Goal: Complete application form

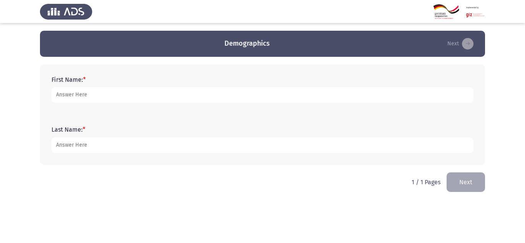
click at [192, 104] on div "First Name: *" at bounding box center [263, 89] width 430 height 35
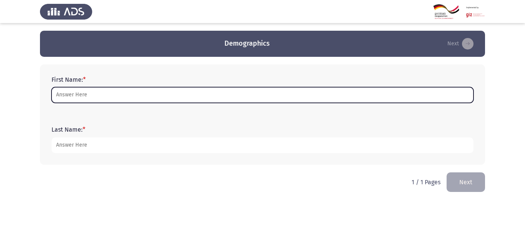
click at [192, 101] on input "First Name: *" at bounding box center [263, 95] width 422 height 16
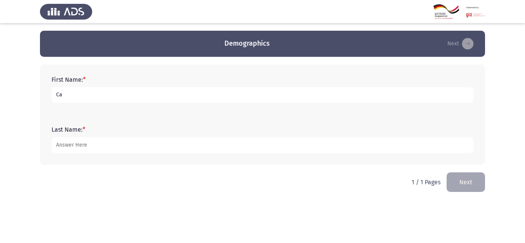
type input "C"
type input "test"
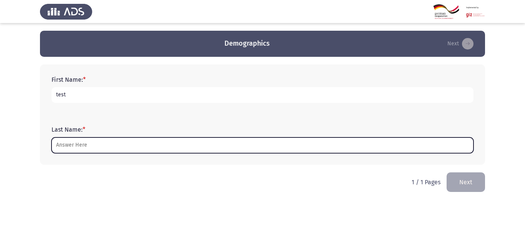
click at [166, 148] on input "Last Name: *" at bounding box center [263, 146] width 422 height 16
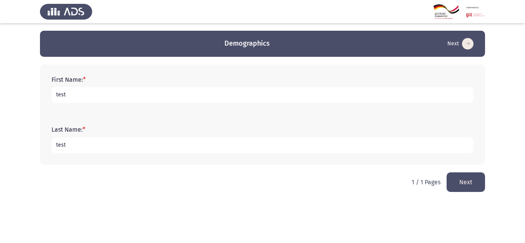
type input "test"
click at [470, 185] on button "Next" at bounding box center [466, 183] width 38 height 20
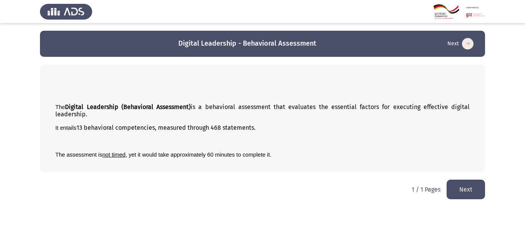
click at [466, 184] on button "Next" at bounding box center [466, 190] width 38 height 20
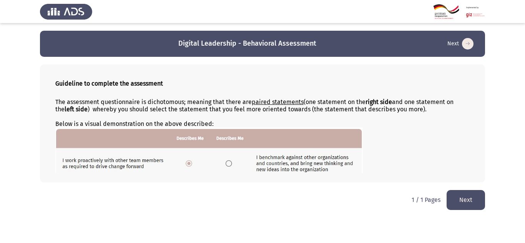
click at [459, 197] on button "Next" at bounding box center [466, 200] width 38 height 20
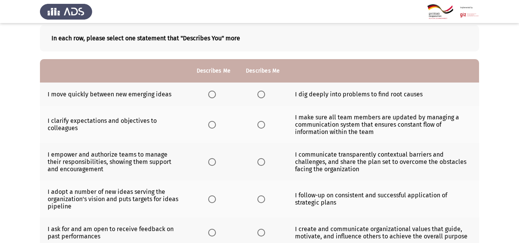
scroll to position [42, 0]
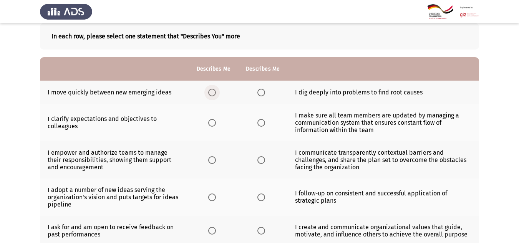
click at [215, 91] on span "Select an option" at bounding box center [212, 93] width 8 height 8
click at [215, 91] on input "Select an option" at bounding box center [212, 93] width 8 height 8
click at [264, 124] on span "Select an option" at bounding box center [262, 123] width 8 height 8
click at [264, 124] on input "Select an option" at bounding box center [262, 123] width 8 height 8
click at [214, 163] on span "Select an option" at bounding box center [212, 160] width 8 height 8
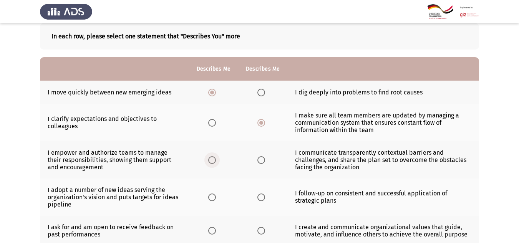
click at [214, 163] on input "Select an option" at bounding box center [212, 160] width 8 height 8
click at [266, 199] on label "Select an option" at bounding box center [263, 198] width 11 height 8
click at [265, 199] on input "Select an option" at bounding box center [262, 198] width 8 height 8
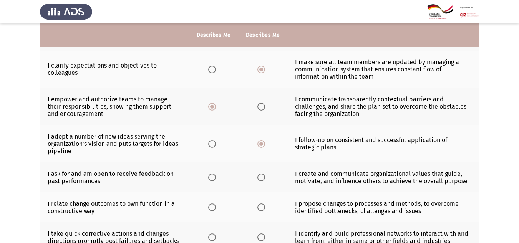
scroll to position [95, 0]
click at [216, 176] on span "Select an option" at bounding box center [212, 177] width 8 height 8
click at [216, 176] on input "Select an option" at bounding box center [212, 177] width 8 height 8
click at [261, 208] on span "Select an option" at bounding box center [262, 207] width 8 height 8
click at [261, 208] on input "Select an option" at bounding box center [262, 207] width 8 height 8
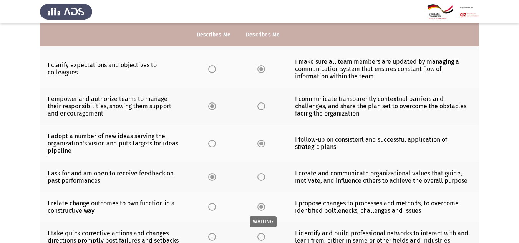
scroll to position [180, 0]
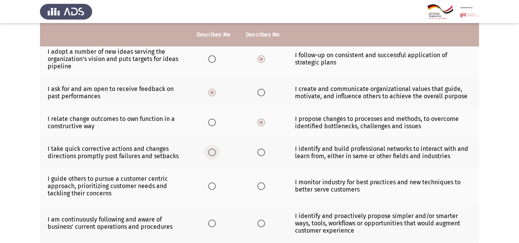
click at [213, 153] on span "Select an option" at bounding box center [212, 153] width 8 height 8
click at [213, 153] on input "Select an option" at bounding box center [212, 153] width 8 height 8
click at [263, 183] on span "Select an option" at bounding box center [262, 187] width 8 height 8
click at [263, 183] on input "Select an option" at bounding box center [262, 187] width 8 height 8
click at [209, 226] on span "Select an option" at bounding box center [212, 224] width 8 height 8
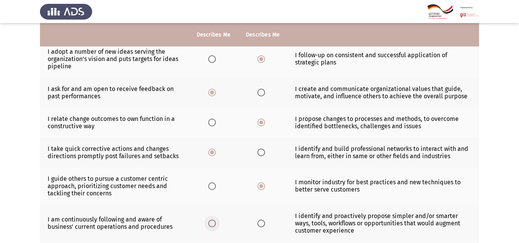
click at [209, 226] on input "Select an option" at bounding box center [212, 224] width 8 height 8
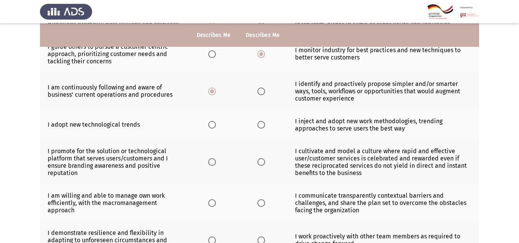
scroll to position [313, 0]
click at [263, 126] on span "Select an option" at bounding box center [262, 125] width 8 height 8
click at [263, 126] on input "Select an option" at bounding box center [262, 125] width 8 height 8
click at [210, 164] on span "Select an option" at bounding box center [212, 162] width 8 height 8
click at [210, 164] on input "Select an option" at bounding box center [212, 162] width 8 height 8
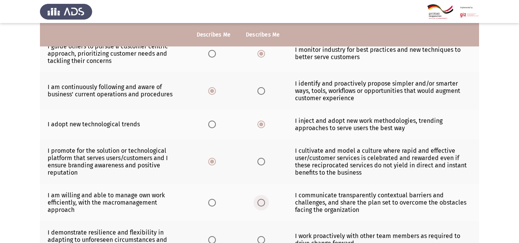
click at [264, 202] on span "Select an option" at bounding box center [262, 203] width 8 height 8
click at [264, 202] on input "Select an option" at bounding box center [262, 203] width 8 height 8
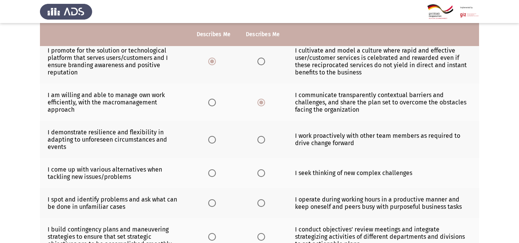
scroll to position [413, 0]
click at [218, 137] on label "Select an option" at bounding box center [213, 140] width 11 height 8
click at [216, 137] on input "Select an option" at bounding box center [212, 140] width 8 height 8
click at [264, 171] on span "Select an option" at bounding box center [262, 173] width 8 height 8
click at [264, 171] on input "Select an option" at bounding box center [262, 173] width 8 height 8
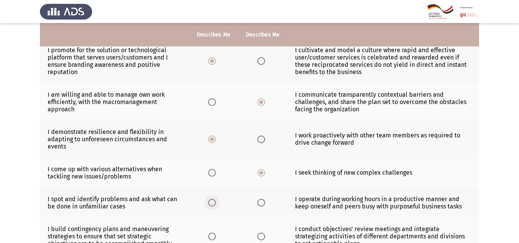
click at [214, 205] on span "Select an option" at bounding box center [212, 203] width 8 height 8
click at [214, 205] on input "Select an option" at bounding box center [212, 203] width 8 height 8
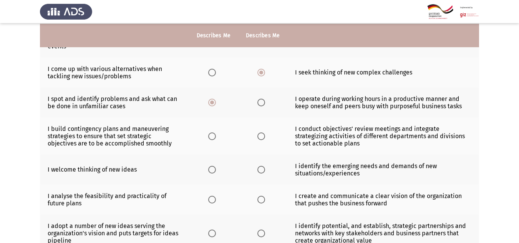
scroll to position [514, 0]
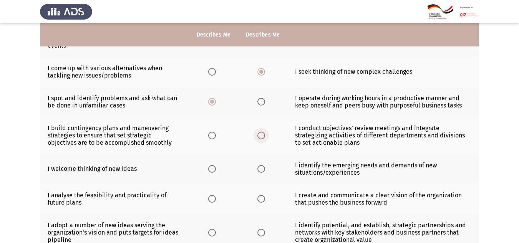
click at [263, 133] on span "Select an option" at bounding box center [262, 136] width 8 height 8
click at [263, 133] on input "Select an option" at bounding box center [262, 136] width 8 height 8
click at [216, 169] on span "Select an option" at bounding box center [212, 169] width 8 height 8
click at [216, 169] on input "Select an option" at bounding box center [212, 169] width 8 height 8
click at [259, 198] on span "Select an option" at bounding box center [262, 199] width 8 height 8
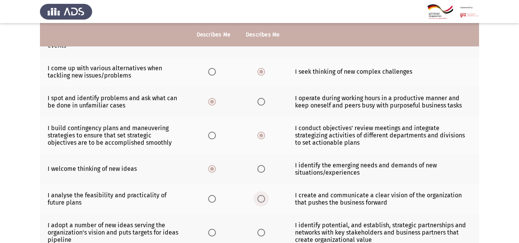
click at [259, 198] on input "Select an option" at bounding box center [262, 199] width 8 height 8
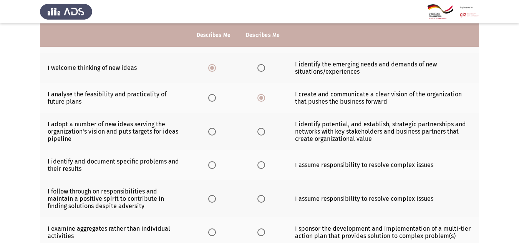
scroll to position [616, 0]
click at [215, 134] on span "Select an option" at bounding box center [212, 132] width 8 height 8
click at [215, 134] on input "Select an option" at bounding box center [212, 132] width 8 height 8
click at [261, 163] on span "Select an option" at bounding box center [262, 165] width 8 height 8
click at [261, 163] on input "Select an option" at bounding box center [262, 165] width 8 height 8
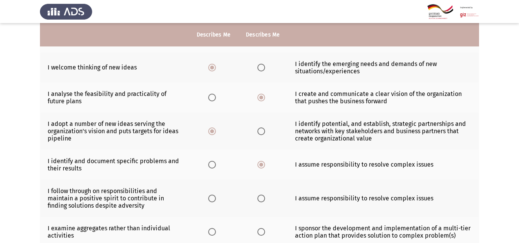
click at [209, 196] on th at bounding box center [213, 198] width 49 height 37
click at [211, 198] on span "Select an option" at bounding box center [212, 199] width 8 height 8
click at [211, 198] on input "Select an option" at bounding box center [212, 199] width 8 height 8
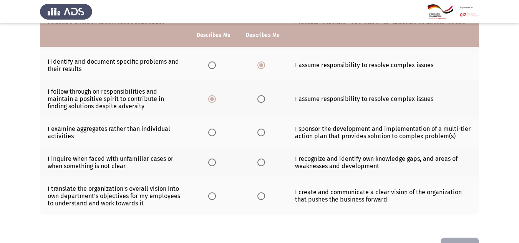
scroll to position [716, 0]
click at [261, 134] on span "Select an option" at bounding box center [262, 132] width 8 height 8
click at [261, 134] on input "Select an option" at bounding box center [262, 132] width 8 height 8
click at [216, 163] on span "Select an option" at bounding box center [212, 162] width 8 height 8
click at [216, 163] on input "Select an option" at bounding box center [212, 162] width 8 height 8
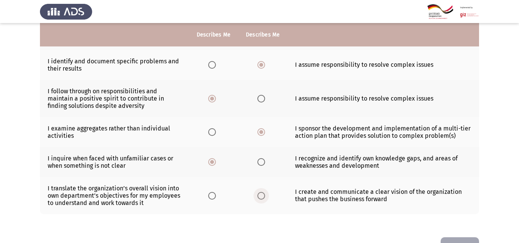
click at [264, 198] on span "Select an option" at bounding box center [262, 196] width 8 height 8
click at [264, 198] on input "Select an option" at bounding box center [262, 196] width 8 height 8
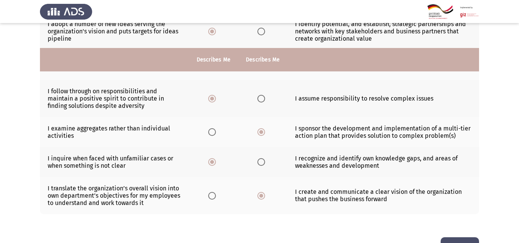
scroll to position [741, 0]
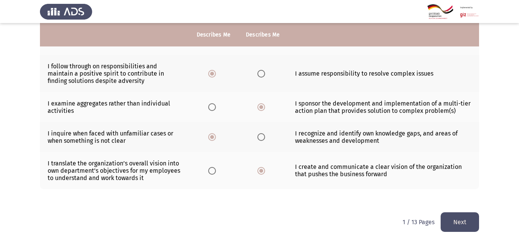
click at [458, 223] on button "Next" at bounding box center [460, 223] width 38 height 20
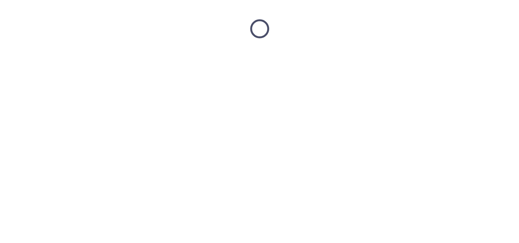
scroll to position [0, 0]
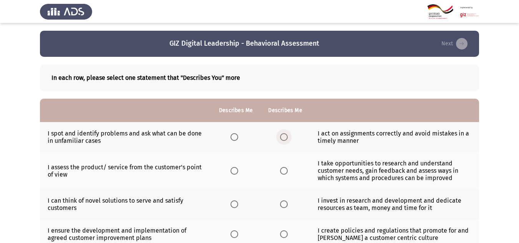
click at [282, 139] on span "Select an option" at bounding box center [284, 137] width 8 height 8
click at [282, 139] on input "Select an option" at bounding box center [284, 137] width 8 height 8
click at [237, 168] on span "Select an option" at bounding box center [235, 171] width 8 height 8
click at [237, 168] on input "Select an option" at bounding box center [235, 171] width 8 height 8
click at [286, 201] on span "Select an option" at bounding box center [284, 205] width 8 height 8
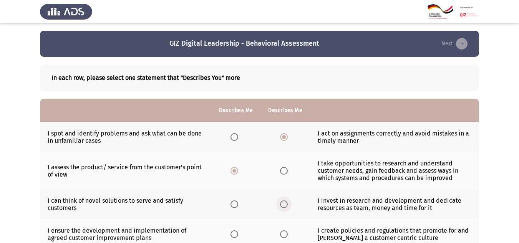
click at [286, 201] on input "Select an option" at bounding box center [284, 205] width 8 height 8
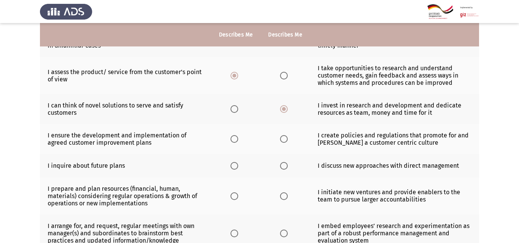
scroll to position [96, 0]
click at [238, 140] on span "Select an option" at bounding box center [235, 139] width 8 height 8
click at [238, 140] on input "Select an option" at bounding box center [235, 139] width 8 height 8
click at [280, 168] on span "Select an option" at bounding box center [284, 166] width 8 height 8
click at [280, 168] on input "Select an option" at bounding box center [284, 166] width 8 height 8
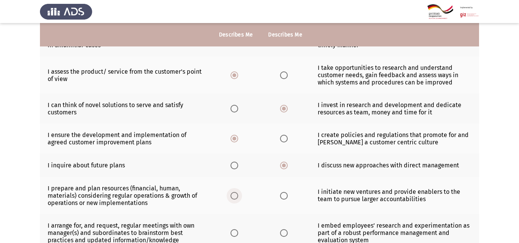
click at [238, 196] on span "Select an option" at bounding box center [235, 196] width 8 height 8
click at [238, 196] on input "Select an option" at bounding box center [235, 196] width 8 height 8
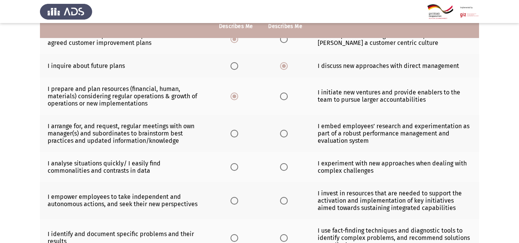
scroll to position [197, 0]
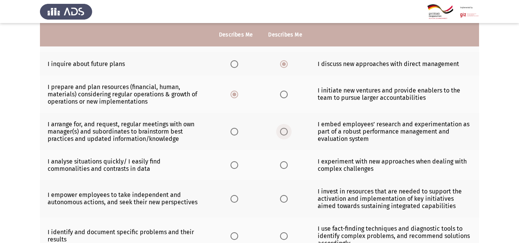
click at [285, 129] on span "Select an option" at bounding box center [284, 132] width 8 height 8
click at [285, 129] on input "Select an option" at bounding box center [284, 132] width 8 height 8
click at [241, 161] on label "Select an option" at bounding box center [236, 165] width 11 height 8
click at [238, 161] on input "Select an option" at bounding box center [235, 165] width 8 height 8
click at [286, 200] on span "Select an option" at bounding box center [284, 199] width 8 height 8
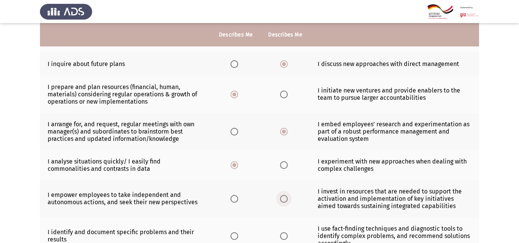
click at [286, 200] on input "Select an option" at bounding box center [284, 199] width 8 height 8
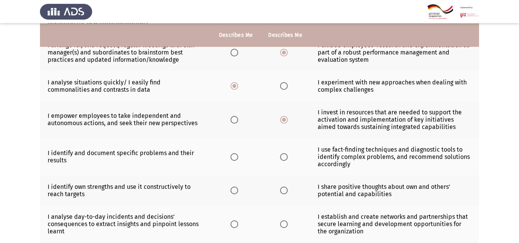
scroll to position [277, 0]
click at [234, 153] on span "Select an option" at bounding box center [235, 157] width 8 height 8
click at [234, 153] on input "Select an option" at bounding box center [235, 157] width 8 height 8
click at [283, 191] on span "Select an option" at bounding box center [284, 190] width 8 height 8
click at [283, 191] on input "Select an option" at bounding box center [284, 190] width 8 height 8
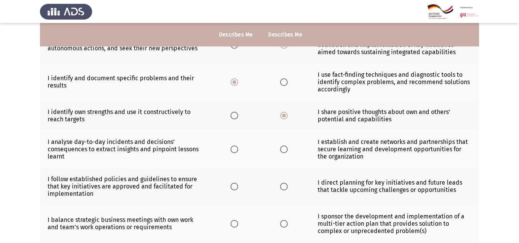
scroll to position [352, 0]
click at [231, 147] on th at bounding box center [235, 148] width 49 height 37
click at [234, 150] on span "Select an option" at bounding box center [235, 149] width 8 height 8
click at [234, 150] on input "Select an option" at bounding box center [235, 149] width 8 height 8
click at [290, 188] on label "Select an option" at bounding box center [285, 187] width 11 height 8
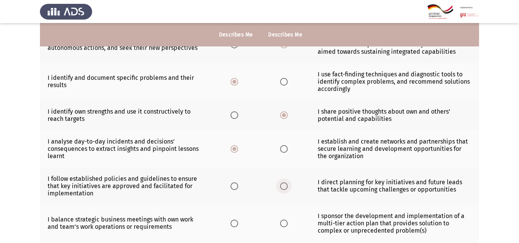
click at [288, 188] on input "Select an option" at bounding box center [284, 187] width 8 height 8
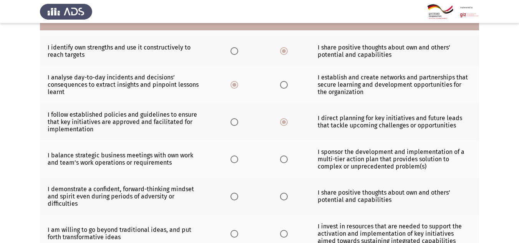
scroll to position [416, 0]
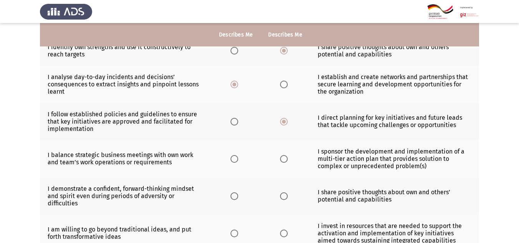
click at [229, 160] on th at bounding box center [235, 158] width 49 height 37
click at [233, 161] on span "Select an option" at bounding box center [235, 159] width 8 height 8
click at [233, 161] on input "Select an option" at bounding box center [235, 159] width 8 height 8
click at [284, 199] on span "Select an option" at bounding box center [284, 197] width 8 height 8
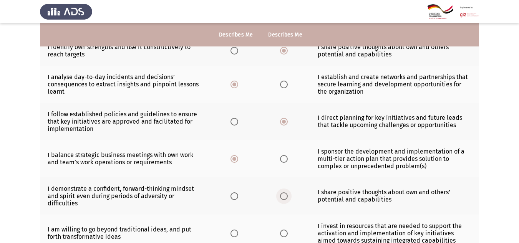
click at [284, 199] on input "Select an option" at bounding box center [284, 197] width 8 height 8
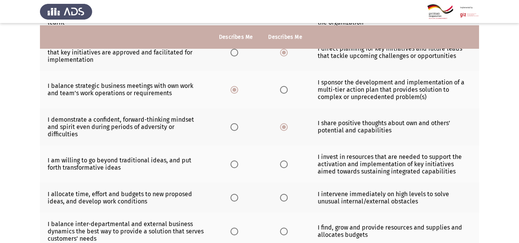
scroll to position [488, 0]
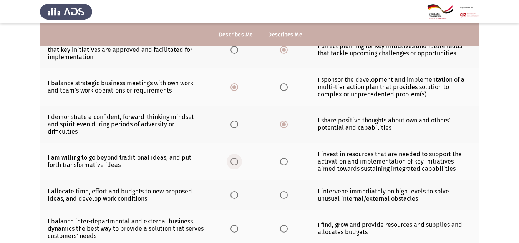
click at [234, 159] on span "Select an option" at bounding box center [235, 162] width 8 height 8
click at [234, 159] on input "Select an option" at bounding box center [235, 162] width 8 height 8
click at [280, 195] on th at bounding box center [285, 195] width 49 height 30
click at [280, 195] on span "Select an option" at bounding box center [284, 195] width 8 height 8
click at [280, 195] on input "Select an option" at bounding box center [284, 195] width 8 height 8
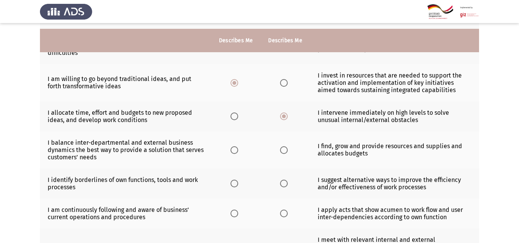
scroll to position [575, 0]
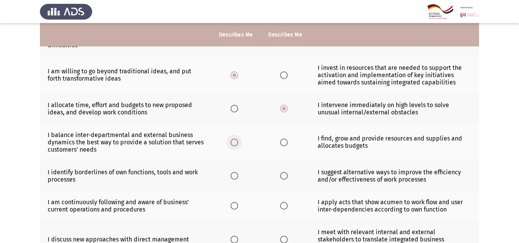
click at [233, 142] on span "Select an option" at bounding box center [235, 143] width 8 height 8
click at [233, 142] on input "Select an option" at bounding box center [235, 143] width 8 height 8
click at [284, 179] on span "Select an option" at bounding box center [284, 176] width 8 height 8
click at [284, 179] on input "Select an option" at bounding box center [284, 176] width 8 height 8
click at [235, 210] on span "Select an option" at bounding box center [235, 206] width 8 height 8
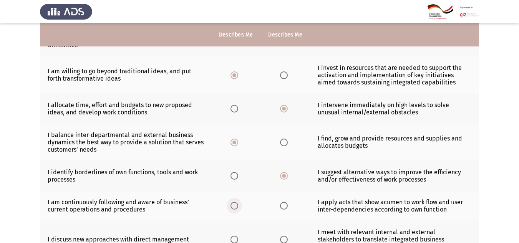
click at [235, 210] on input "Select an option" at bounding box center [235, 206] width 8 height 8
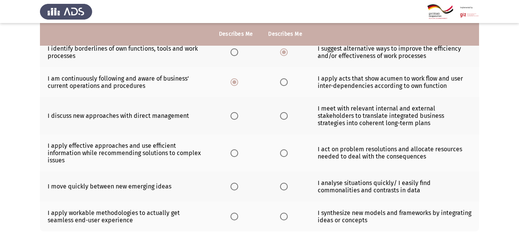
scroll to position [699, 0]
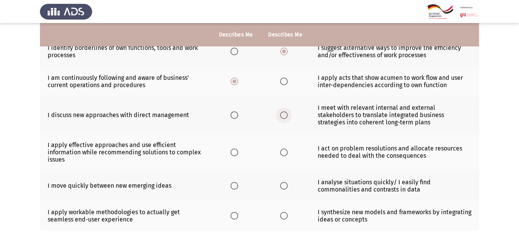
click at [286, 116] on span "Select an option" at bounding box center [284, 115] width 8 height 8
click at [286, 116] on input "Select an option" at bounding box center [284, 115] width 8 height 8
click at [237, 150] on span "Select an option" at bounding box center [235, 153] width 8 height 8
click at [237, 150] on input "Select an option" at bounding box center [235, 153] width 8 height 8
click at [283, 183] on span "Select an option" at bounding box center [284, 186] width 8 height 8
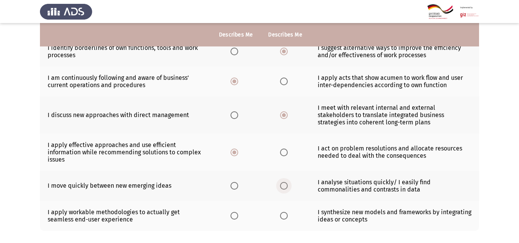
click at [283, 183] on input "Select an option" at bounding box center [284, 186] width 8 height 8
click at [233, 219] on span "Select an option" at bounding box center [235, 216] width 8 height 8
click at [233, 219] on input "Select an option" at bounding box center [235, 216] width 8 height 8
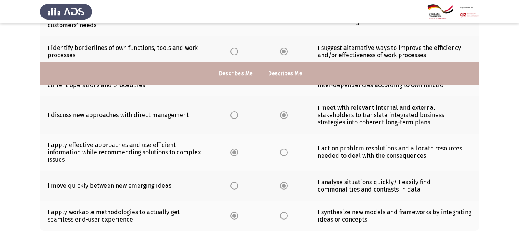
scroll to position [741, 0]
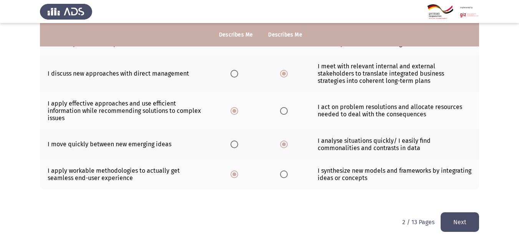
click at [466, 227] on button "Next" at bounding box center [460, 223] width 38 height 20
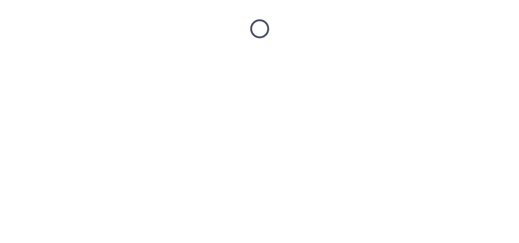
scroll to position [0, 0]
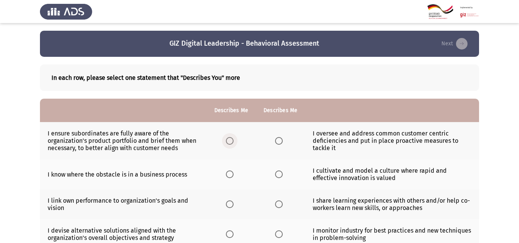
click at [234, 143] on span "Select an option" at bounding box center [230, 141] width 8 height 8
click at [234, 143] on input "Select an option" at bounding box center [230, 141] width 8 height 8
click at [228, 180] on th at bounding box center [231, 175] width 49 height 30
click at [229, 174] on span "Select an option" at bounding box center [230, 175] width 8 height 8
click at [229, 174] on input "Select an option" at bounding box center [230, 175] width 8 height 8
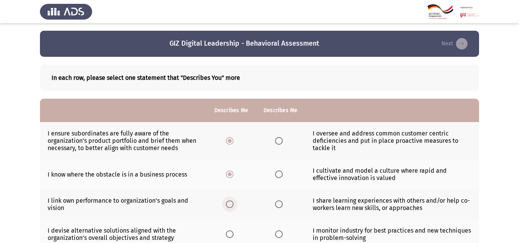
click at [231, 203] on span "Select an option" at bounding box center [230, 205] width 8 height 8
click at [231, 203] on input "Select an option" at bounding box center [230, 205] width 8 height 8
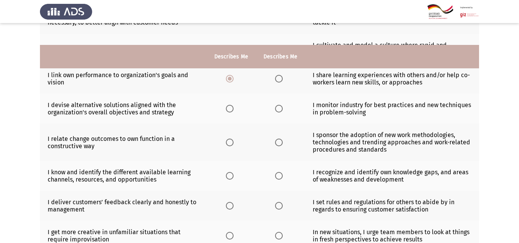
scroll to position [148, 0]
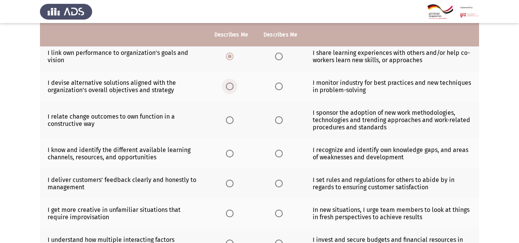
click at [232, 88] on span "Select an option" at bounding box center [230, 87] width 8 height 8
click at [232, 88] on input "Select an option" at bounding box center [230, 87] width 8 height 8
click at [229, 117] on span "Select an option" at bounding box center [230, 120] width 8 height 8
click at [229, 117] on input "Select an option" at bounding box center [230, 120] width 8 height 8
drag, startPoint x: 228, startPoint y: 148, endPoint x: 229, endPoint y: 154, distance: 5.8
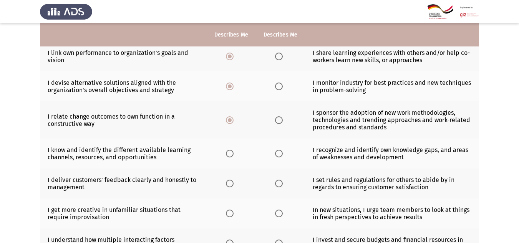
click at [229, 154] on th at bounding box center [231, 154] width 49 height 30
click at [229, 154] on span "Select an option" at bounding box center [230, 154] width 8 height 8
click at [229, 154] on input "Select an option" at bounding box center [230, 154] width 8 height 8
click at [229, 186] on span "Select an option" at bounding box center [230, 184] width 8 height 8
click at [229, 186] on input "Select an option" at bounding box center [230, 184] width 8 height 8
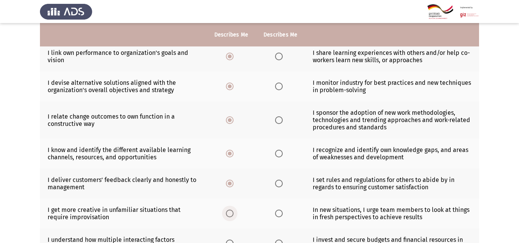
click at [228, 211] on span "Select an option" at bounding box center [230, 214] width 8 height 8
click at [228, 211] on input "Select an option" at bounding box center [230, 214] width 8 height 8
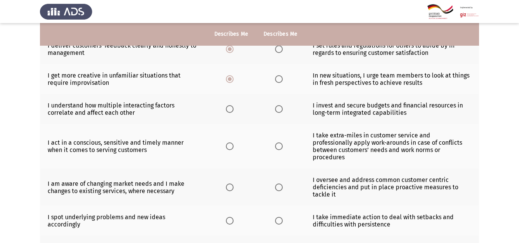
scroll to position [283, 0]
click at [229, 109] on span "Select an option" at bounding box center [230, 109] width 8 height 8
click at [229, 109] on input "Select an option" at bounding box center [230, 109] width 8 height 8
click at [229, 142] on span "Select an option" at bounding box center [230, 146] width 8 height 8
click at [229, 142] on input "Select an option" at bounding box center [230, 146] width 8 height 8
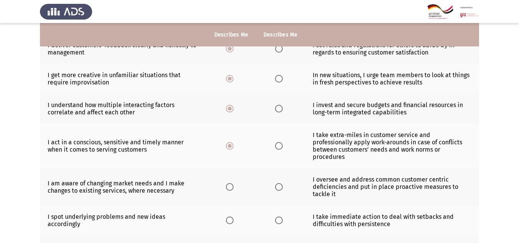
click at [228, 183] on th at bounding box center [231, 186] width 49 height 37
click at [228, 183] on span "Select an option" at bounding box center [230, 187] width 8 height 8
click at [228, 183] on input "Select an option" at bounding box center [230, 187] width 8 height 8
drag, startPoint x: 225, startPoint y: 213, endPoint x: 231, endPoint y: 213, distance: 5.8
click at [231, 213] on th at bounding box center [231, 221] width 49 height 30
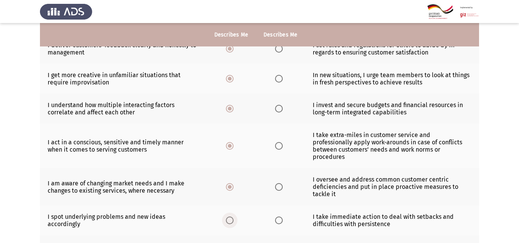
click at [231, 217] on span "Select an option" at bounding box center [230, 221] width 8 height 8
click at [231, 217] on input "Select an option" at bounding box center [230, 221] width 8 height 8
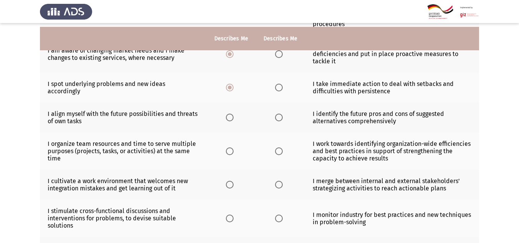
scroll to position [421, 0]
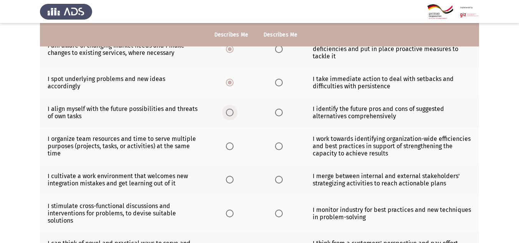
click at [233, 109] on span "Select an option" at bounding box center [230, 113] width 8 height 8
click at [233, 109] on input "Select an option" at bounding box center [230, 113] width 8 height 8
click at [228, 143] on span "Select an option" at bounding box center [230, 147] width 8 height 8
click at [228, 143] on input "Select an option" at bounding box center [230, 147] width 8 height 8
click at [229, 176] on span "Select an option" at bounding box center [230, 180] width 8 height 8
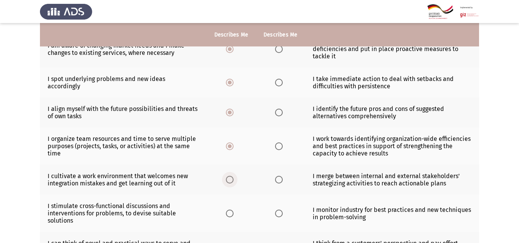
click at [229, 176] on input "Select an option" at bounding box center [230, 180] width 8 height 8
click at [229, 210] on span "Select an option" at bounding box center [230, 214] width 8 height 8
click at [229, 210] on input "Select an option" at bounding box center [230, 214] width 8 height 8
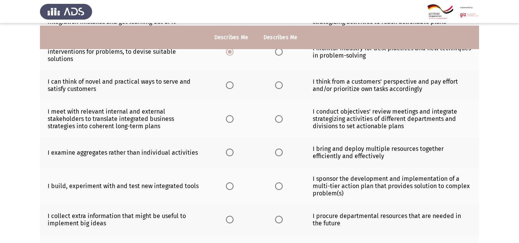
scroll to position [586, 0]
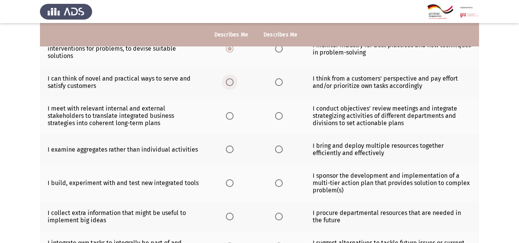
click at [230, 78] on span "Select an option" at bounding box center [230, 82] width 8 height 8
click at [230, 78] on input "Select an option" at bounding box center [230, 82] width 8 height 8
click at [229, 112] on span "Select an option" at bounding box center [230, 116] width 8 height 8
click at [229, 112] on input "Select an option" at bounding box center [230, 116] width 8 height 8
click at [228, 146] on span "Select an option" at bounding box center [230, 150] width 8 height 8
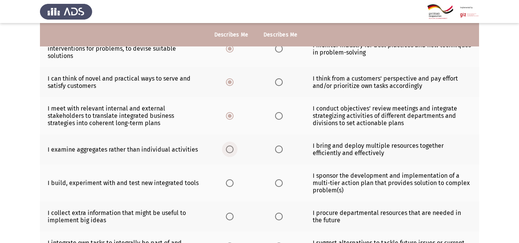
click at [228, 146] on input "Select an option" at bounding box center [230, 150] width 8 height 8
click at [228, 180] on span "Select an option" at bounding box center [230, 184] width 8 height 8
click at [228, 180] on input "Select an option" at bounding box center [230, 184] width 8 height 8
click at [228, 213] on span "Select an option" at bounding box center [230, 217] width 8 height 8
click at [228, 213] on input "Select an option" at bounding box center [230, 217] width 8 height 8
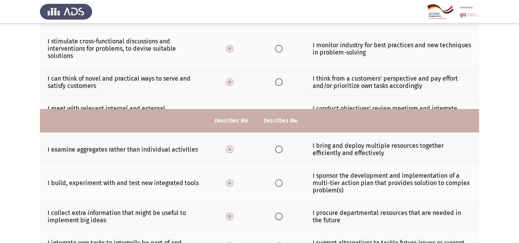
scroll to position [725, 0]
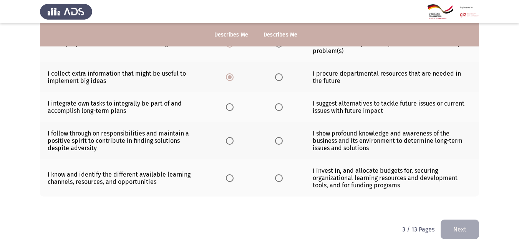
click at [231, 103] on span "Select an option" at bounding box center [230, 107] width 8 height 8
click at [231, 103] on input "Select an option" at bounding box center [230, 107] width 8 height 8
click at [231, 137] on span "Select an option" at bounding box center [230, 141] width 8 height 8
click at [231, 137] on input "Select an option" at bounding box center [230, 141] width 8 height 8
click at [231, 175] on span "Select an option" at bounding box center [230, 179] width 8 height 8
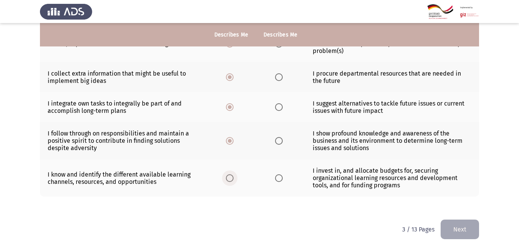
click at [231, 175] on input "Select an option" at bounding box center [230, 179] width 8 height 8
click at [461, 221] on button "Next" at bounding box center [460, 230] width 38 height 20
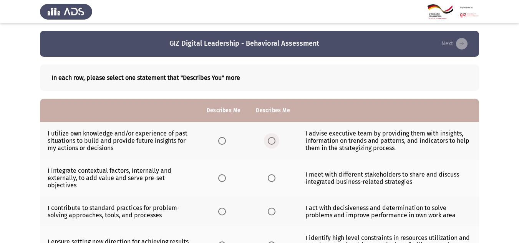
click at [269, 139] on span "Select an option" at bounding box center [272, 141] width 8 height 8
click at [269, 139] on input "Select an option" at bounding box center [272, 141] width 8 height 8
drag, startPoint x: 267, startPoint y: 179, endPoint x: 272, endPoint y: 178, distance: 5.0
click at [272, 178] on th at bounding box center [272, 178] width 49 height 37
click at [272, 178] on span "Select an option" at bounding box center [272, 179] width 8 height 8
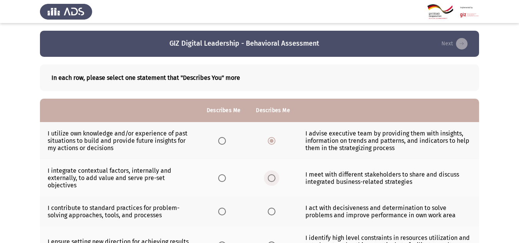
click at [272, 178] on input "Select an option" at bounding box center [272, 179] width 8 height 8
click at [272, 211] on span "Select an option" at bounding box center [272, 212] width 8 height 8
click at [272, 211] on input "Select an option" at bounding box center [272, 212] width 8 height 8
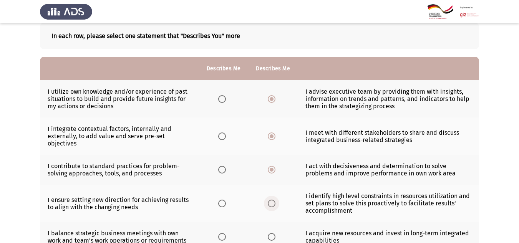
click at [273, 202] on span "Select an option" at bounding box center [272, 204] width 8 height 8
click at [273, 202] on input "Select an option" at bounding box center [272, 204] width 8 height 8
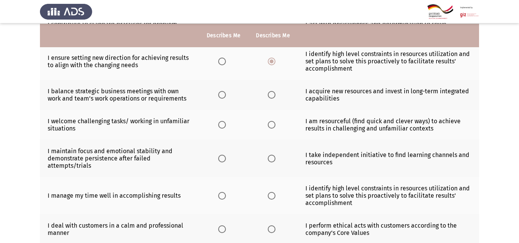
scroll to position [185, 0]
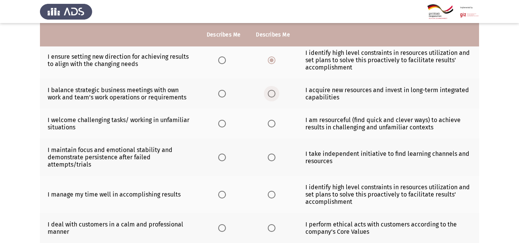
click at [272, 91] on span "Select an option" at bounding box center [272, 94] width 8 height 8
click at [272, 91] on input "Select an option" at bounding box center [272, 94] width 8 height 8
click at [272, 124] on span "Select an option" at bounding box center [272, 124] width 8 height 8
click at [272, 124] on input "Select an option" at bounding box center [272, 124] width 8 height 8
click at [272, 154] on th at bounding box center [272, 157] width 49 height 37
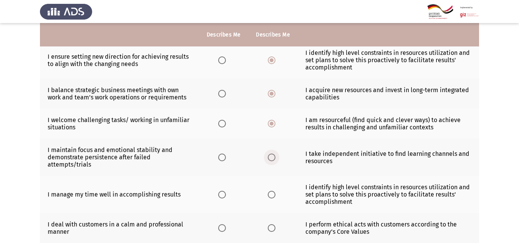
click at [272, 154] on span "Select an option" at bounding box center [272, 158] width 8 height 8
click at [272, 154] on input "Select an option" at bounding box center [272, 158] width 8 height 8
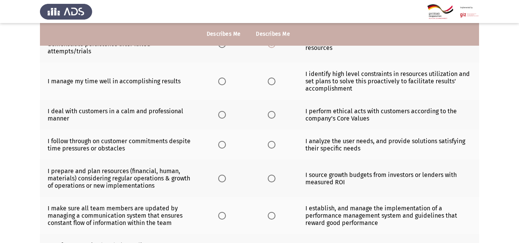
scroll to position [299, 0]
click at [274, 81] on span "Select an option" at bounding box center [272, 81] width 8 height 8
click at [274, 81] on input "Select an option" at bounding box center [272, 81] width 8 height 8
click at [273, 113] on span "Select an option" at bounding box center [272, 115] width 8 height 8
click at [273, 113] on input "Select an option" at bounding box center [272, 115] width 8 height 8
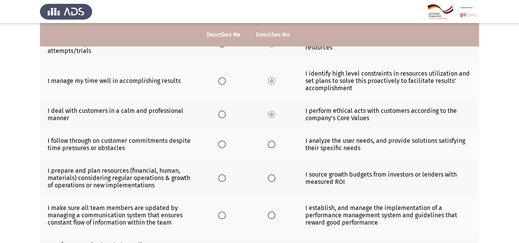
click at [266, 146] on th at bounding box center [272, 145] width 49 height 30
click at [274, 148] on span "Select an option" at bounding box center [272, 145] width 8 height 8
click at [274, 148] on input "Select an option" at bounding box center [272, 145] width 8 height 8
click at [272, 177] on span "Select an option" at bounding box center [272, 179] width 8 height 8
click at [272, 177] on input "Select an option" at bounding box center [272, 179] width 8 height 8
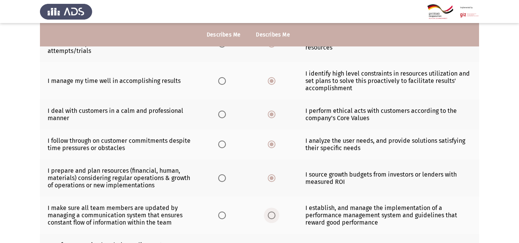
click at [271, 216] on span "Select an option" at bounding box center [272, 216] width 8 height 8
click at [271, 216] on input "Select an option" at bounding box center [272, 216] width 8 height 8
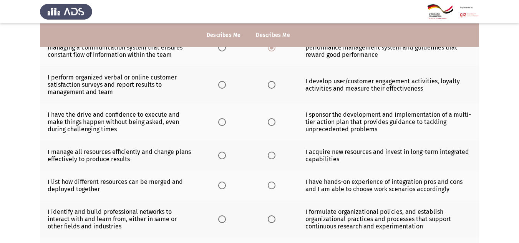
scroll to position [467, 0]
click at [270, 85] on span "Select an option" at bounding box center [272, 85] width 8 height 8
click at [270, 85] on input "Select an option" at bounding box center [272, 85] width 8 height 8
click at [269, 123] on span "Select an option" at bounding box center [272, 122] width 8 height 8
click at [269, 123] on input "Select an option" at bounding box center [272, 122] width 8 height 8
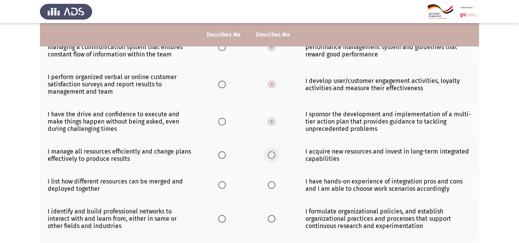
click at [269, 159] on span "Select an option" at bounding box center [272, 155] width 8 height 8
click at [269, 159] on input "Select an option" at bounding box center [272, 155] width 8 height 8
click at [270, 181] on span "Select an option" at bounding box center [272, 185] width 8 height 8
click at [270, 181] on input "Select an option" at bounding box center [272, 185] width 8 height 8
click at [268, 222] on span "Select an option" at bounding box center [272, 219] width 8 height 8
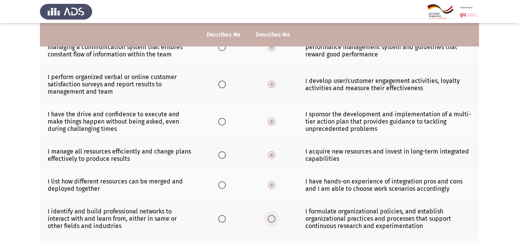
click at [268, 222] on input "Select an option" at bounding box center [272, 219] width 8 height 8
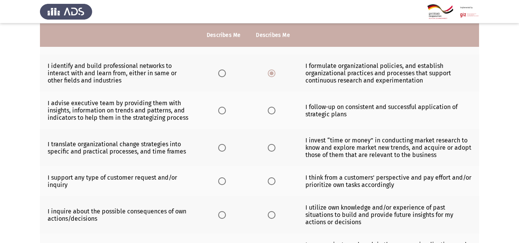
scroll to position [614, 0]
click at [277, 108] on label "Select an option" at bounding box center [273, 110] width 11 height 8
click at [276, 108] on input "Select an option" at bounding box center [272, 110] width 8 height 8
click at [273, 148] on span "Select an option" at bounding box center [272, 148] width 8 height 8
click at [273, 148] on input "Select an option" at bounding box center [272, 148] width 8 height 8
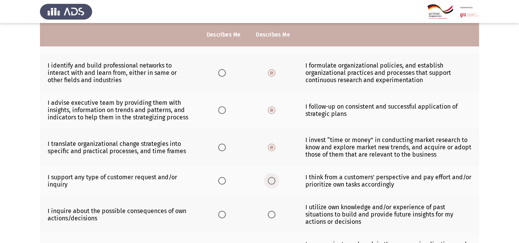
click at [271, 183] on span "Select an option" at bounding box center [272, 181] width 8 height 8
click at [271, 183] on input "Select an option" at bounding box center [272, 181] width 8 height 8
click at [273, 216] on span "Select an option" at bounding box center [272, 215] width 8 height 8
click at [273, 216] on input "Select an option" at bounding box center [272, 215] width 8 height 8
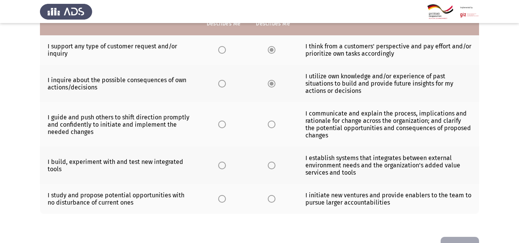
scroll to position [745, 0]
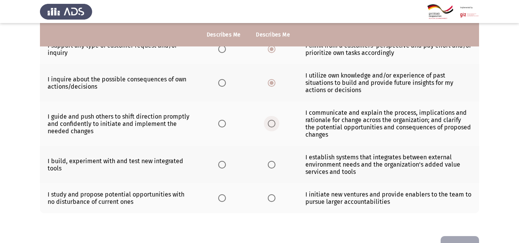
click at [274, 126] on span "Select an option" at bounding box center [272, 124] width 8 height 8
click at [274, 126] on input "Select an option" at bounding box center [272, 124] width 8 height 8
click at [271, 165] on span "Select an option" at bounding box center [272, 165] width 8 height 8
click at [271, 165] on input "Select an option" at bounding box center [272, 165] width 8 height 8
click at [271, 200] on span "Select an option" at bounding box center [272, 199] width 8 height 8
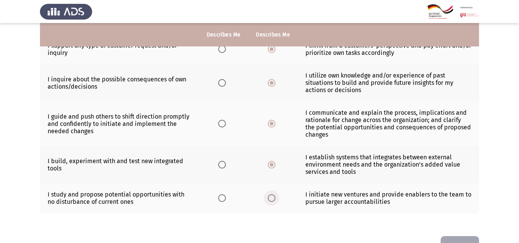
click at [271, 200] on input "Select an option" at bounding box center [272, 199] width 8 height 8
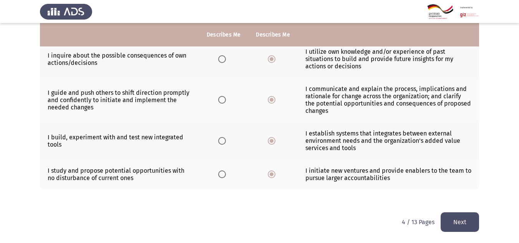
click at [461, 219] on button "Next" at bounding box center [460, 223] width 38 height 20
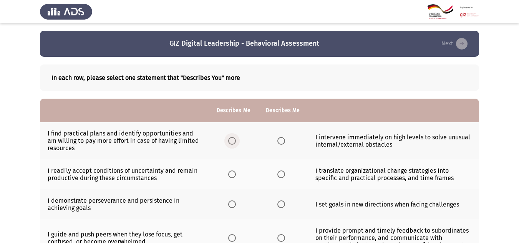
click at [233, 142] on span "Select an option" at bounding box center [232, 141] width 8 height 8
click at [233, 142] on input "Select an option" at bounding box center [232, 141] width 8 height 8
click at [283, 172] on span "Select an option" at bounding box center [282, 175] width 8 height 8
click at [283, 172] on input "Select an option" at bounding box center [282, 175] width 8 height 8
click at [233, 203] on span "Select an option" at bounding box center [232, 205] width 8 height 8
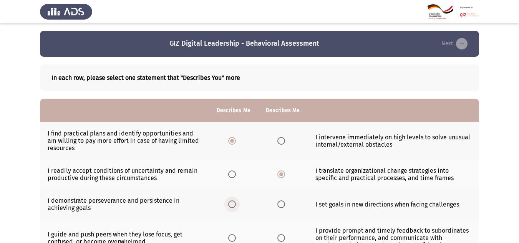
click at [233, 203] on input "Select an option" at bounding box center [232, 205] width 8 height 8
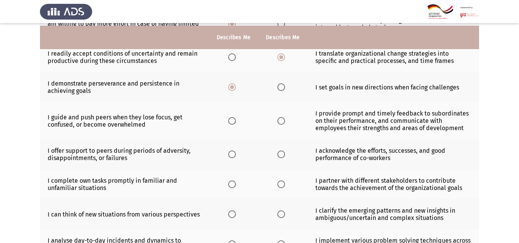
scroll to position [120, 0]
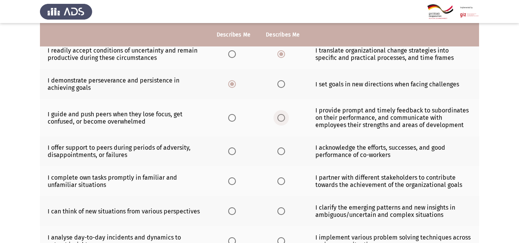
click at [282, 115] on span "Select an option" at bounding box center [282, 118] width 8 height 8
click at [282, 115] on input "Select an option" at bounding box center [282, 118] width 8 height 8
click at [235, 151] on span "Select an option" at bounding box center [232, 152] width 8 height 8
click at [235, 151] on input "Select an option" at bounding box center [232, 152] width 8 height 8
click at [281, 178] on span "Select an option" at bounding box center [282, 182] width 8 height 8
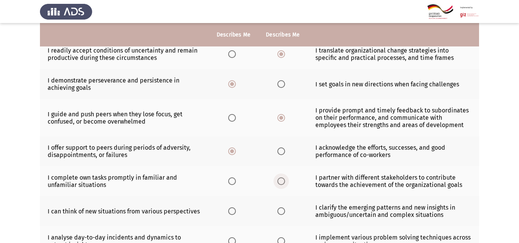
click at [281, 178] on input "Select an option" at bounding box center [282, 182] width 8 height 8
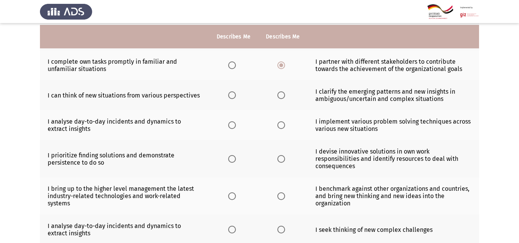
scroll to position [239, 0]
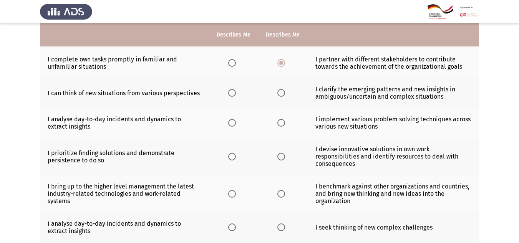
click at [232, 92] on span "Select an option" at bounding box center [232, 93] width 8 height 8
click at [232, 92] on input "Select an option" at bounding box center [232, 93] width 8 height 8
click at [283, 122] on span "Select an option" at bounding box center [282, 123] width 8 height 8
click at [283, 122] on input "Select an option" at bounding box center [282, 123] width 8 height 8
click at [236, 153] on span "Select an option" at bounding box center [232, 157] width 8 height 8
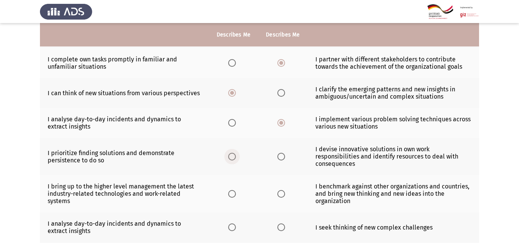
click at [236, 153] on input "Select an option" at bounding box center [232, 157] width 8 height 8
click at [284, 197] on span "Select an option" at bounding box center [282, 194] width 8 height 8
click at [284, 197] on input "Select an option" at bounding box center [282, 194] width 8 height 8
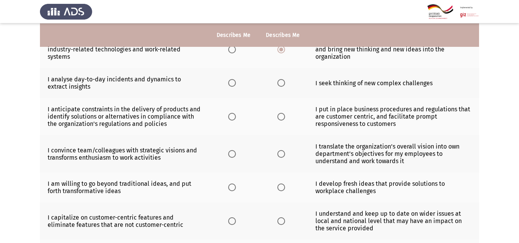
scroll to position [384, 0]
click at [238, 83] on label "Select an option" at bounding box center [233, 83] width 11 height 8
click at [236, 83] on input "Select an option" at bounding box center [232, 83] width 8 height 8
click at [284, 113] on span "Select an option" at bounding box center [282, 117] width 8 height 8
click at [284, 113] on input "Select an option" at bounding box center [282, 117] width 8 height 8
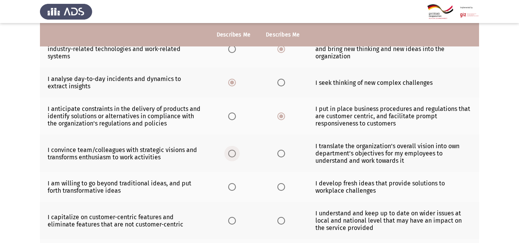
click at [236, 152] on span "Select an option" at bounding box center [232, 154] width 8 height 8
click at [236, 152] on input "Select an option" at bounding box center [232, 154] width 8 height 8
click at [278, 186] on span "Select an option" at bounding box center [282, 187] width 8 height 8
click at [278, 186] on input "Select an option" at bounding box center [282, 187] width 8 height 8
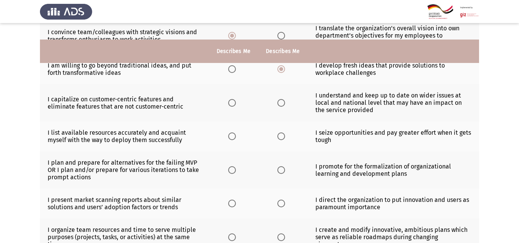
scroll to position [520, 0]
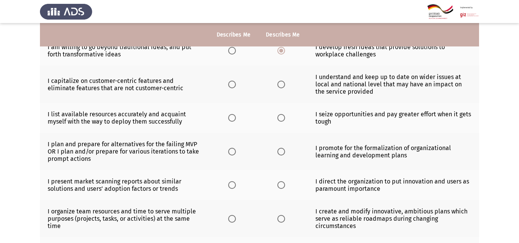
click at [232, 80] on th at bounding box center [233, 84] width 49 height 37
click at [232, 85] on span "Select an option" at bounding box center [232, 85] width 8 height 8
click at [232, 85] on input "Select an option" at bounding box center [232, 85] width 8 height 8
click at [283, 120] on span "Select an option" at bounding box center [282, 118] width 8 height 8
click at [283, 120] on input "Select an option" at bounding box center [282, 118] width 8 height 8
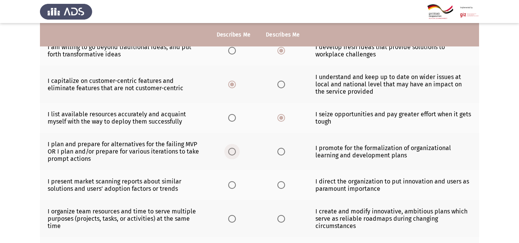
click at [229, 155] on span "Select an option" at bounding box center [232, 152] width 8 height 8
click at [229, 155] on input "Select an option" at bounding box center [232, 152] width 8 height 8
click at [281, 187] on span "Select an option" at bounding box center [282, 185] width 8 height 8
click at [281, 187] on input "Select an option" at bounding box center [282, 185] width 8 height 8
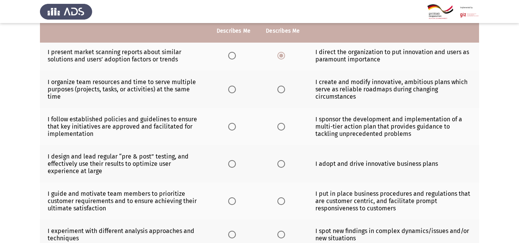
scroll to position [650, 0]
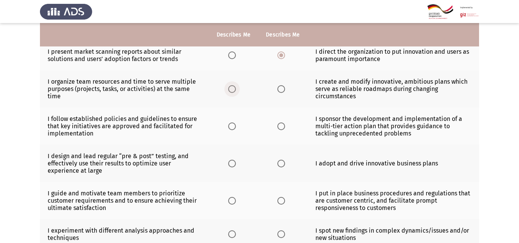
click at [236, 88] on span "Select an option" at bounding box center [232, 89] width 8 height 8
click at [236, 88] on input "Select an option" at bounding box center [232, 89] width 8 height 8
click at [280, 124] on span "Select an option" at bounding box center [282, 127] width 8 height 8
click at [280, 124] on input "Select an option" at bounding box center [282, 127] width 8 height 8
click at [230, 163] on span "Select an option" at bounding box center [232, 164] width 8 height 8
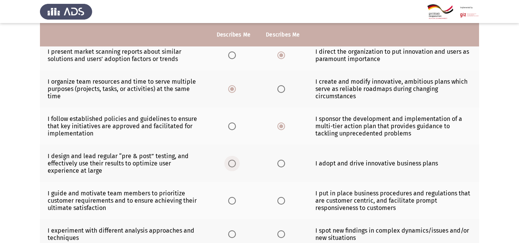
click at [230, 163] on input "Select an option" at bounding box center [232, 164] width 8 height 8
click at [284, 200] on span "Select an option" at bounding box center [282, 201] width 8 height 8
click at [284, 200] on input "Select an option" at bounding box center [282, 201] width 8 height 8
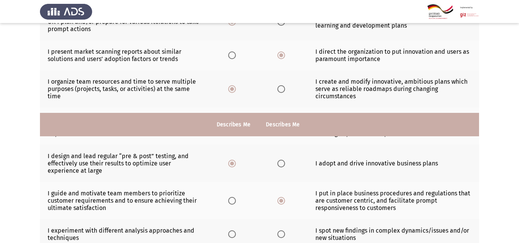
scroll to position [740, 0]
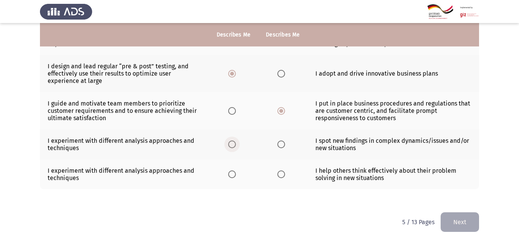
click at [234, 143] on span "Select an option" at bounding box center [232, 145] width 8 height 8
click at [234, 143] on input "Select an option" at bounding box center [232, 145] width 8 height 8
click at [287, 177] on label "Select an option" at bounding box center [283, 175] width 11 height 8
click at [285, 177] on input "Select an option" at bounding box center [282, 175] width 8 height 8
click at [460, 228] on button "Next" at bounding box center [460, 223] width 38 height 20
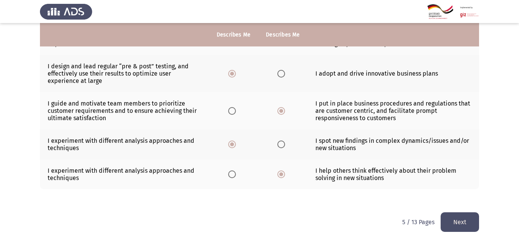
scroll to position [0, 0]
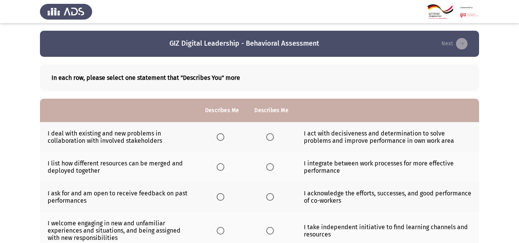
click at [220, 138] on span "Select an option" at bounding box center [221, 137] width 8 height 8
click at [220, 138] on input "Select an option" at bounding box center [221, 137] width 8 height 8
click at [266, 164] on span "Select an option" at bounding box center [270, 167] width 8 height 8
click at [266, 164] on input "Select an option" at bounding box center [270, 167] width 8 height 8
click at [218, 200] on span "Select an option" at bounding box center [221, 197] width 8 height 8
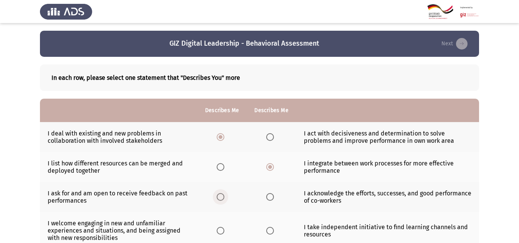
click at [218, 200] on input "Select an option" at bounding box center [221, 197] width 8 height 8
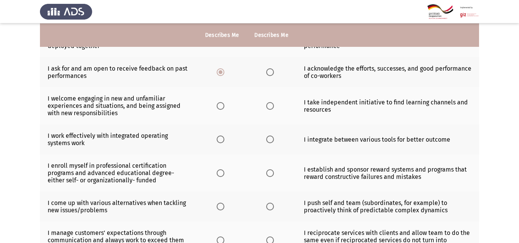
scroll to position [125, 0]
click at [269, 108] on span "Select an option" at bounding box center [270, 106] width 8 height 8
click at [269, 108] on input "Select an option" at bounding box center [270, 106] width 8 height 8
click at [226, 141] on label "Select an option" at bounding box center [222, 139] width 11 height 8
click at [224, 141] on input "Select an option" at bounding box center [221, 139] width 8 height 8
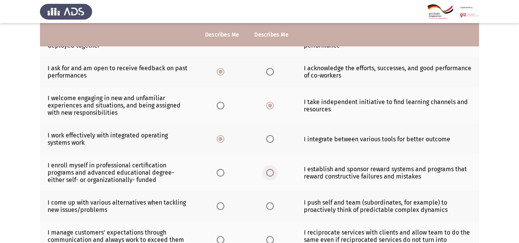
click at [268, 170] on span "Select an option" at bounding box center [270, 173] width 8 height 8
click at [268, 170] on input "Select an option" at bounding box center [270, 173] width 8 height 8
click at [219, 204] on span "Select an option" at bounding box center [221, 207] width 8 height 8
click at [219, 204] on input "Select an option" at bounding box center [221, 207] width 8 height 8
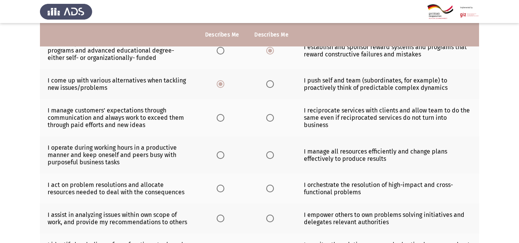
scroll to position [248, 0]
click at [268, 116] on span "Select an option" at bounding box center [270, 118] width 8 height 8
click at [268, 116] on input "Select an option" at bounding box center [270, 118] width 8 height 8
click at [222, 156] on span "Select an option" at bounding box center [221, 155] width 8 height 8
click at [222, 156] on input "Select an option" at bounding box center [221, 155] width 8 height 8
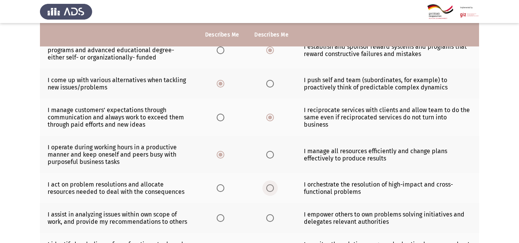
click at [271, 187] on span "Select an option" at bounding box center [270, 189] width 8 height 8
click at [271, 187] on input "Select an option" at bounding box center [270, 189] width 8 height 8
click at [224, 218] on span "Select an option" at bounding box center [221, 219] width 8 height 8
click at [224, 218] on input "Select an option" at bounding box center [221, 219] width 8 height 8
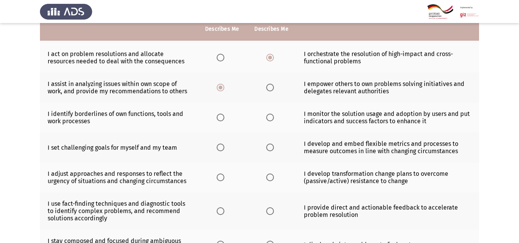
scroll to position [380, 0]
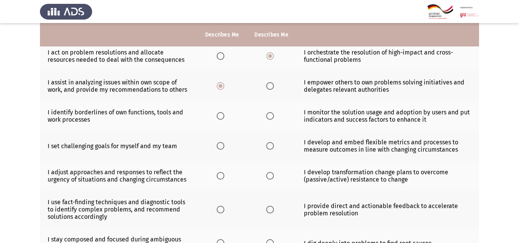
click at [269, 120] on th at bounding box center [271, 116] width 49 height 30
click at [269, 118] on span "Select an option" at bounding box center [270, 116] width 8 height 8
click at [269, 118] on input "Select an option" at bounding box center [270, 116] width 8 height 8
click at [223, 146] on span "Select an option" at bounding box center [221, 146] width 8 height 8
click at [223, 146] on input "Select an option" at bounding box center [221, 146] width 8 height 8
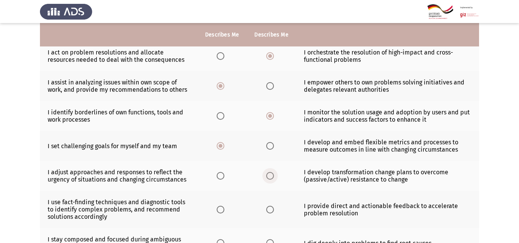
click at [268, 174] on span "Select an option" at bounding box center [270, 176] width 8 height 8
click at [268, 174] on input "Select an option" at bounding box center [270, 176] width 8 height 8
click at [222, 206] on span "Select an option" at bounding box center [221, 210] width 8 height 8
click at [222, 206] on input "Select an option" at bounding box center [221, 210] width 8 height 8
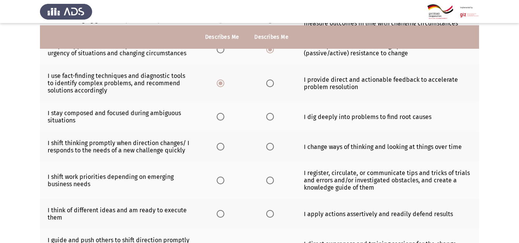
scroll to position [509, 0]
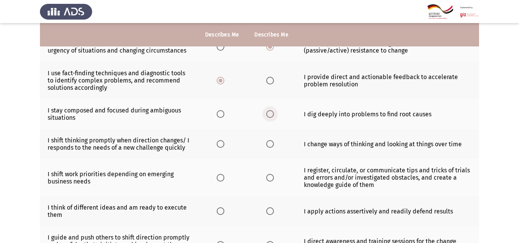
click at [267, 115] on span "Select an option" at bounding box center [270, 114] width 8 height 8
click at [267, 115] on input "Select an option" at bounding box center [270, 114] width 8 height 8
click at [222, 143] on span "Select an option" at bounding box center [221, 144] width 8 height 8
click at [222, 143] on input "Select an option" at bounding box center [221, 144] width 8 height 8
click at [268, 180] on span "Select an option" at bounding box center [270, 178] width 8 height 8
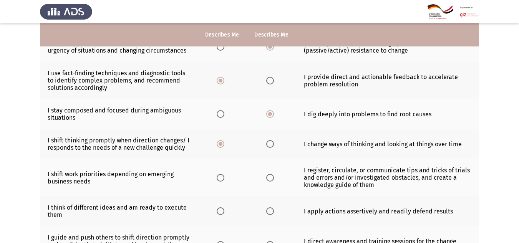
click at [268, 180] on input "Select an option" at bounding box center [270, 178] width 8 height 8
click at [222, 212] on span "Select an option" at bounding box center [221, 212] width 8 height 8
click at [222, 212] on input "Select an option" at bounding box center [221, 212] width 8 height 8
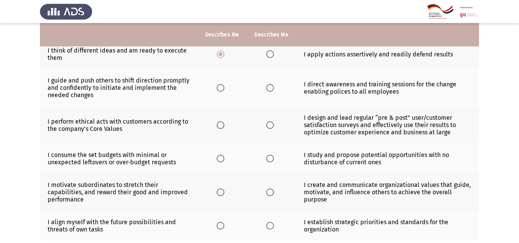
scroll to position [667, 0]
click at [268, 89] on span "Select an option" at bounding box center [270, 88] width 8 height 8
click at [268, 89] on input "Select an option" at bounding box center [270, 88] width 8 height 8
click at [223, 122] on span "Select an option" at bounding box center [221, 125] width 8 height 8
click at [223, 122] on input "Select an option" at bounding box center [221, 125] width 8 height 8
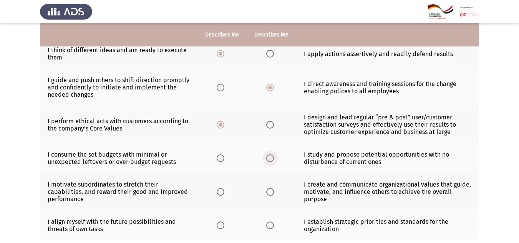
click at [268, 160] on span "Select an option" at bounding box center [270, 159] width 8 height 8
click at [268, 160] on input "Select an option" at bounding box center [270, 159] width 8 height 8
click at [220, 195] on span "Select an option" at bounding box center [221, 192] width 8 height 8
click at [220, 195] on input "Select an option" at bounding box center [221, 192] width 8 height 8
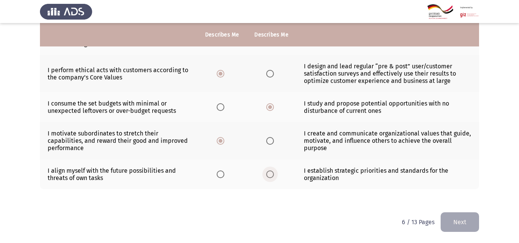
click at [266, 174] on span "Select an option" at bounding box center [270, 175] width 8 height 8
click at [266, 174] on input "Select an option" at bounding box center [270, 175] width 8 height 8
click at [461, 213] on button "Next" at bounding box center [460, 223] width 38 height 20
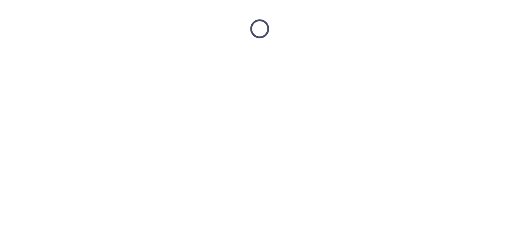
scroll to position [0, 0]
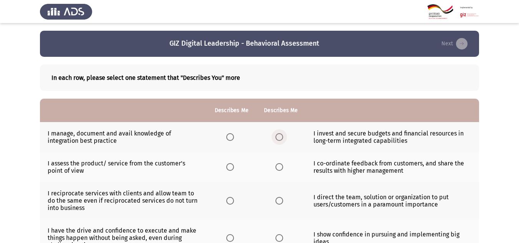
click at [278, 141] on span "Select an option" at bounding box center [280, 137] width 8 height 8
click at [278, 141] on input "Select an option" at bounding box center [280, 137] width 8 height 8
click at [232, 165] on span "Select an option" at bounding box center [230, 167] width 8 height 8
click at [232, 165] on input "Select an option" at bounding box center [230, 167] width 8 height 8
click at [280, 201] on span "Select an option" at bounding box center [280, 201] width 8 height 8
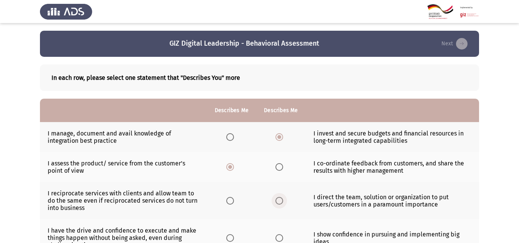
click at [280, 201] on input "Select an option" at bounding box center [280, 201] width 8 height 8
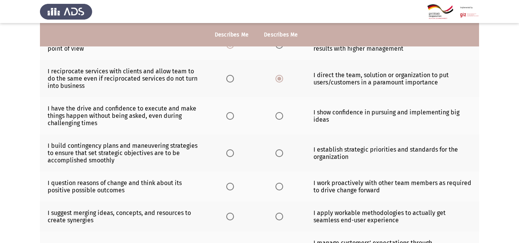
scroll to position [123, 0]
click at [231, 114] on span "Select an option" at bounding box center [230, 116] width 8 height 8
click at [231, 114] on input "Select an option" at bounding box center [230, 116] width 8 height 8
click at [278, 152] on span "Select an option" at bounding box center [280, 153] width 8 height 8
click at [278, 152] on input "Select an option" at bounding box center [280, 153] width 8 height 8
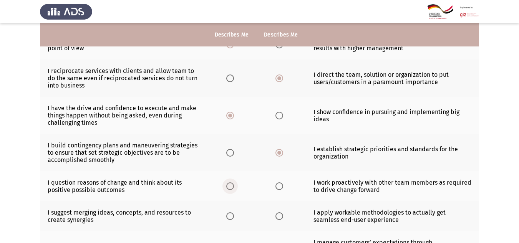
click at [230, 186] on span "Select an option" at bounding box center [230, 186] width 0 height 0
click at [230, 186] on input "Select an option" at bounding box center [230, 187] width 8 height 8
click at [283, 219] on span "Select an option" at bounding box center [280, 217] width 8 height 8
click at [283, 219] on input "Select an option" at bounding box center [280, 217] width 8 height 8
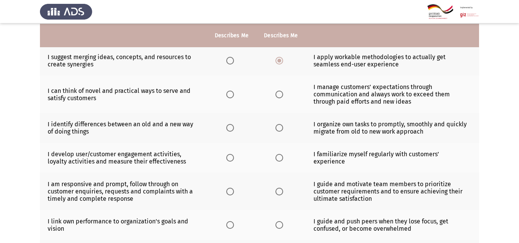
scroll to position [279, 0]
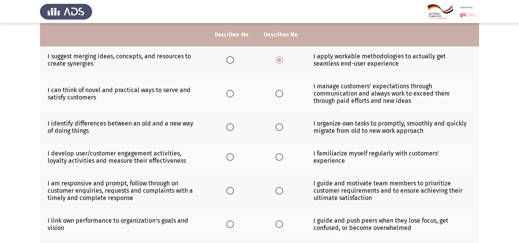
click at [235, 96] on label "Select an option" at bounding box center [231, 94] width 11 height 8
click at [234, 96] on input "Select an option" at bounding box center [230, 94] width 8 height 8
click at [278, 132] on th at bounding box center [280, 127] width 49 height 30
click at [278, 130] on span "Select an option" at bounding box center [280, 127] width 8 height 8
click at [278, 130] on input "Select an option" at bounding box center [280, 127] width 8 height 8
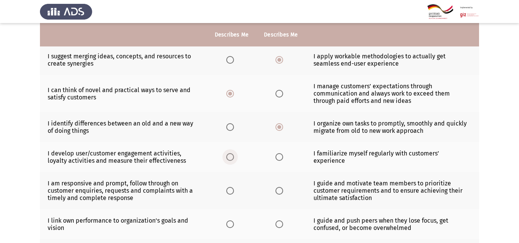
click at [230, 156] on span "Select an option" at bounding box center [230, 157] width 8 height 8
click at [230, 156] on input "Select an option" at bounding box center [230, 157] width 8 height 8
click at [278, 186] on th at bounding box center [280, 190] width 49 height 37
click at [278, 189] on span "Select an option" at bounding box center [280, 191] width 8 height 8
click at [278, 189] on input "Select an option" at bounding box center [280, 191] width 8 height 8
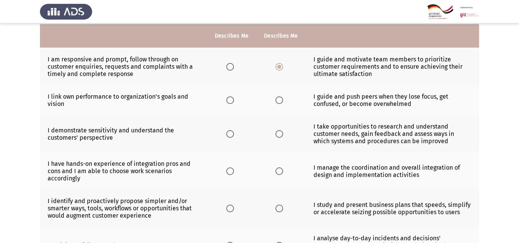
scroll to position [405, 0]
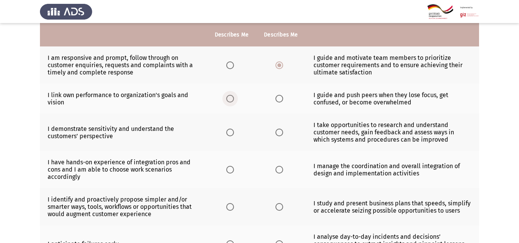
click at [232, 101] on span "Select an option" at bounding box center [230, 99] width 8 height 8
click at [232, 101] on input "Select an option" at bounding box center [230, 99] width 8 height 8
drag, startPoint x: 277, startPoint y: 137, endPoint x: 280, endPoint y: 133, distance: 4.9
click at [280, 133] on th at bounding box center [280, 132] width 49 height 37
click at [280, 133] on span "Select an option" at bounding box center [280, 133] width 8 height 8
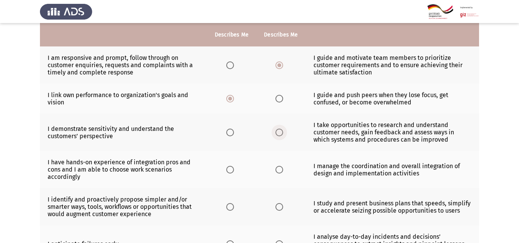
click at [280, 133] on input "Select an option" at bounding box center [280, 133] width 8 height 8
click at [233, 168] on span "Select an option" at bounding box center [230, 170] width 8 height 8
click at [233, 168] on input "Select an option" at bounding box center [230, 170] width 8 height 8
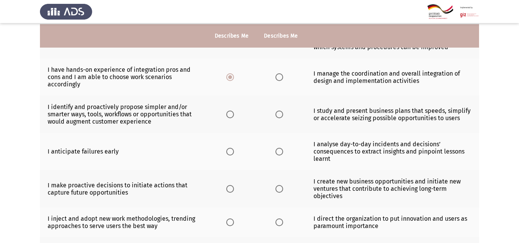
scroll to position [499, 0]
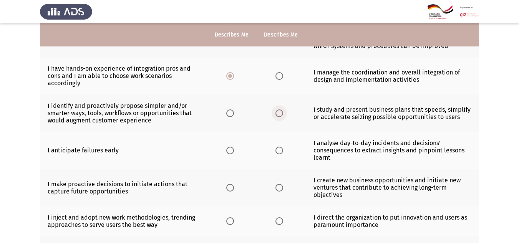
click at [284, 116] on label "Select an option" at bounding box center [281, 114] width 11 height 8
click at [283, 116] on input "Select an option" at bounding box center [280, 114] width 8 height 8
click at [233, 151] on span "Select an option" at bounding box center [230, 151] width 8 height 8
click at [233, 151] on input "Select an option" at bounding box center [230, 151] width 8 height 8
click at [279, 190] on span "Select an option" at bounding box center [280, 188] width 8 height 8
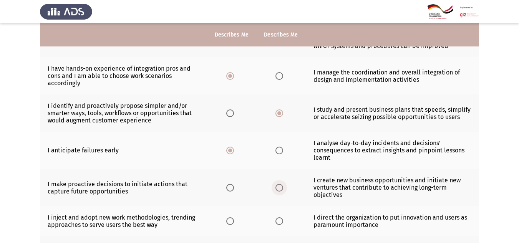
click at [279, 190] on input "Select an option" at bounding box center [280, 188] width 8 height 8
click at [228, 225] on span "Select an option" at bounding box center [230, 222] width 8 height 8
click at [228, 225] on input "Select an option" at bounding box center [230, 222] width 8 height 8
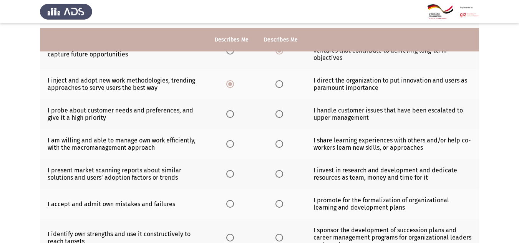
scroll to position [641, 0]
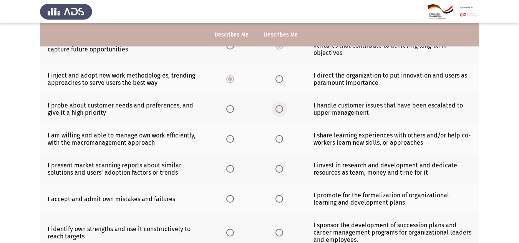
click at [279, 108] on span "Select an option" at bounding box center [280, 109] width 8 height 8
click at [279, 108] on input "Select an option" at bounding box center [280, 109] width 8 height 8
click at [232, 137] on span "Select an option" at bounding box center [230, 139] width 8 height 8
click at [232, 137] on input "Select an option" at bounding box center [230, 139] width 8 height 8
click at [282, 171] on span "Select an option" at bounding box center [280, 169] width 8 height 8
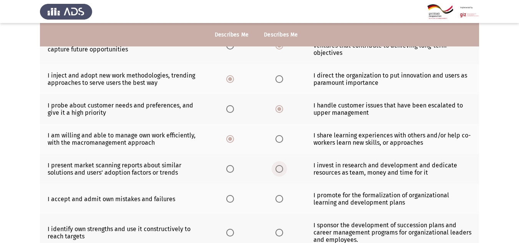
click at [282, 171] on input "Select an option" at bounding box center [280, 169] width 8 height 8
click at [234, 198] on span "Select an option" at bounding box center [230, 199] width 8 height 8
click at [234, 198] on input "Select an option" at bounding box center [230, 199] width 8 height 8
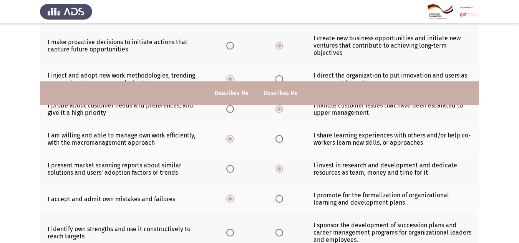
scroll to position [740, 0]
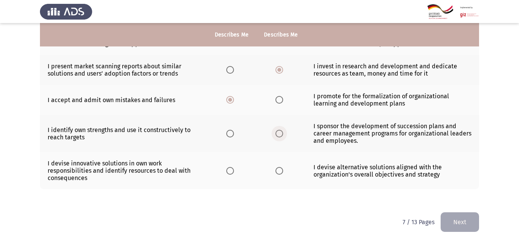
click at [283, 134] on span "Select an option" at bounding box center [280, 134] width 8 height 8
click at [283, 134] on input "Select an option" at bounding box center [280, 134] width 8 height 8
click at [236, 170] on label "Select an option" at bounding box center [231, 171] width 11 height 8
click at [234, 170] on input "Select an option" at bounding box center [230, 171] width 8 height 8
click at [459, 224] on button "Next" at bounding box center [460, 223] width 38 height 20
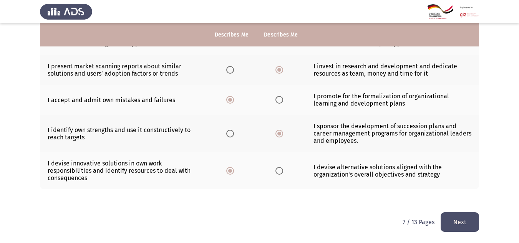
scroll to position [0, 0]
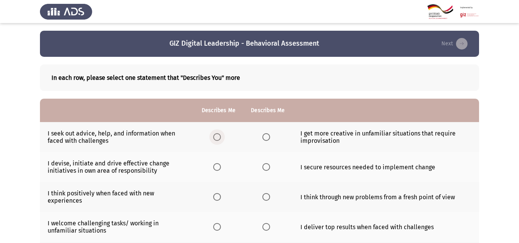
click at [222, 135] on label "Select an option" at bounding box center [218, 137] width 11 height 8
click at [221, 135] on input "Select an option" at bounding box center [217, 137] width 8 height 8
click at [266, 165] on span "Select an option" at bounding box center [267, 167] width 8 height 8
click at [266, 165] on input "Select an option" at bounding box center [267, 167] width 8 height 8
click at [217, 196] on span "Select an option" at bounding box center [217, 197] width 8 height 8
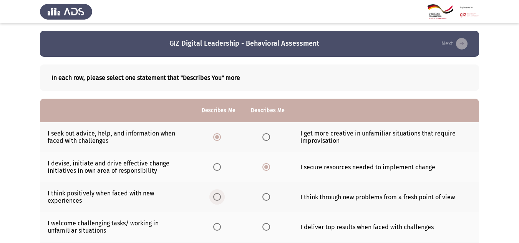
click at [217, 196] on input "Select an option" at bounding box center [217, 197] width 8 height 8
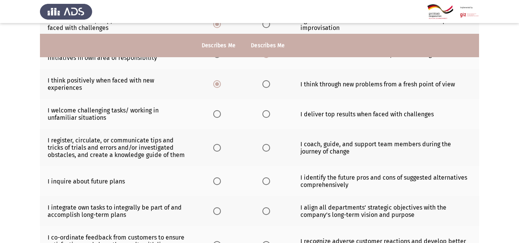
scroll to position [124, 0]
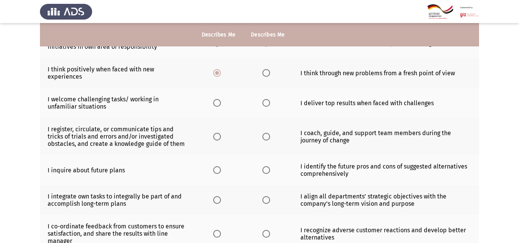
drag, startPoint x: 261, startPoint y: 104, endPoint x: 267, endPoint y: 103, distance: 5.9
click at [267, 103] on th at bounding box center [267, 103] width 49 height 30
click at [267, 103] on span "Select an option" at bounding box center [267, 103] width 8 height 8
click at [267, 103] on input "Select an option" at bounding box center [267, 103] width 8 height 8
click at [216, 138] on span "Select an option" at bounding box center [217, 137] width 8 height 8
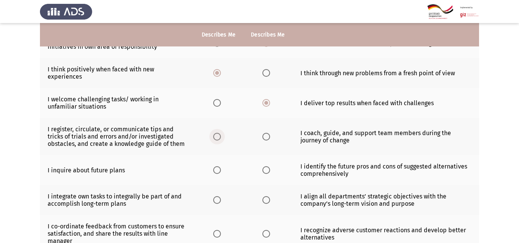
click at [216, 138] on input "Select an option" at bounding box center [217, 137] width 8 height 8
click at [263, 168] on span "Select an option" at bounding box center [267, 170] width 8 height 8
click at [263, 168] on input "Select an option" at bounding box center [267, 170] width 8 height 8
click at [216, 199] on span "Select an option" at bounding box center [217, 200] width 8 height 8
click at [216, 199] on input "Select an option" at bounding box center [217, 200] width 8 height 8
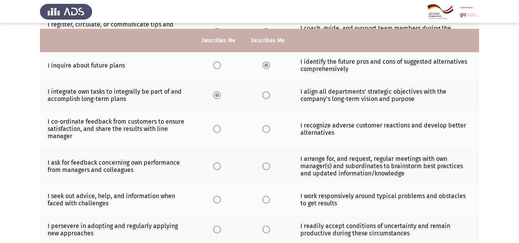
scroll to position [239, 0]
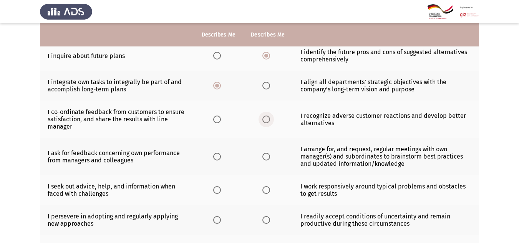
click at [268, 122] on span "Select an option" at bounding box center [267, 120] width 8 height 8
click at [268, 122] on input "Select an option" at bounding box center [267, 120] width 8 height 8
click at [218, 161] on th at bounding box center [218, 156] width 49 height 37
click at [218, 158] on span "Select an option" at bounding box center [217, 157] width 8 height 8
click at [218, 158] on input "Select an option" at bounding box center [217, 157] width 8 height 8
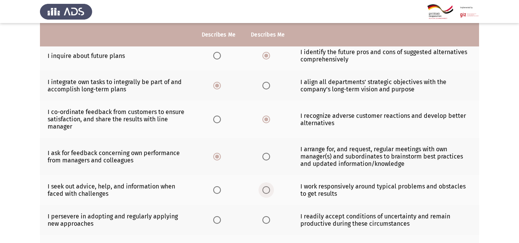
click at [268, 188] on span "Select an option" at bounding box center [267, 190] width 8 height 8
click at [268, 188] on input "Select an option" at bounding box center [267, 190] width 8 height 8
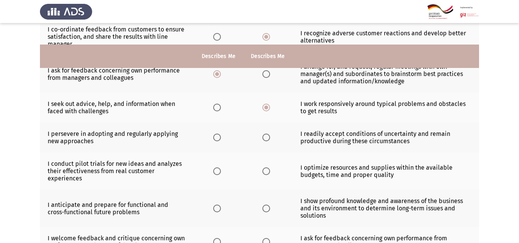
scroll to position [345, 0]
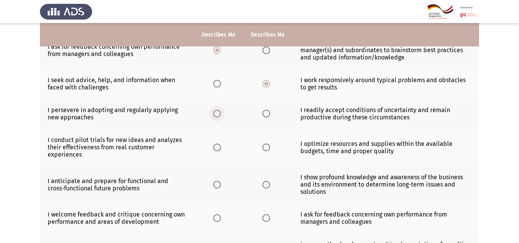
click at [220, 115] on span "Select an option" at bounding box center [217, 114] width 8 height 8
click at [220, 115] on input "Select an option" at bounding box center [217, 114] width 8 height 8
click at [268, 148] on span "Select an option" at bounding box center [267, 148] width 8 height 8
click at [268, 148] on input "Select an option" at bounding box center [267, 148] width 8 height 8
click at [217, 185] on span "Select an option" at bounding box center [217, 185] width 0 height 0
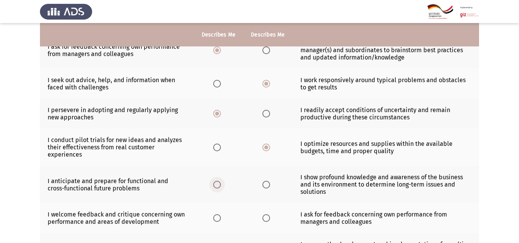
click at [217, 185] on input "Select an option" at bounding box center [217, 185] width 8 height 8
click at [268, 218] on span "Select an option" at bounding box center [267, 219] width 8 height 8
click at [268, 218] on input "Select an option" at bounding box center [267, 219] width 8 height 8
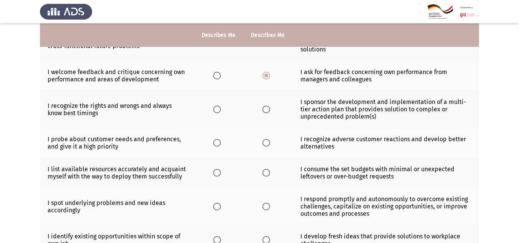
scroll to position [488, 0]
click at [216, 110] on span "Select an option" at bounding box center [217, 109] width 8 height 8
click at [216, 110] on input "Select an option" at bounding box center [217, 109] width 8 height 8
click at [268, 146] on span "Select an option" at bounding box center [267, 143] width 8 height 8
click at [268, 146] on input "Select an option" at bounding box center [267, 143] width 8 height 8
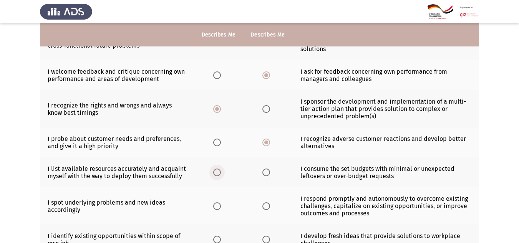
click at [223, 173] on label "Select an option" at bounding box center [218, 173] width 11 height 8
click at [221, 173] on input "Select an option" at bounding box center [217, 173] width 8 height 8
click at [263, 208] on span "Select an option" at bounding box center [267, 207] width 8 height 8
click at [263, 208] on input "Select an option" at bounding box center [267, 207] width 8 height 8
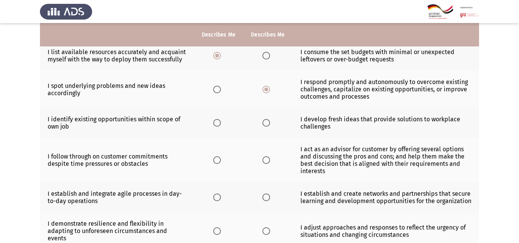
scroll to position [605, 0]
click at [221, 120] on th at bounding box center [218, 123] width 49 height 30
click at [221, 120] on label "Select an option" at bounding box center [218, 123] width 11 height 8
click at [221, 120] on input "Select an option" at bounding box center [217, 123] width 8 height 8
click at [267, 161] on span "Select an option" at bounding box center [267, 160] width 8 height 8
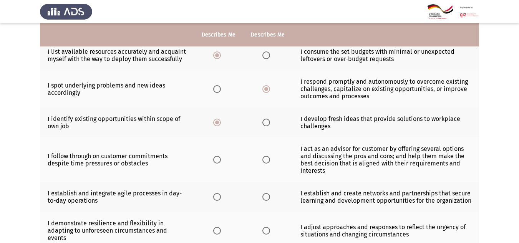
click at [267, 161] on input "Select an option" at bounding box center [267, 160] width 8 height 8
drag, startPoint x: 217, startPoint y: 205, endPoint x: 217, endPoint y: 196, distance: 9.2
click at [217, 196] on th at bounding box center [218, 197] width 49 height 30
click at [217, 196] on span "Select an option" at bounding box center [217, 197] width 8 height 8
click at [217, 196] on input "Select an option" at bounding box center [217, 197] width 8 height 8
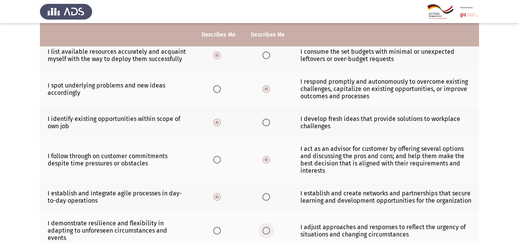
click at [267, 227] on span "Select an option" at bounding box center [267, 231] width 8 height 8
click at [267, 227] on input "Select an option" at bounding box center [267, 231] width 8 height 8
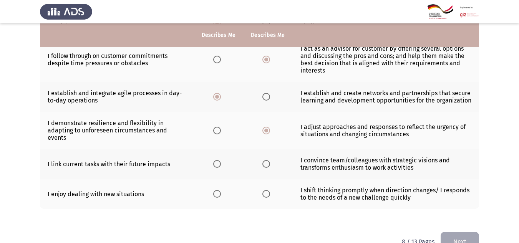
scroll to position [706, 0]
click at [215, 160] on span "Select an option" at bounding box center [217, 164] width 8 height 8
click at [215, 160] on input "Select an option" at bounding box center [217, 164] width 8 height 8
click at [263, 190] on span "Select an option" at bounding box center [267, 194] width 8 height 8
click at [263, 190] on input "Select an option" at bounding box center [267, 194] width 8 height 8
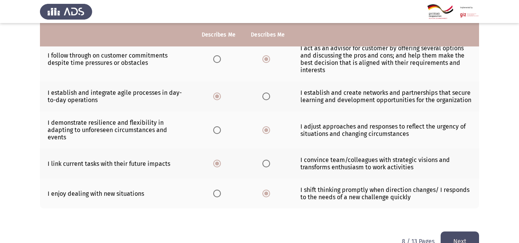
click at [457, 233] on button "Next" at bounding box center [460, 242] width 38 height 20
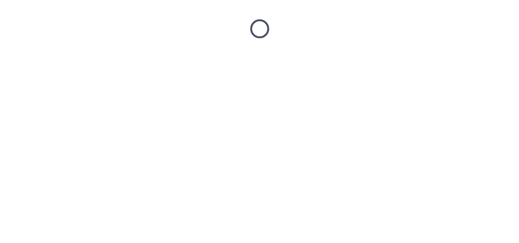
scroll to position [0, 0]
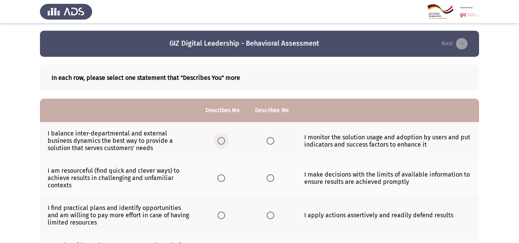
click at [225, 141] on span "Select an option" at bounding box center [222, 141] width 8 height 8
click at [225, 141] on input "Select an option" at bounding box center [222, 141] width 8 height 8
click at [221, 179] on span "Select an option" at bounding box center [222, 179] width 8 height 8
click at [221, 179] on input "Select an option" at bounding box center [222, 179] width 8 height 8
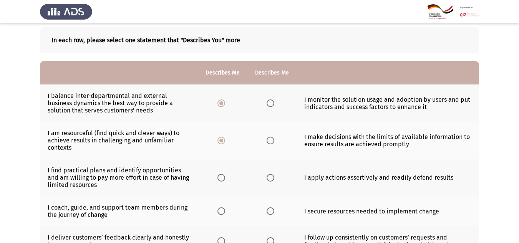
scroll to position [44, 0]
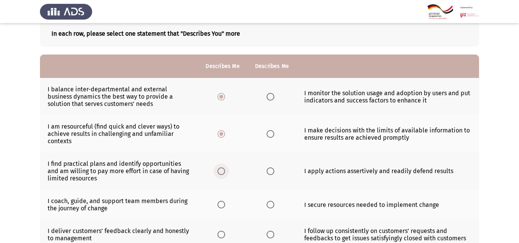
click at [220, 173] on span "Select an option" at bounding box center [222, 172] width 8 height 8
click at [220, 173] on input "Select an option" at bounding box center [222, 172] width 8 height 8
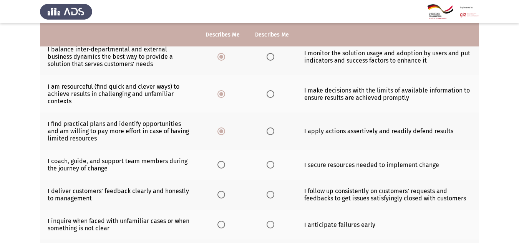
scroll to position [85, 0]
click at [220, 166] on span "Select an option" at bounding box center [222, 165] width 8 height 8
click at [220, 166] on input "Select an option" at bounding box center [222, 165] width 8 height 8
click at [222, 193] on span "Select an option" at bounding box center [222, 195] width 8 height 8
click at [222, 193] on input "Select an option" at bounding box center [222, 195] width 8 height 8
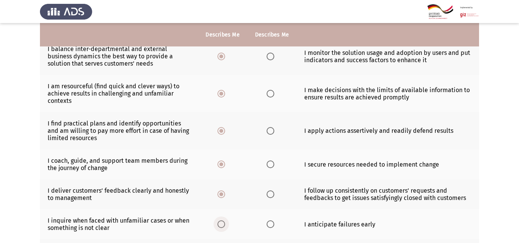
click at [223, 222] on span "Select an option" at bounding box center [222, 225] width 8 height 8
click at [223, 222] on input "Select an option" at bounding box center [222, 225] width 8 height 8
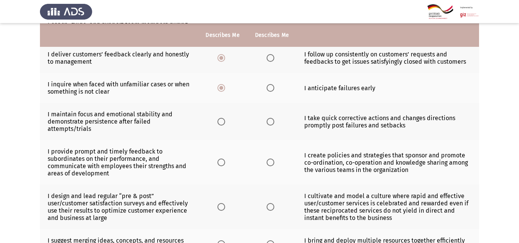
scroll to position [221, 0]
click at [221, 118] on span "Select an option" at bounding box center [222, 122] width 8 height 8
click at [221, 118] on input "Select an option" at bounding box center [222, 122] width 8 height 8
click at [220, 159] on span "Select an option" at bounding box center [222, 162] width 8 height 8
click at [220, 159] on input "Select an option" at bounding box center [222, 162] width 8 height 8
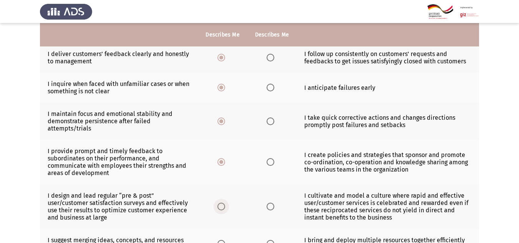
click at [223, 206] on span "Select an option" at bounding box center [222, 207] width 8 height 8
click at [223, 206] on input "Select an option" at bounding box center [222, 207] width 8 height 8
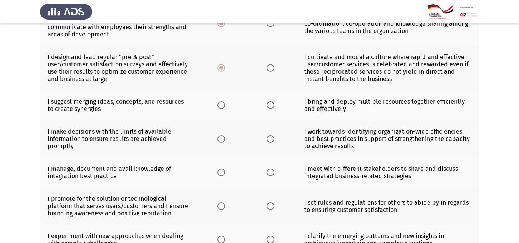
scroll to position [362, 0]
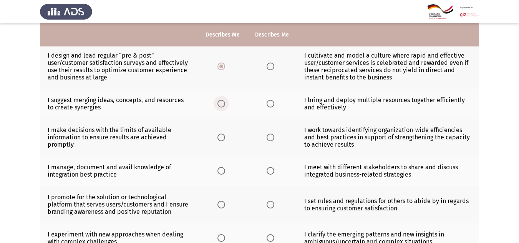
click at [219, 107] on span "Select an option" at bounding box center [222, 104] width 8 height 8
click at [219, 107] on input "Select an option" at bounding box center [222, 104] width 8 height 8
click at [222, 137] on span "Select an option" at bounding box center [222, 138] width 8 height 8
click at [222, 137] on input "Select an option" at bounding box center [222, 138] width 8 height 8
click at [223, 172] on span "Select an option" at bounding box center [222, 171] width 8 height 8
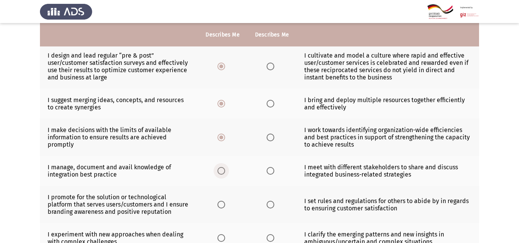
click at [223, 172] on input "Select an option" at bounding box center [222, 171] width 8 height 8
click at [220, 206] on span "Select an option" at bounding box center [222, 205] width 8 height 8
click at [220, 206] on input "Select an option" at bounding box center [222, 205] width 8 height 8
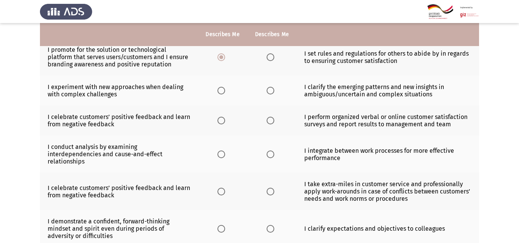
scroll to position [510, 0]
click at [224, 89] on span "Select an option" at bounding box center [222, 90] width 8 height 8
click at [224, 89] on input "Select an option" at bounding box center [222, 90] width 8 height 8
click at [222, 123] on span "Select an option" at bounding box center [222, 120] width 8 height 8
click at [222, 123] on input "Select an option" at bounding box center [222, 120] width 8 height 8
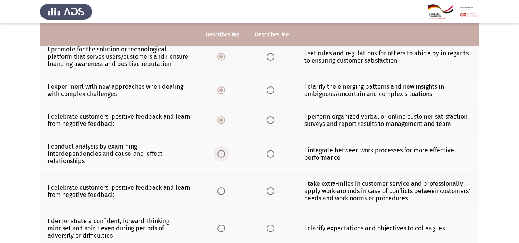
click at [224, 150] on span "Select an option" at bounding box center [222, 154] width 8 height 8
click at [224, 150] on input "Select an option" at bounding box center [222, 154] width 8 height 8
click at [223, 188] on span "Select an option" at bounding box center [222, 192] width 8 height 8
click at [223, 188] on input "Select an option" at bounding box center [222, 192] width 8 height 8
click at [219, 225] on span "Select an option" at bounding box center [222, 229] width 8 height 8
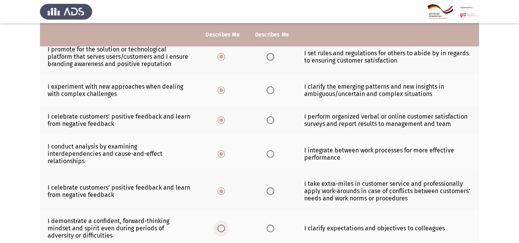
click at [219, 225] on input "Select an option" at bounding box center [222, 229] width 8 height 8
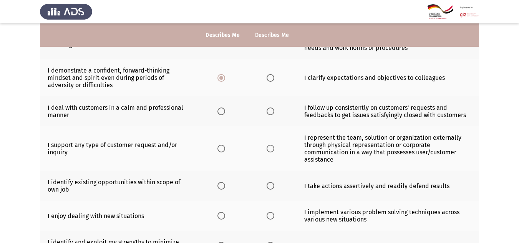
scroll to position [661, 0]
click at [220, 107] on span "Select an option" at bounding box center [222, 111] width 8 height 8
click at [220, 107] on input "Select an option" at bounding box center [222, 111] width 8 height 8
click at [221, 145] on span "Select an option" at bounding box center [222, 149] width 8 height 8
click at [221, 145] on input "Select an option" at bounding box center [222, 149] width 8 height 8
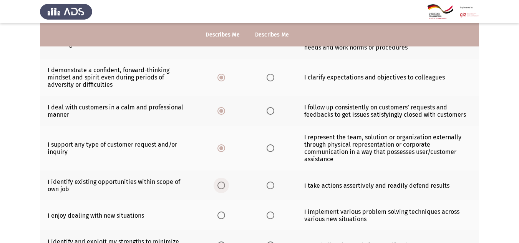
click at [221, 182] on span "Select an option" at bounding box center [222, 186] width 8 height 8
click at [221, 182] on input "Select an option" at bounding box center [222, 186] width 8 height 8
click at [221, 212] on span "Select an option" at bounding box center [222, 216] width 8 height 8
click at [221, 212] on input "Select an option" at bounding box center [222, 216] width 8 height 8
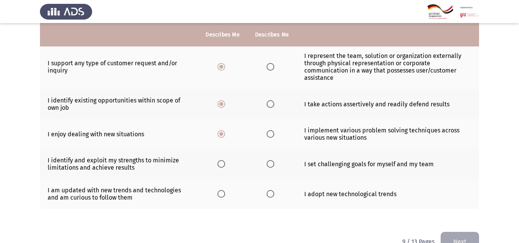
scroll to position [755, 0]
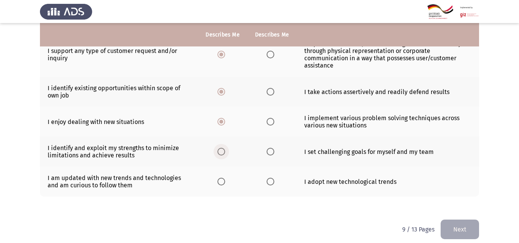
click at [224, 148] on span "Select an option" at bounding box center [222, 152] width 8 height 8
click at [224, 148] on input "Select an option" at bounding box center [222, 152] width 8 height 8
click at [225, 178] on span "Select an option" at bounding box center [222, 182] width 8 height 8
click at [225, 178] on input "Select an option" at bounding box center [222, 182] width 8 height 8
click at [476, 223] on button "Next" at bounding box center [460, 230] width 38 height 20
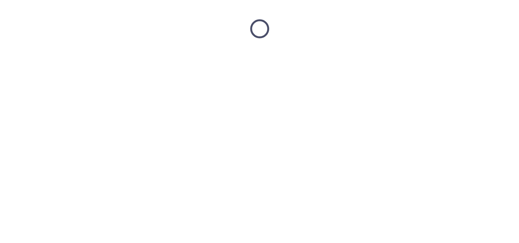
scroll to position [0, 0]
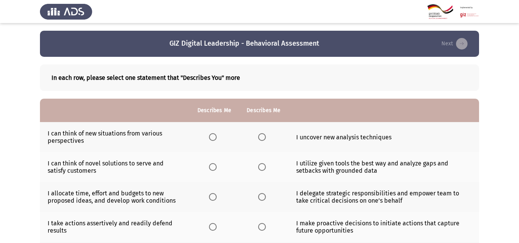
click at [259, 130] on th at bounding box center [263, 137] width 49 height 30
click at [261, 138] on span "Select an option" at bounding box center [262, 137] width 8 height 8
click at [261, 138] on input "Select an option" at bounding box center [262, 137] width 8 height 8
click at [262, 166] on span "Select an option" at bounding box center [262, 167] width 8 height 8
click at [262, 166] on input "Select an option" at bounding box center [262, 167] width 8 height 8
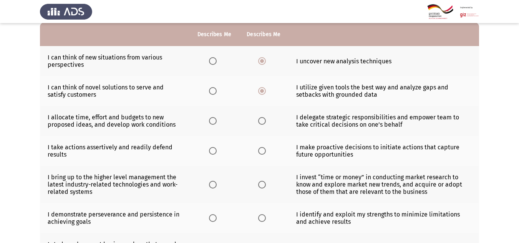
scroll to position [80, 0]
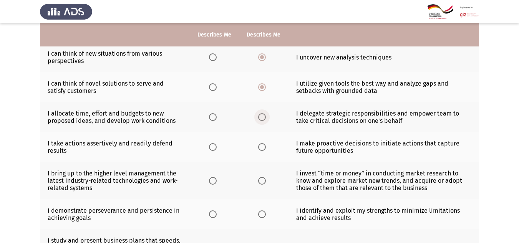
click at [262, 115] on span "Select an option" at bounding box center [262, 117] width 8 height 8
click at [262, 115] on input "Select an option" at bounding box center [262, 117] width 8 height 8
click at [259, 145] on span "Select an option" at bounding box center [262, 147] width 8 height 8
click at [259, 145] on input "Select an option" at bounding box center [262, 147] width 8 height 8
click at [264, 181] on span "Select an option" at bounding box center [262, 181] width 8 height 8
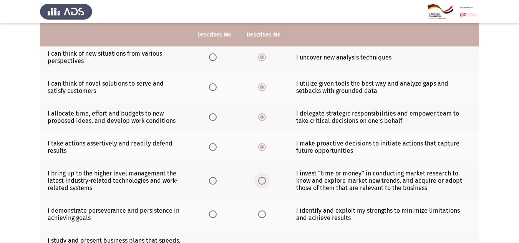
click at [264, 181] on input "Select an option" at bounding box center [262, 181] width 8 height 8
click at [266, 211] on label "Select an option" at bounding box center [263, 215] width 11 height 8
click at [266, 211] on input "Select an option" at bounding box center [262, 215] width 8 height 8
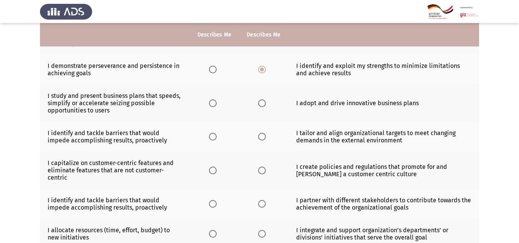
scroll to position [226, 0]
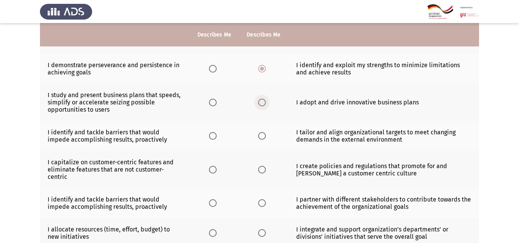
click at [266, 105] on label "Select an option" at bounding box center [263, 103] width 11 height 8
click at [266, 105] on input "Select an option" at bounding box center [262, 103] width 8 height 8
click at [264, 133] on span "Select an option" at bounding box center [262, 136] width 8 height 8
click at [264, 133] on input "Select an option" at bounding box center [262, 136] width 8 height 8
drag, startPoint x: 264, startPoint y: 138, endPoint x: 263, endPoint y: 168, distance: 29.6
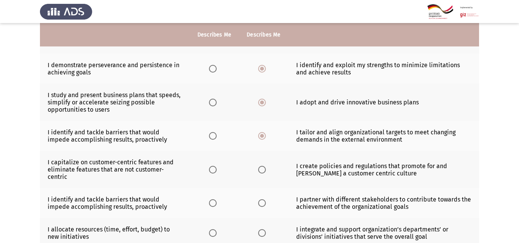
click at [263, 168] on th at bounding box center [263, 169] width 49 height 37
click at [263, 168] on span "Select an option" at bounding box center [262, 170] width 8 height 8
click at [263, 168] on input "Select an option" at bounding box center [262, 170] width 8 height 8
click at [262, 200] on span "Select an option" at bounding box center [262, 204] width 8 height 8
click at [262, 200] on input "Select an option" at bounding box center [262, 204] width 8 height 8
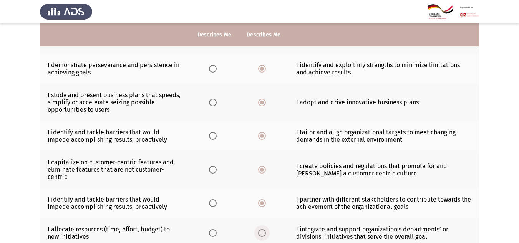
click at [262, 229] on span "Select an option" at bounding box center [262, 233] width 8 height 8
click at [262, 229] on input "Select an option" at bounding box center [262, 233] width 8 height 8
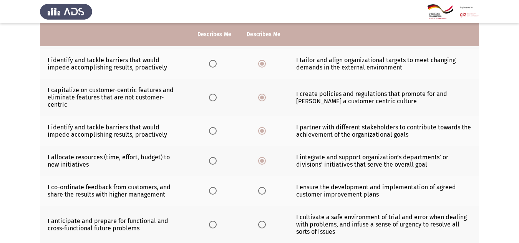
scroll to position [298, 0]
click at [265, 187] on span "Select an option" at bounding box center [262, 191] width 8 height 8
click at [265, 187] on input "Select an option" at bounding box center [262, 191] width 8 height 8
click at [261, 221] on span "Select an option" at bounding box center [262, 225] width 8 height 8
click at [261, 221] on input "Select an option" at bounding box center [262, 225] width 8 height 8
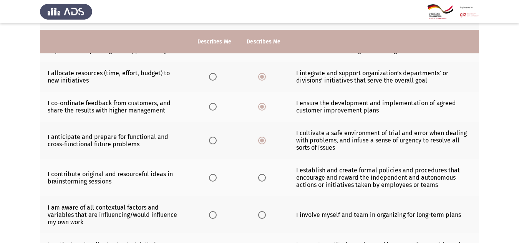
scroll to position [392, 0]
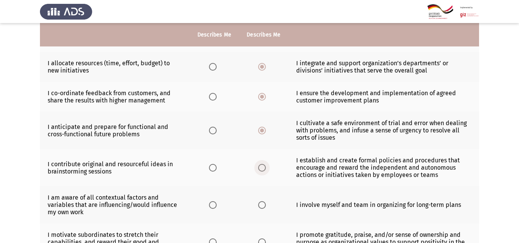
click at [262, 164] on span "Select an option" at bounding box center [262, 168] width 8 height 8
click at [262, 164] on input "Select an option" at bounding box center [262, 168] width 8 height 8
click at [259, 201] on span "Select an option" at bounding box center [262, 205] width 8 height 8
click at [259, 201] on input "Select an option" at bounding box center [262, 205] width 8 height 8
click at [260, 239] on span "Select an option" at bounding box center [262, 243] width 8 height 8
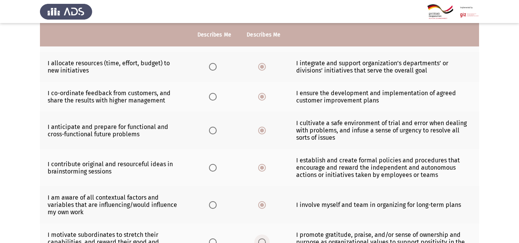
click at [260, 239] on input "Select an option" at bounding box center [262, 243] width 8 height 8
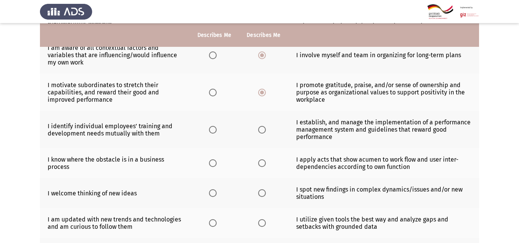
scroll to position [542, 0]
click at [261, 126] on span "Select an option" at bounding box center [262, 130] width 8 height 8
click at [261, 126] on input "Select an option" at bounding box center [262, 130] width 8 height 8
click at [261, 159] on span "Select an option" at bounding box center [262, 163] width 8 height 8
click at [261, 159] on input "Select an option" at bounding box center [262, 163] width 8 height 8
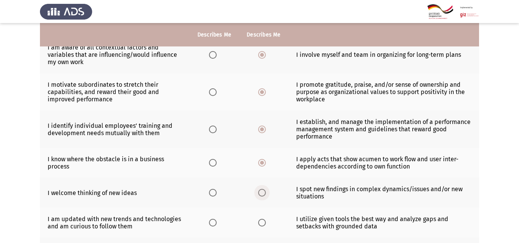
click at [263, 189] on span "Select an option" at bounding box center [262, 193] width 8 height 8
click at [263, 189] on input "Select an option" at bounding box center [262, 193] width 8 height 8
click at [262, 219] on span "Select an option" at bounding box center [262, 223] width 8 height 8
click at [262, 219] on input "Select an option" at bounding box center [262, 223] width 8 height 8
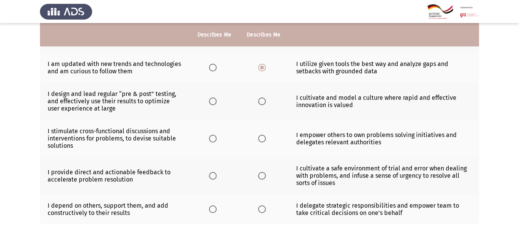
scroll to position [698, 0]
click at [263, 97] on span "Select an option" at bounding box center [262, 101] width 8 height 8
click at [263, 97] on input "Select an option" at bounding box center [262, 101] width 8 height 8
click at [262, 135] on span "Select an option" at bounding box center [262, 139] width 8 height 8
click at [262, 135] on input "Select an option" at bounding box center [262, 139] width 8 height 8
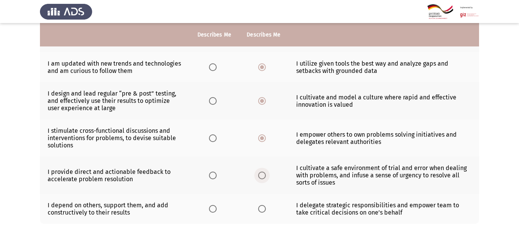
click at [263, 172] on span "Select an option" at bounding box center [262, 176] width 8 height 8
click at [263, 172] on input "Select an option" at bounding box center [262, 176] width 8 height 8
click at [263, 205] on span "Select an option" at bounding box center [262, 209] width 8 height 8
click at [263, 205] on input "Select an option" at bounding box center [262, 209] width 8 height 8
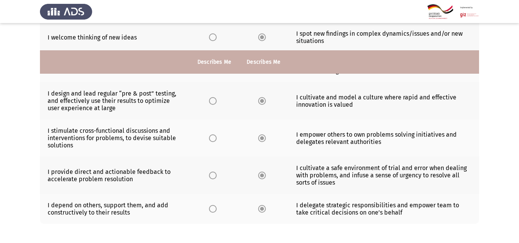
scroll to position [725, 0]
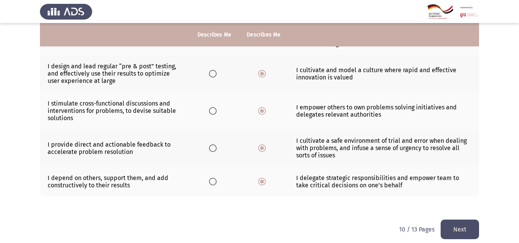
click at [457, 220] on button "Next" at bounding box center [460, 230] width 38 height 20
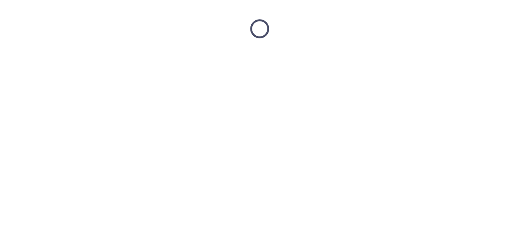
scroll to position [0, 0]
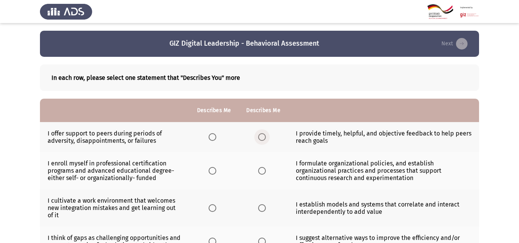
click at [263, 136] on span "Select an option" at bounding box center [262, 137] width 8 height 8
click at [263, 136] on input "Select an option" at bounding box center [262, 137] width 8 height 8
click at [214, 168] on span "Select an option" at bounding box center [213, 171] width 8 height 8
click at [214, 168] on input "Select an option" at bounding box center [213, 171] width 8 height 8
click at [263, 205] on span "Select an option" at bounding box center [262, 209] width 8 height 8
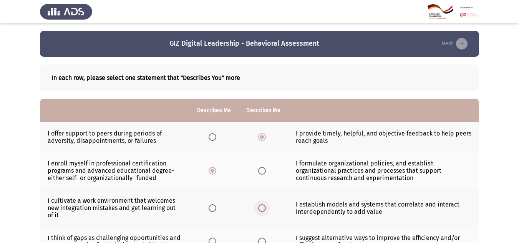
click at [263, 205] on input "Select an option" at bounding box center [262, 209] width 8 height 8
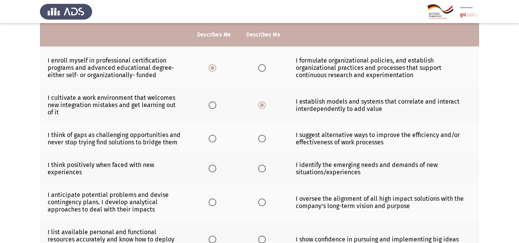
scroll to position [103, 0]
click at [210, 135] on span "Select an option" at bounding box center [213, 139] width 8 height 8
click at [210, 135] on input "Select an option" at bounding box center [213, 139] width 8 height 8
click at [210, 135] on span "Select an option" at bounding box center [213, 139] width 8 height 8
click at [264, 166] on span "Select an option" at bounding box center [262, 169] width 8 height 8
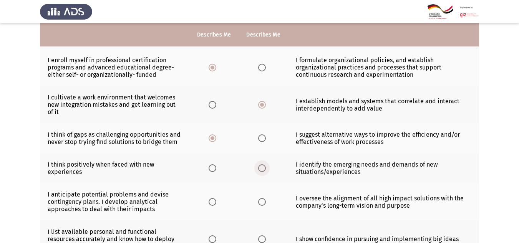
click at [264, 166] on input "Select an option" at bounding box center [262, 169] width 8 height 8
click at [210, 205] on span "Select an option" at bounding box center [213, 202] width 8 height 8
click at [210, 205] on input "Select an option" at bounding box center [213, 202] width 8 height 8
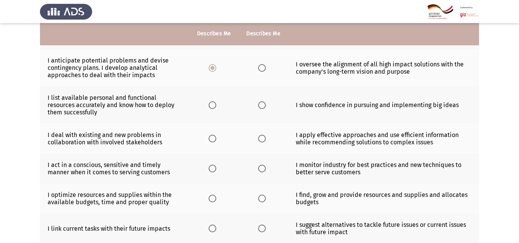
scroll to position [238, 0]
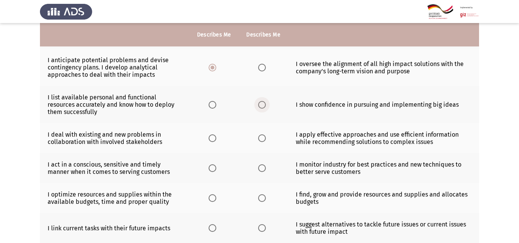
click at [261, 102] on span "Select an option" at bounding box center [262, 105] width 8 height 8
click at [261, 102] on input "Select an option" at bounding box center [262, 105] width 8 height 8
click at [216, 136] on span "Select an option" at bounding box center [213, 139] width 8 height 8
click at [216, 136] on input "Select an option" at bounding box center [213, 139] width 8 height 8
click at [260, 166] on span "Select an option" at bounding box center [262, 169] width 8 height 8
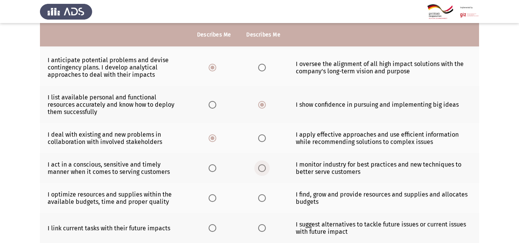
click at [260, 166] on input "Select an option" at bounding box center [262, 169] width 8 height 8
click at [210, 197] on span "Select an option" at bounding box center [213, 199] width 8 height 8
click at [210, 197] on input "Select an option" at bounding box center [213, 199] width 8 height 8
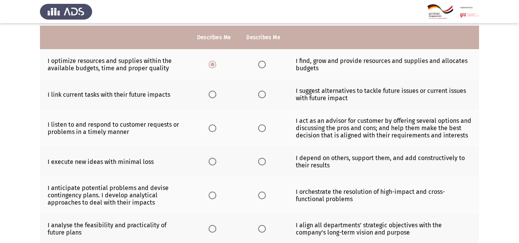
scroll to position [375, 0]
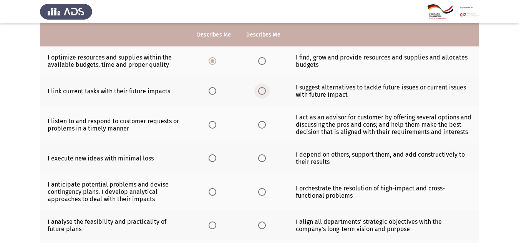
click at [262, 91] on span "Select an option" at bounding box center [262, 91] width 8 height 8
click at [262, 91] on input "Select an option" at bounding box center [262, 91] width 8 height 8
click at [215, 122] on span "Select an option" at bounding box center [213, 125] width 8 height 8
click at [215, 122] on input "Select an option" at bounding box center [213, 125] width 8 height 8
click at [258, 157] on span "Select an option" at bounding box center [262, 159] width 8 height 8
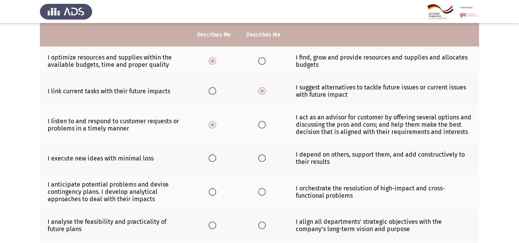
click at [258, 157] on input "Select an option" at bounding box center [262, 159] width 8 height 8
click at [215, 190] on span "Select an option" at bounding box center [213, 192] width 8 height 8
click at [215, 190] on input "Select an option" at bounding box center [213, 192] width 8 height 8
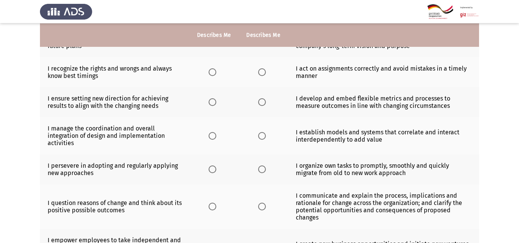
scroll to position [559, 0]
click at [263, 76] on th at bounding box center [263, 72] width 49 height 30
click at [263, 73] on span "Select an option" at bounding box center [262, 72] width 8 height 8
click at [263, 73] on input "Select an option" at bounding box center [262, 72] width 8 height 8
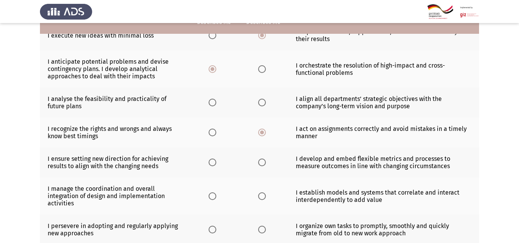
scroll to position [484, 0]
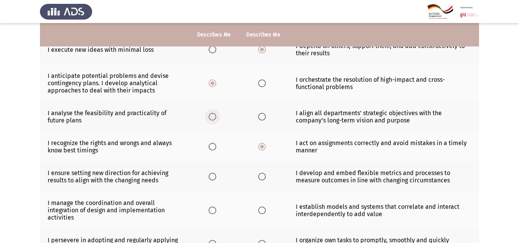
click at [215, 116] on span "Select an option" at bounding box center [213, 117] width 8 height 8
click at [215, 116] on input "Select an option" at bounding box center [213, 117] width 8 height 8
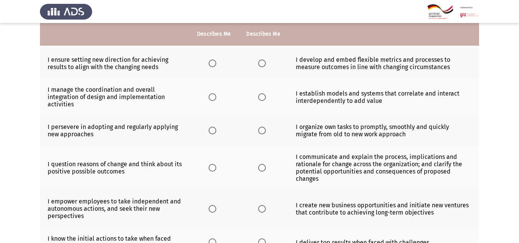
scroll to position [598, 0]
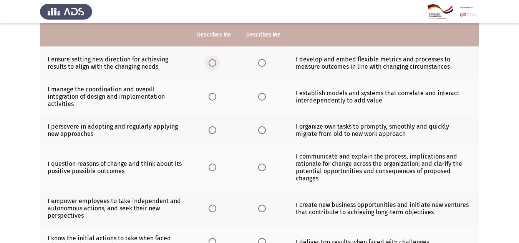
click at [212, 63] on span "Select an option" at bounding box center [213, 63] width 8 height 8
click at [212, 63] on input "Select an option" at bounding box center [213, 63] width 8 height 8
click at [263, 95] on span "Select an option" at bounding box center [262, 97] width 8 height 8
click at [263, 95] on input "Select an option" at bounding box center [262, 97] width 8 height 8
click at [216, 129] on span "Select an option" at bounding box center [213, 130] width 8 height 8
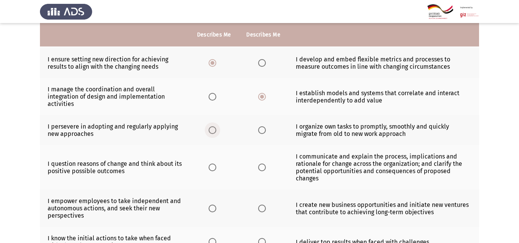
click at [216, 129] on input "Select an option" at bounding box center [213, 130] width 8 height 8
click at [258, 165] on span "Select an option" at bounding box center [262, 168] width 8 height 8
click at [258, 165] on input "Select an option" at bounding box center [262, 168] width 8 height 8
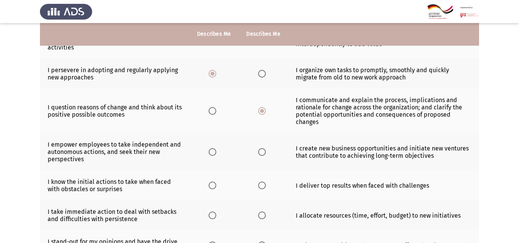
scroll to position [655, 0]
click at [217, 153] on label "Select an option" at bounding box center [214, 152] width 11 height 8
click at [216, 153] on input "Select an option" at bounding box center [213, 152] width 8 height 8
click at [261, 189] on span "Select an option" at bounding box center [262, 185] width 8 height 8
click at [261, 189] on input "Select an option" at bounding box center [262, 185] width 8 height 8
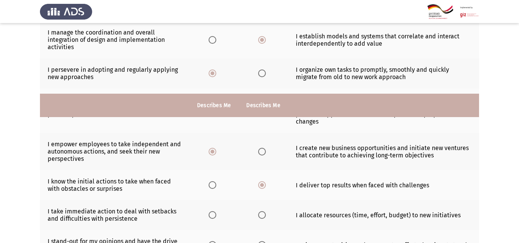
scroll to position [725, 0]
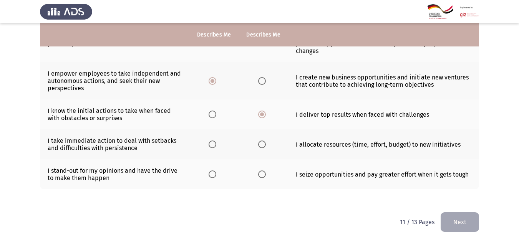
click at [216, 151] on th at bounding box center [214, 145] width 49 height 30
click at [216, 148] on span "Select an option" at bounding box center [213, 145] width 8 height 8
click at [216, 148] on input "Select an option" at bounding box center [213, 145] width 8 height 8
click at [261, 175] on span "Select an option" at bounding box center [262, 175] width 8 height 8
click at [261, 175] on input "Select an option" at bounding box center [262, 175] width 8 height 8
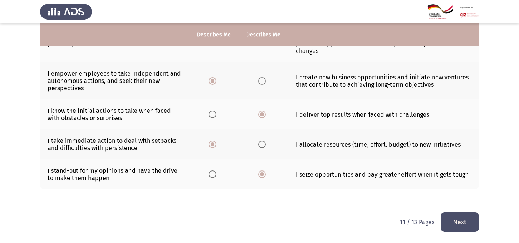
click at [465, 219] on button "Next" at bounding box center [460, 223] width 38 height 20
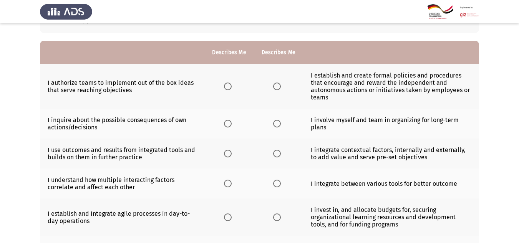
scroll to position [58, 0]
click at [226, 83] on span "Select an option" at bounding box center [228, 87] width 8 height 8
click at [226, 83] on input "Select an option" at bounding box center [228, 87] width 8 height 8
click at [228, 128] on span "Select an option" at bounding box center [228, 124] width 8 height 8
click at [228, 128] on input "Select an option" at bounding box center [228, 124] width 8 height 8
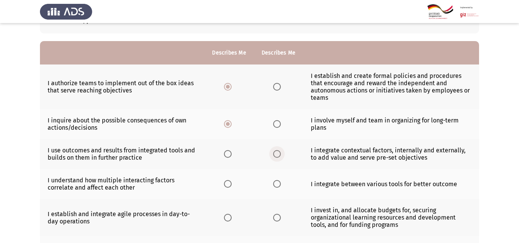
click at [276, 155] on span "Select an option" at bounding box center [277, 154] width 8 height 8
click at [276, 155] on input "Select an option" at bounding box center [277, 154] width 8 height 8
click at [276, 181] on span "Select an option" at bounding box center [277, 184] width 8 height 8
click at [276, 181] on input "Select an option" at bounding box center [277, 184] width 8 height 8
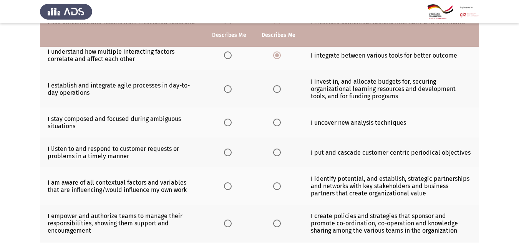
scroll to position [187, 0]
click at [232, 88] on span "Select an option" at bounding box center [228, 89] width 8 height 8
click at [232, 88] on input "Select an option" at bounding box center [228, 89] width 8 height 8
click at [231, 121] on span "Select an option" at bounding box center [228, 122] width 8 height 8
click at [231, 121] on input "Select an option" at bounding box center [228, 122] width 8 height 8
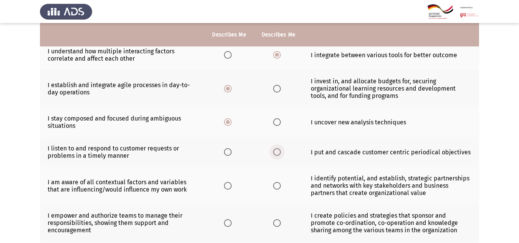
click at [274, 152] on span "Select an option" at bounding box center [277, 152] width 8 height 8
click at [274, 152] on input "Select an option" at bounding box center [277, 152] width 8 height 8
click at [276, 190] on th at bounding box center [278, 185] width 49 height 37
click at [276, 189] on span "Select an option" at bounding box center [277, 186] width 8 height 8
click at [276, 189] on input "Select an option" at bounding box center [277, 186] width 8 height 8
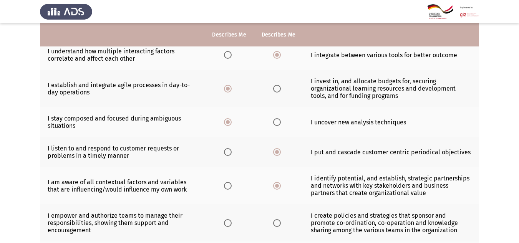
click at [233, 225] on label "Select an option" at bounding box center [229, 223] width 11 height 8
click at [232, 225] on input "Select an option" at bounding box center [228, 223] width 8 height 8
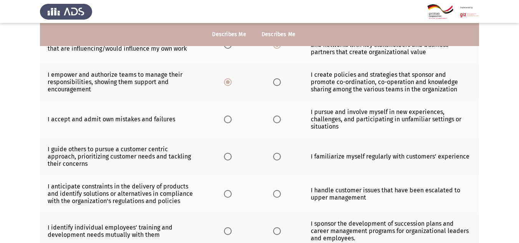
scroll to position [328, 0]
click at [227, 121] on span "Select an option" at bounding box center [228, 119] width 8 height 8
click at [227, 121] on input "Select an option" at bounding box center [228, 119] width 8 height 8
click at [276, 161] on th at bounding box center [278, 156] width 49 height 37
click at [277, 156] on span "Select an option" at bounding box center [277, 157] width 8 height 8
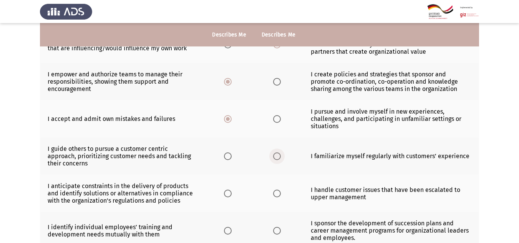
click at [277, 156] on input "Select an option" at bounding box center [277, 157] width 8 height 8
click at [277, 191] on span "Select an option" at bounding box center [277, 194] width 8 height 8
click at [277, 191] on input "Select an option" at bounding box center [277, 194] width 8 height 8
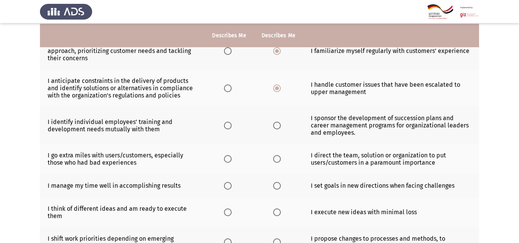
scroll to position [436, 0]
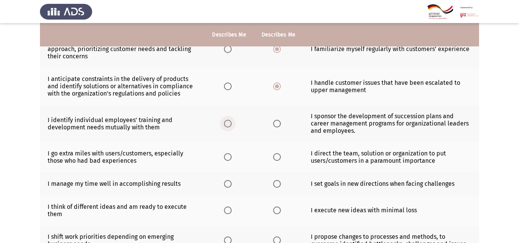
click at [226, 121] on span "Select an option" at bounding box center [228, 124] width 8 height 8
click at [226, 121] on input "Select an option" at bounding box center [228, 124] width 8 height 8
click at [229, 156] on span "Select an option" at bounding box center [228, 157] width 8 height 8
click at [229, 156] on input "Select an option" at bounding box center [228, 157] width 8 height 8
click at [276, 181] on span "Select an option" at bounding box center [277, 184] width 8 height 8
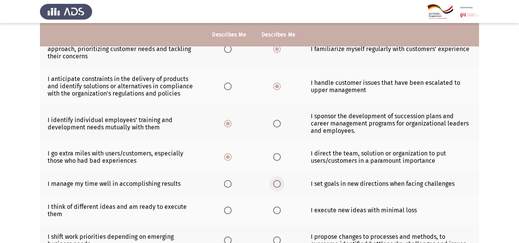
click at [276, 181] on input "Select an option" at bounding box center [277, 184] width 8 height 8
click at [276, 210] on span "Select an option" at bounding box center [277, 211] width 8 height 8
click at [276, 210] on input "Select an option" at bounding box center [277, 211] width 8 height 8
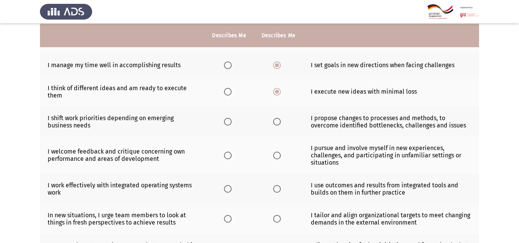
scroll to position [555, 0]
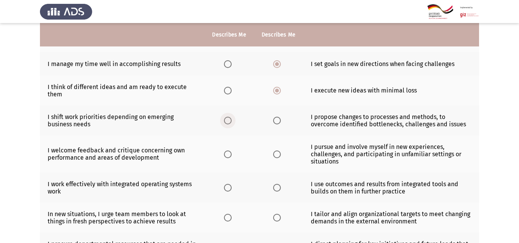
click at [231, 123] on span "Select an option" at bounding box center [228, 121] width 8 height 8
click at [231, 123] on input "Select an option" at bounding box center [228, 121] width 8 height 8
click at [232, 156] on span "Select an option" at bounding box center [228, 155] width 8 height 8
click at [232, 156] on input "Select an option" at bounding box center [228, 155] width 8 height 8
click at [276, 189] on span "Select an option" at bounding box center [277, 188] width 8 height 8
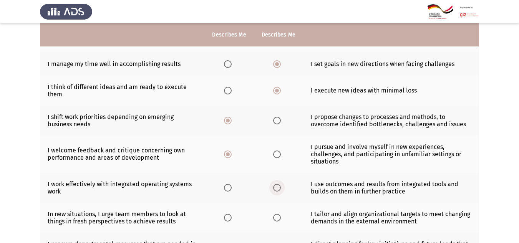
click at [276, 189] on input "Select an option" at bounding box center [277, 188] width 8 height 8
click at [277, 216] on th at bounding box center [278, 218] width 49 height 30
click at [277, 216] on span "Select an option" at bounding box center [277, 218] width 8 height 8
click at [277, 216] on input "Select an option" at bounding box center [277, 218] width 8 height 8
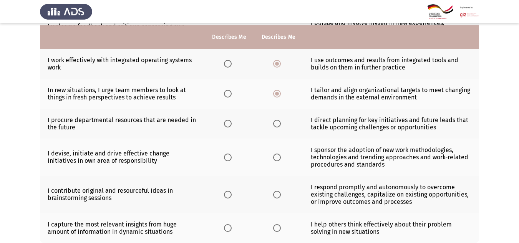
scroll to position [683, 0]
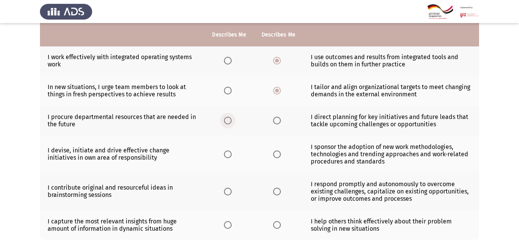
click at [226, 120] on span "Select an option" at bounding box center [228, 121] width 8 height 8
click at [226, 120] on input "Select an option" at bounding box center [228, 121] width 8 height 8
click at [233, 155] on label "Select an option" at bounding box center [229, 155] width 11 height 8
click at [232, 155] on input "Select an option" at bounding box center [228, 155] width 8 height 8
click at [277, 194] on span "Select an option" at bounding box center [277, 192] width 8 height 8
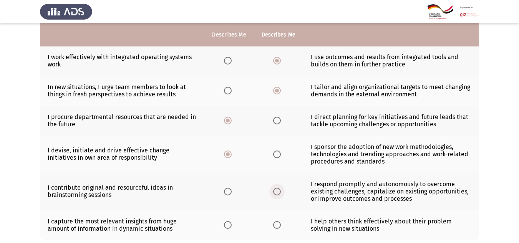
click at [277, 194] on input "Select an option" at bounding box center [277, 192] width 8 height 8
click at [279, 223] on span "Select an option" at bounding box center [277, 225] width 8 height 8
click at [279, 223] on input "Select an option" at bounding box center [277, 225] width 8 height 8
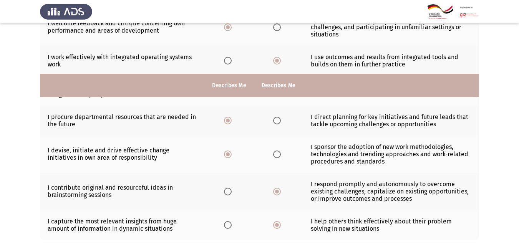
scroll to position [733, 0]
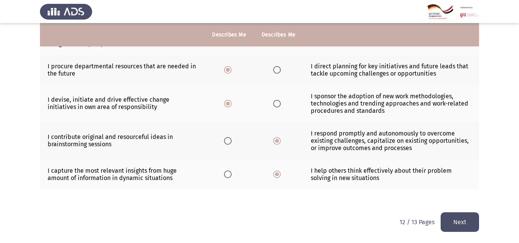
click at [455, 224] on button "Next" at bounding box center [460, 223] width 38 height 20
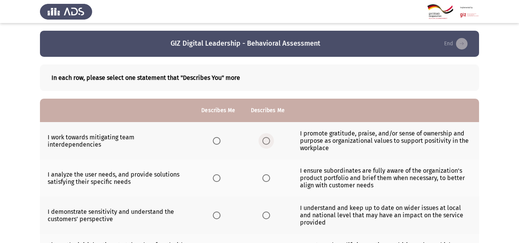
click at [269, 142] on span "Select an option" at bounding box center [267, 141] width 8 height 8
click at [269, 142] on input "Select an option" at bounding box center [267, 141] width 8 height 8
click at [269, 175] on span "Select an option" at bounding box center [267, 179] width 8 height 8
click at [269, 175] on input "Select an option" at bounding box center [267, 179] width 8 height 8
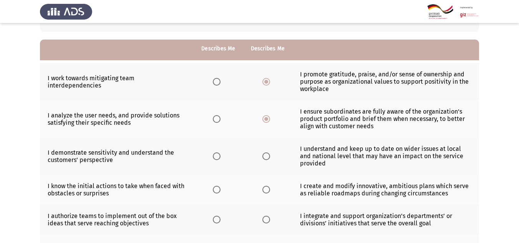
scroll to position [74, 0]
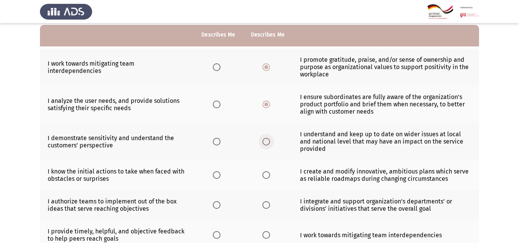
click at [268, 138] on span "Select an option" at bounding box center [267, 142] width 8 height 8
click at [268, 138] on input "Select an option" at bounding box center [267, 142] width 8 height 8
click at [219, 172] on span "Select an option" at bounding box center [217, 175] width 8 height 8
click at [219, 172] on input "Select an option" at bounding box center [217, 175] width 8 height 8
drag, startPoint x: 216, startPoint y: 213, endPoint x: 216, endPoint y: 205, distance: 8.5
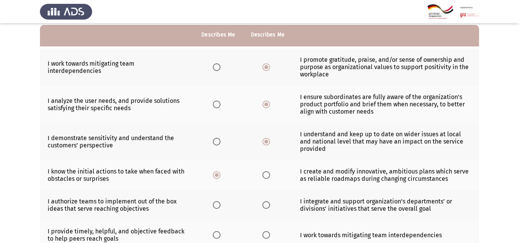
click at [216, 205] on th at bounding box center [218, 205] width 49 height 30
click at [216, 205] on span "Select an option" at bounding box center [217, 205] width 8 height 8
click at [216, 205] on input "Select an option" at bounding box center [217, 205] width 8 height 8
click at [219, 233] on span "Select an option" at bounding box center [217, 235] width 8 height 8
click at [219, 233] on input "Select an option" at bounding box center [217, 235] width 8 height 8
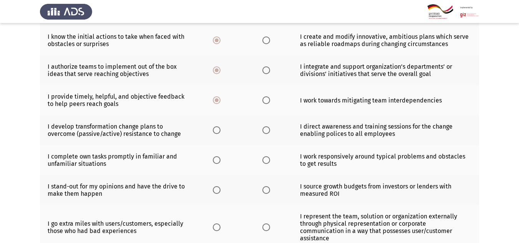
scroll to position [213, 0]
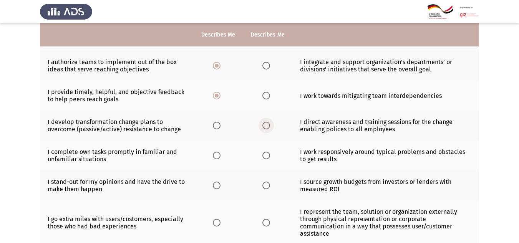
click at [264, 127] on span "Select an option" at bounding box center [267, 126] width 8 height 8
click at [264, 127] on input "Select an option" at bounding box center [267, 126] width 8 height 8
click at [266, 154] on span "Select an option" at bounding box center [267, 156] width 8 height 8
click at [266, 154] on input "Select an option" at bounding box center [267, 156] width 8 height 8
click at [265, 189] on span "Select an option" at bounding box center [267, 186] width 8 height 8
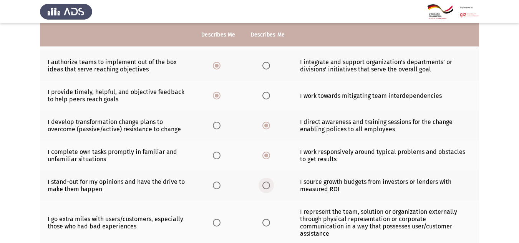
click at [265, 189] on input "Select an option" at bounding box center [267, 186] width 8 height 8
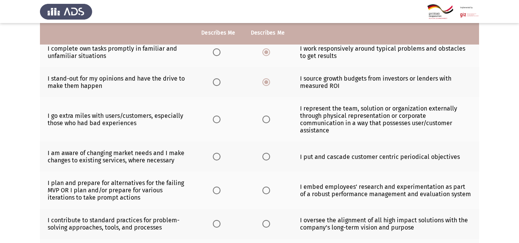
scroll to position [317, 0]
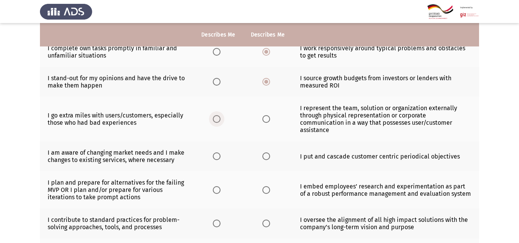
click at [218, 115] on span "Select an option" at bounding box center [217, 119] width 8 height 8
click at [218, 115] on input "Select an option" at bounding box center [217, 119] width 8 height 8
click at [217, 153] on span "Select an option" at bounding box center [217, 157] width 8 height 8
click at [217, 153] on input "Select an option" at bounding box center [217, 157] width 8 height 8
click at [216, 186] on span "Select an option" at bounding box center [217, 190] width 8 height 8
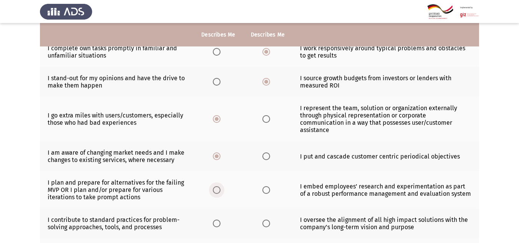
click at [216, 186] on input "Select an option" at bounding box center [217, 190] width 8 height 8
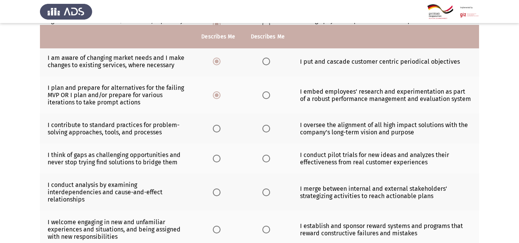
scroll to position [414, 0]
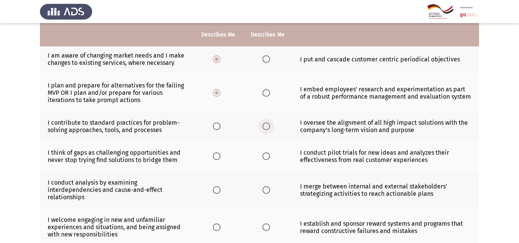
click at [266, 123] on span "Select an option" at bounding box center [267, 127] width 8 height 8
click at [266, 123] on input "Select an option" at bounding box center [267, 127] width 8 height 8
click at [266, 153] on span "Select an option" at bounding box center [267, 157] width 8 height 8
click at [266, 153] on input "Select an option" at bounding box center [267, 157] width 8 height 8
click at [266, 186] on span "Select an option" at bounding box center [267, 190] width 8 height 8
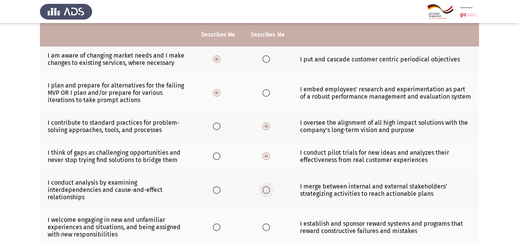
click at [266, 186] on input "Select an option" at bounding box center [267, 190] width 8 height 8
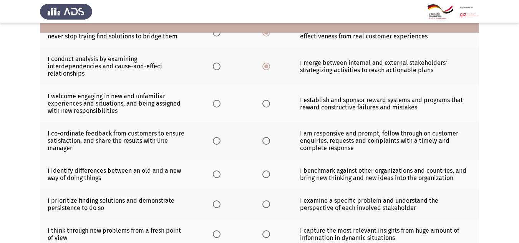
scroll to position [540, 0]
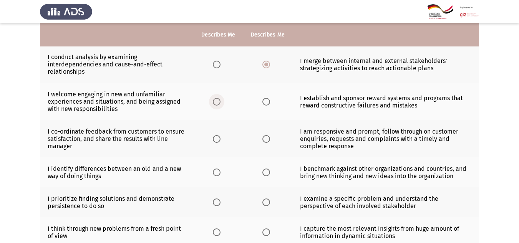
click at [219, 98] on span "Select an option" at bounding box center [217, 102] width 8 height 8
click at [219, 98] on input "Select an option" at bounding box center [217, 102] width 8 height 8
click at [220, 135] on span "Select an option" at bounding box center [217, 139] width 8 height 8
click at [220, 135] on input "Select an option" at bounding box center [217, 139] width 8 height 8
click at [221, 169] on label "Select an option" at bounding box center [218, 173] width 11 height 8
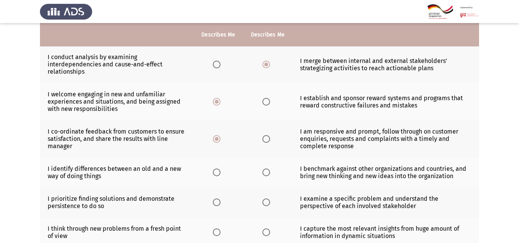
click at [221, 169] on input "Select an option" at bounding box center [217, 173] width 8 height 8
click at [263, 199] on span "Select an option" at bounding box center [267, 203] width 8 height 8
click at [263, 199] on input "Select an option" at bounding box center [267, 203] width 8 height 8
click at [263, 229] on span "Select an option" at bounding box center [267, 233] width 8 height 8
click at [263, 229] on input "Select an option" at bounding box center [267, 233] width 8 height 8
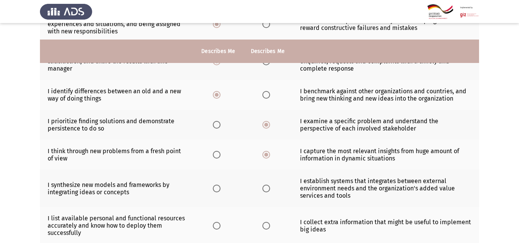
scroll to position [640, 0]
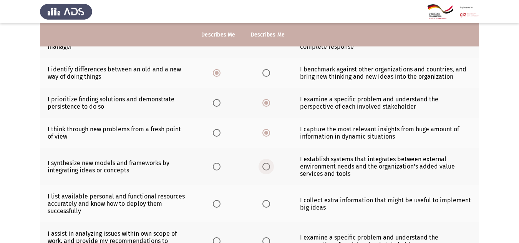
click at [267, 163] on span "Select an option" at bounding box center [267, 167] width 8 height 8
click at [267, 163] on input "Select an option" at bounding box center [267, 167] width 8 height 8
click at [221, 200] on label "Select an option" at bounding box center [218, 204] width 11 height 8
click at [221, 200] on input "Select an option" at bounding box center [217, 204] width 8 height 8
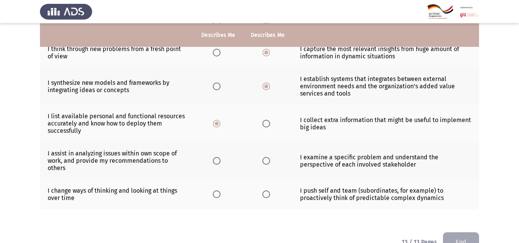
scroll to position [720, 0]
click at [219, 148] on th at bounding box center [218, 160] width 49 height 37
click at [218, 157] on span "Select an option" at bounding box center [217, 161] width 8 height 8
click at [218, 157] on input "Select an option" at bounding box center [217, 161] width 8 height 8
click at [218, 190] on span "Select an option" at bounding box center [217, 194] width 8 height 8
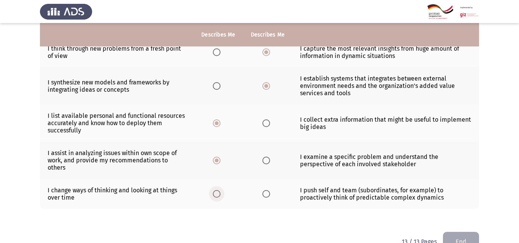
click at [218, 190] on input "Select an option" at bounding box center [217, 194] width 8 height 8
click at [459, 237] on button "End" at bounding box center [461, 242] width 36 height 20
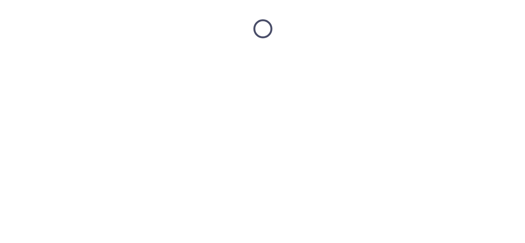
scroll to position [0, 0]
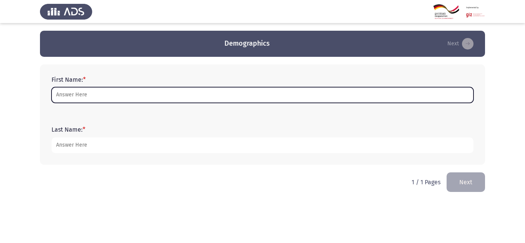
click at [181, 101] on input "First Name: *" at bounding box center [263, 95] width 422 height 16
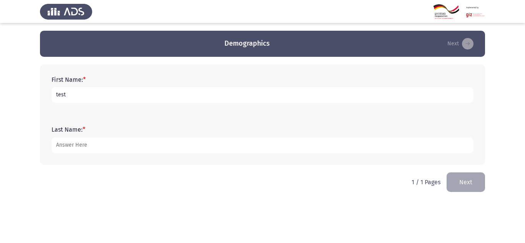
type input "test"
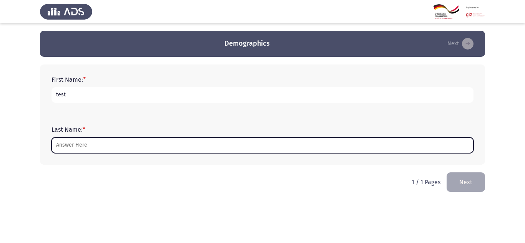
click at [115, 143] on input "Last Name: *" at bounding box center [263, 146] width 422 height 16
type input "y"
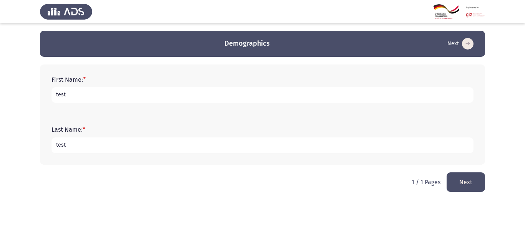
type input "test"
click at [470, 180] on button "Next" at bounding box center [466, 183] width 38 height 20
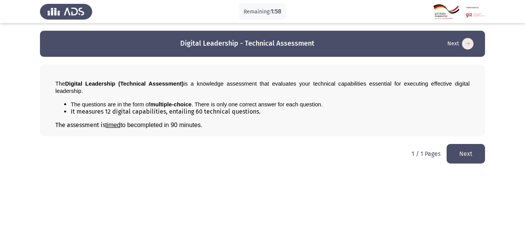
click at [479, 146] on button "Next" at bounding box center [466, 154] width 38 height 20
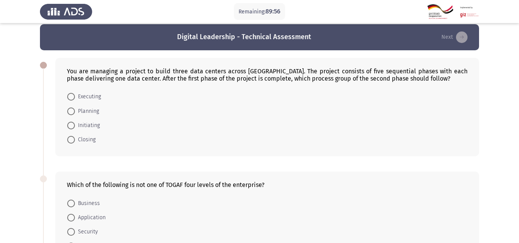
scroll to position [7, 0]
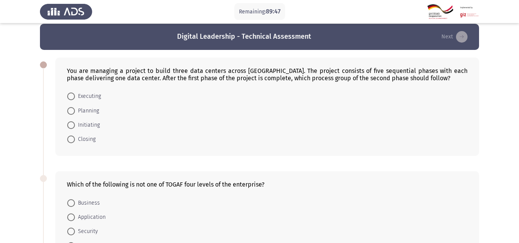
click at [88, 120] on mat-radio-button "Initiating" at bounding box center [83, 125] width 43 height 14
click at [87, 123] on span "Initiating" at bounding box center [87, 125] width 25 height 9
click at [75, 123] on input "Initiating" at bounding box center [71, 125] width 8 height 8
radio input "true"
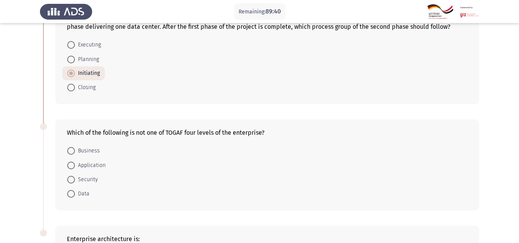
scroll to position [60, 0]
click at [99, 164] on span "Application" at bounding box center [90, 164] width 31 height 9
click at [75, 164] on input "Application" at bounding box center [71, 165] width 8 height 8
radio input "true"
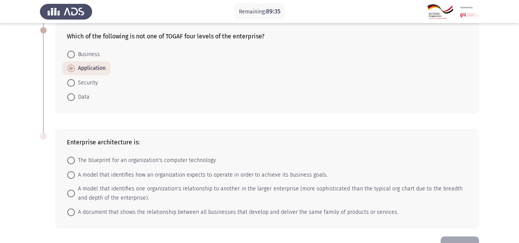
scroll to position [161, 0]
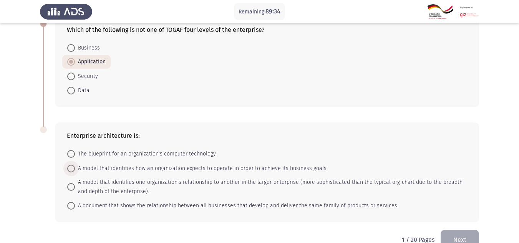
click at [125, 170] on span "A model that identifies how an organization expects to operate in order to achi…" at bounding box center [201, 168] width 253 height 9
click at [75, 170] on input "A model that identifies how an organization expects to operate in order to achi…" at bounding box center [71, 169] width 8 height 8
radio input "true"
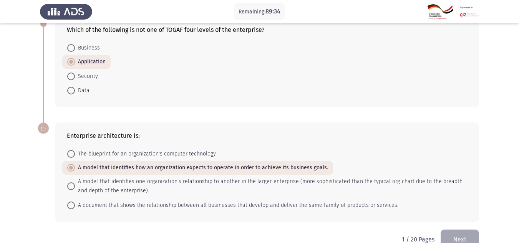
scroll to position [179, 0]
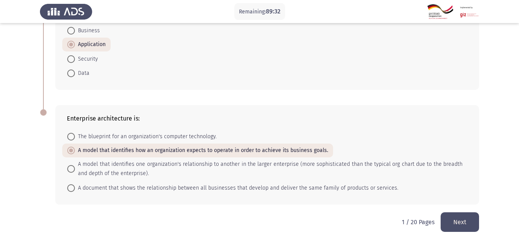
click at [455, 227] on button "Next" at bounding box center [460, 223] width 38 height 20
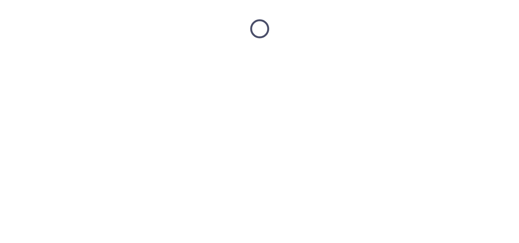
scroll to position [0, 0]
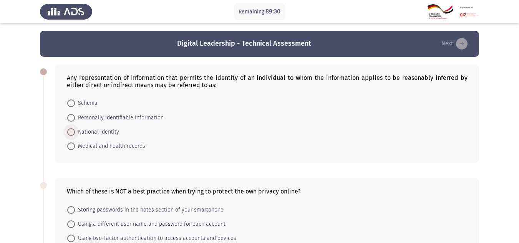
click at [104, 135] on span "National identity" at bounding box center [97, 132] width 44 height 9
click at [75, 135] on input "National identity" at bounding box center [71, 132] width 8 height 8
radio input "true"
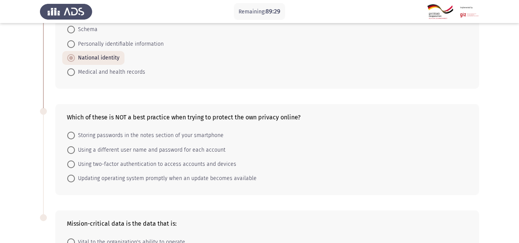
scroll to position [74, 0]
click at [118, 165] on span "Using two-factor authentication to access accounts and devices" at bounding box center [155, 164] width 161 height 9
click at [75, 165] on input "Using two-factor authentication to access accounts and devices" at bounding box center [71, 164] width 8 height 8
radio input "true"
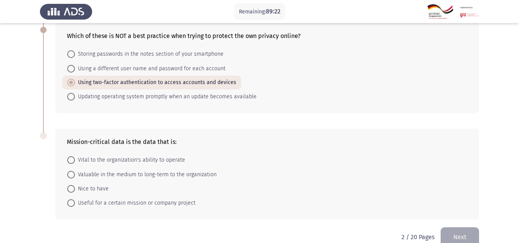
scroll to position [156, 0]
click at [118, 165] on span "Vital to the organization's ability to operate" at bounding box center [130, 159] width 110 height 9
click at [75, 164] on input "Vital to the organization's ability to operate" at bounding box center [71, 160] width 8 height 8
radio input "true"
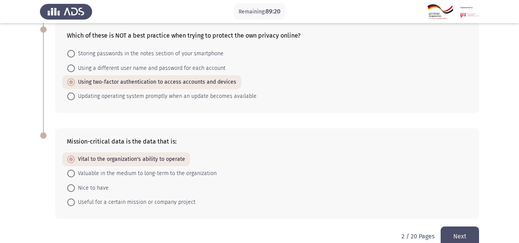
click at [467, 235] on button "Next" at bounding box center [460, 237] width 38 height 20
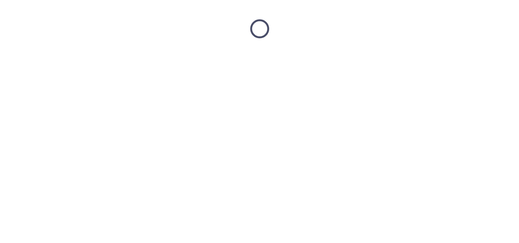
scroll to position [0, 0]
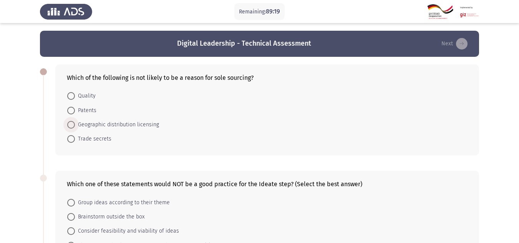
click at [78, 123] on span "Geographic distribution licensing" at bounding box center [117, 124] width 84 height 9
click at [75, 123] on input "Geographic distribution licensing" at bounding box center [71, 125] width 8 height 8
radio input "true"
drag, startPoint x: 93, startPoint y: 224, endPoint x: 93, endPoint y: 215, distance: 8.8
click at [93, 195] on mat-radio-group "Group ideas according to their theme Brainstorm outside the box Consider feasib…" at bounding box center [265, 195] width 406 height 0
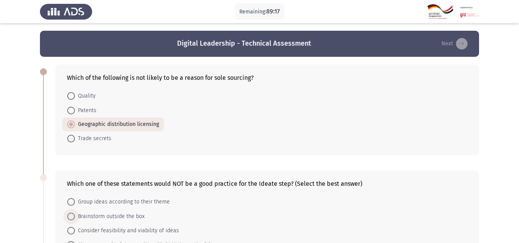
click at [93, 215] on span "Brainstorm outside the box" at bounding box center [110, 216] width 70 height 9
click at [75, 215] on input "Brainstorm outside the box" at bounding box center [71, 217] width 8 height 8
radio input "true"
click at [93, 215] on span "Brainstorm outside the box" at bounding box center [110, 215] width 70 height 9
click at [75, 215] on input "Brainstorm outside the box" at bounding box center [71, 216] width 8 height 8
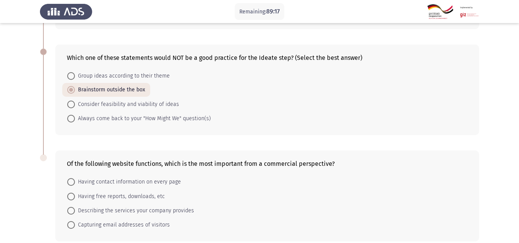
scroll to position [127, 0]
click at [91, 208] on span "Describing the services your company provides" at bounding box center [134, 209] width 119 height 9
click at [75, 208] on input "Describing the services your company provides" at bounding box center [71, 210] width 8 height 8
radio input "true"
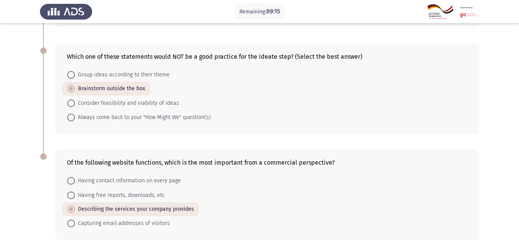
scroll to position [163, 0]
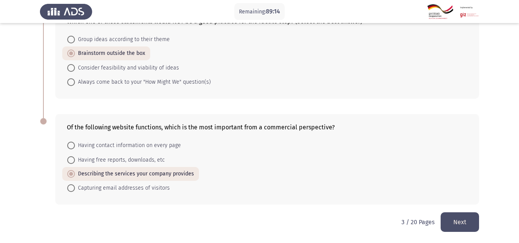
click at [462, 230] on button "Next" at bounding box center [460, 223] width 38 height 20
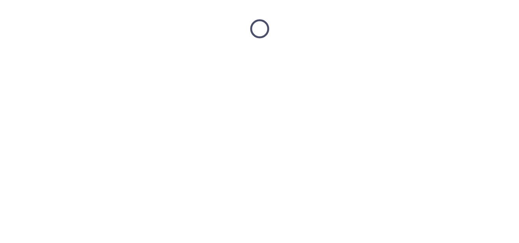
scroll to position [0, 0]
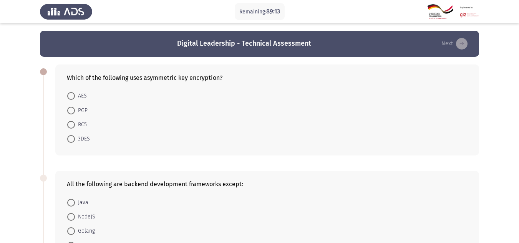
click at [75, 122] on span at bounding box center [71, 125] width 8 height 8
click at [75, 122] on input "RC5" at bounding box center [71, 125] width 8 height 8
radio input "true"
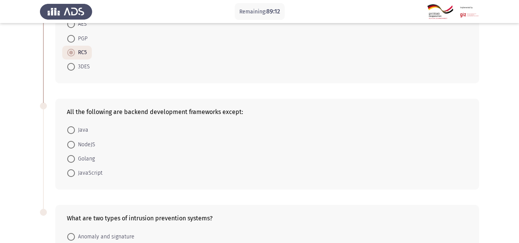
scroll to position [72, 0]
click at [76, 129] on span "Java" at bounding box center [81, 129] width 13 height 9
click at [75, 129] on input "Java" at bounding box center [71, 130] width 8 height 8
radio input "true"
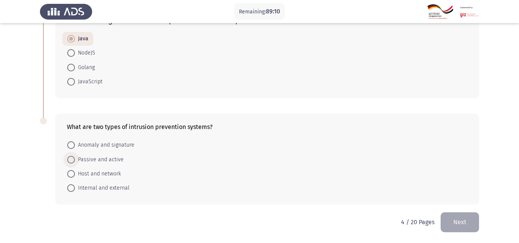
click at [81, 157] on span "Passive and active" at bounding box center [99, 159] width 49 height 9
click at [75, 157] on input "Passive and active" at bounding box center [71, 160] width 8 height 8
radio input "true"
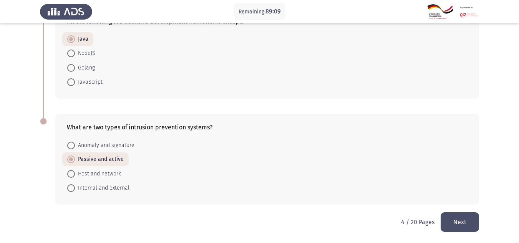
click at [457, 219] on button "Next" at bounding box center [460, 223] width 38 height 20
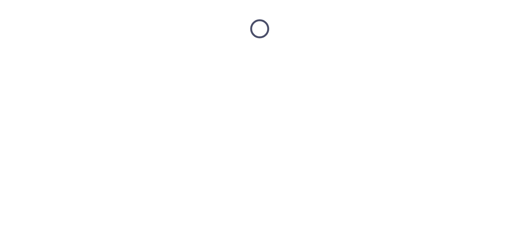
scroll to position [0, 0]
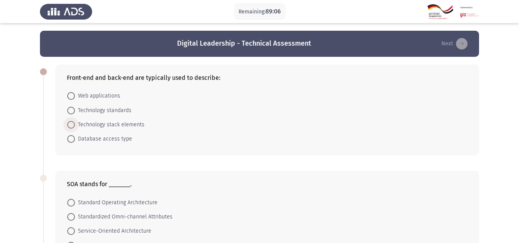
click at [108, 121] on span "Technology stack elements" at bounding box center [110, 124] width 70 height 9
click at [75, 121] on input "Technology stack elements" at bounding box center [71, 125] width 8 height 8
radio input "true"
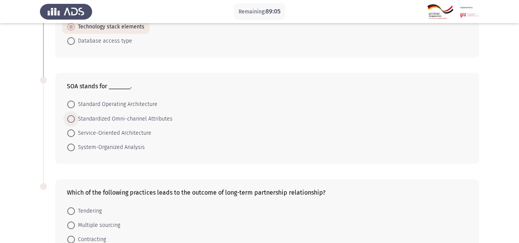
click at [108, 121] on span "Standardized Omni-channel Attributes" at bounding box center [124, 119] width 98 height 9
click at [75, 121] on input "Standardized Omni-channel Attributes" at bounding box center [71, 119] width 8 height 8
radio input "true"
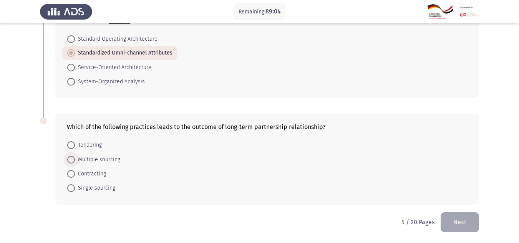
click at [97, 156] on span "Multiple sourcing" at bounding box center [97, 159] width 45 height 9
click at [75, 156] on input "Multiple sourcing" at bounding box center [71, 160] width 8 height 8
radio input "true"
drag, startPoint x: 484, startPoint y: 225, endPoint x: 466, endPoint y: 225, distance: 18.5
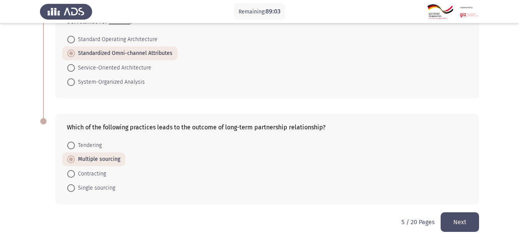
click at [466, 225] on html "Remaining: 89:03 Digital Leadership - Technical Assessment Next Front-end and b…" at bounding box center [259, 40] width 519 height 406
click at [466, 225] on button "Next" at bounding box center [460, 223] width 38 height 20
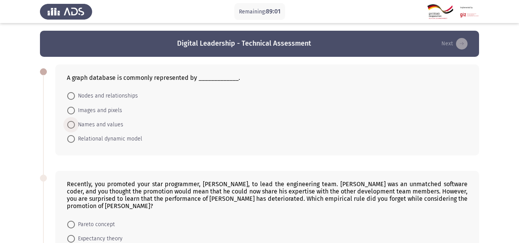
click at [101, 124] on span "Names and values" at bounding box center [99, 124] width 48 height 9
click at [75, 124] on input "Names and values" at bounding box center [71, 125] width 8 height 8
radio input "true"
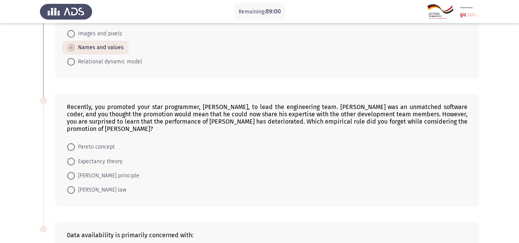
scroll to position [78, 0]
click at [94, 171] on span "Peter principle" at bounding box center [107, 174] width 65 height 9
click at [75, 171] on input "Peter principle" at bounding box center [71, 175] width 8 height 8
radio input "true"
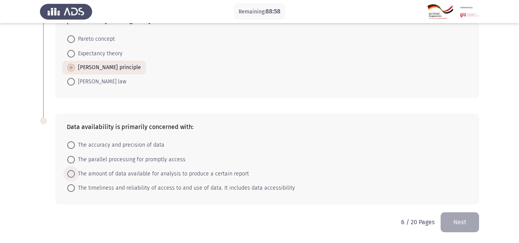
click at [94, 171] on span "The amount of data available for analysis to produce a certain report" at bounding box center [162, 174] width 174 height 9
click at [75, 171] on input "The amount of data available for analysis to produce a certain report" at bounding box center [71, 174] width 8 height 8
radio input "true"
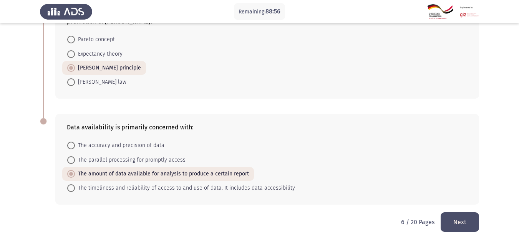
click at [461, 216] on button "Next" at bounding box center [460, 223] width 38 height 20
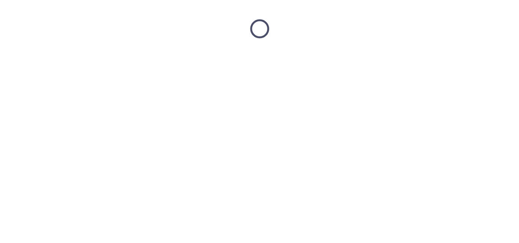
scroll to position [0, 0]
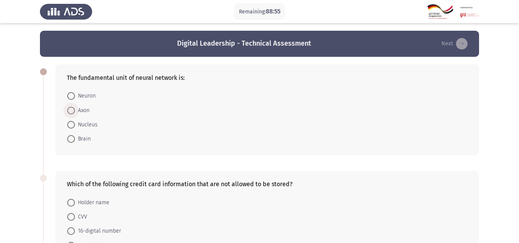
click at [73, 114] on span at bounding box center [71, 111] width 8 height 8
click at [73, 114] on input "Axon" at bounding box center [71, 111] width 8 height 8
radio input "true"
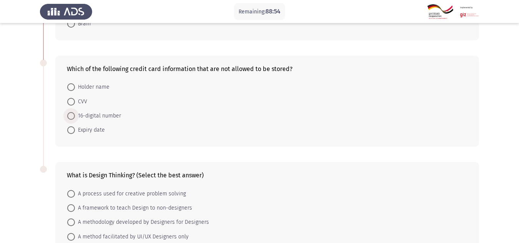
click at [73, 115] on span at bounding box center [71, 116] width 8 height 8
click at [73, 115] on input "16-digital number" at bounding box center [71, 116] width 8 height 8
radio input "true"
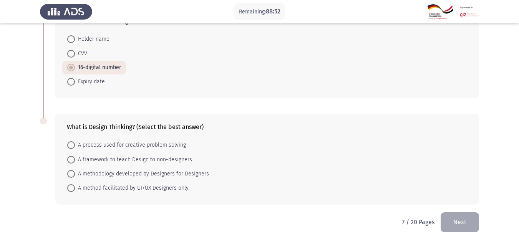
click at [85, 165] on mat-radio-button "A framework to teach Design to non-designers" at bounding box center [129, 159] width 135 height 14
click at [84, 166] on mat-radio-button "A framework to teach Design to non-designers" at bounding box center [129, 159] width 135 height 14
click at [85, 172] on span "A methodology developed by Designers for Designers" at bounding box center [142, 174] width 134 height 9
click at [75, 172] on input "A methodology developed by Designers for Designers" at bounding box center [71, 174] width 8 height 8
radio input "true"
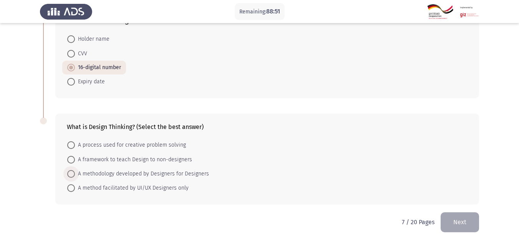
scroll to position [163, 0]
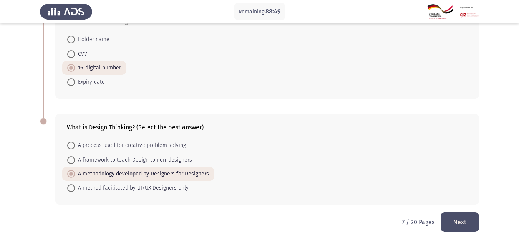
click at [457, 228] on button "Next" at bounding box center [460, 223] width 38 height 20
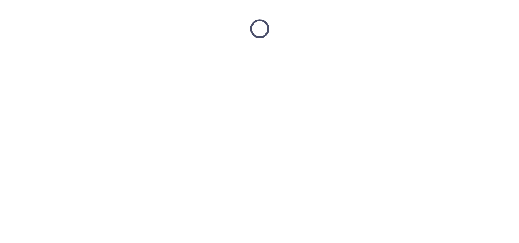
scroll to position [0, 0]
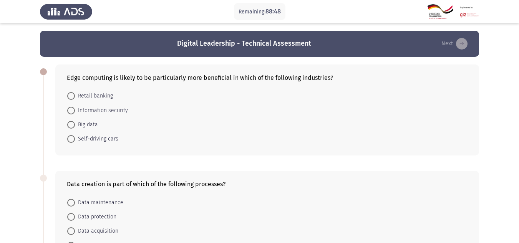
click at [106, 106] on span "Information security" at bounding box center [101, 110] width 53 height 9
click at [75, 107] on input "Information security" at bounding box center [71, 111] width 8 height 8
radio input "true"
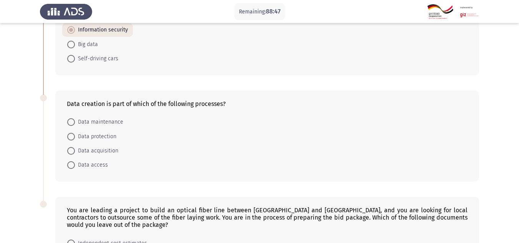
scroll to position [81, 0]
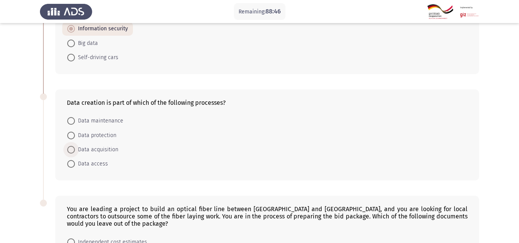
click at [91, 151] on span "Data acquisition" at bounding box center [96, 149] width 43 height 9
click at [75, 151] on input "Data acquisition" at bounding box center [71, 150] width 8 height 8
radio input "true"
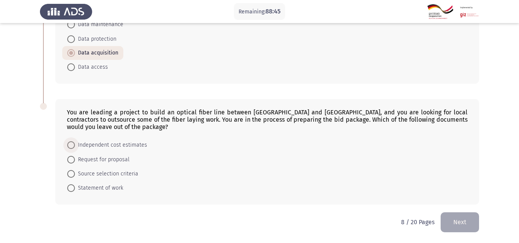
click at [90, 141] on span "Independent cost estimates" at bounding box center [111, 145] width 72 height 9
click at [75, 141] on input "Independent cost estimates" at bounding box center [71, 145] width 8 height 8
radio input "true"
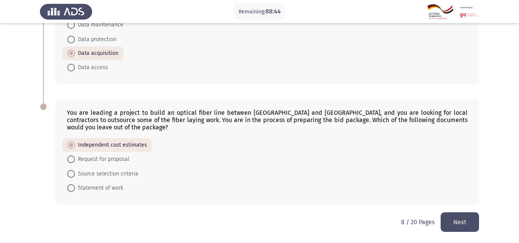
click at [455, 218] on button "Next" at bounding box center [460, 223] width 38 height 20
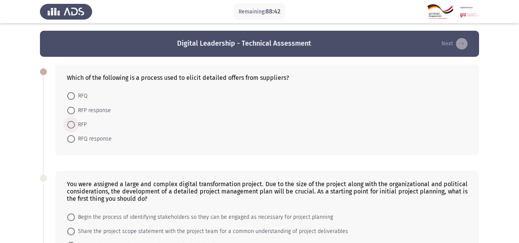
click at [80, 125] on span "RFP" at bounding box center [81, 124] width 12 height 9
click at [75, 125] on input "RFP" at bounding box center [71, 125] width 8 height 8
radio input "true"
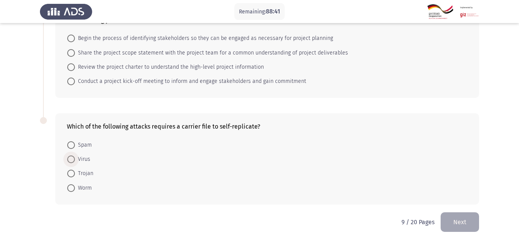
click at [84, 157] on span "Virus" at bounding box center [82, 159] width 15 height 9
click at [75, 157] on input "Virus" at bounding box center [71, 160] width 8 height 8
radio input "true"
click at [102, 68] on span "Review the project charter to understand the high-level project information" at bounding box center [169, 67] width 189 height 9
click at [75, 68] on input "Review the project charter to understand the high-level project information" at bounding box center [71, 68] width 8 height 8
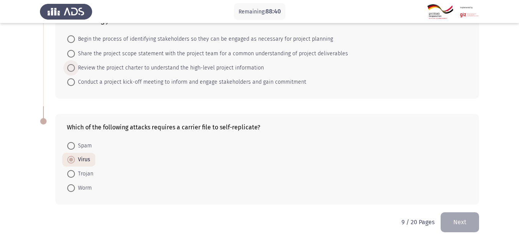
radio input "true"
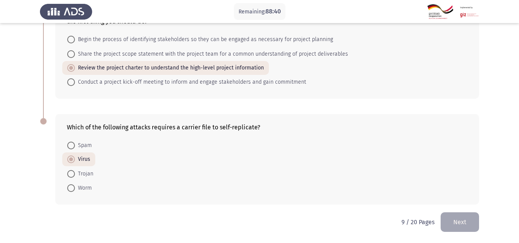
scroll to position [177, 0]
click at [445, 220] on button "Next" at bounding box center [460, 223] width 38 height 20
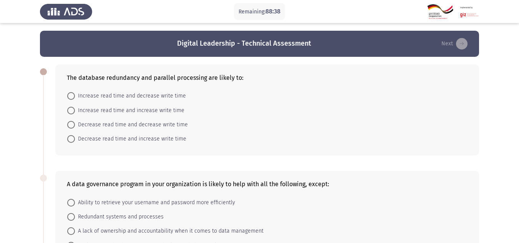
click at [107, 120] on mat-radio-button "Decrease read time and decrease write time" at bounding box center [127, 125] width 131 height 14
click at [107, 123] on span "Decrease read time and decrease write time" at bounding box center [131, 124] width 113 height 9
click at [75, 123] on input "Decrease read time and decrease write time" at bounding box center [71, 125] width 8 height 8
radio input "true"
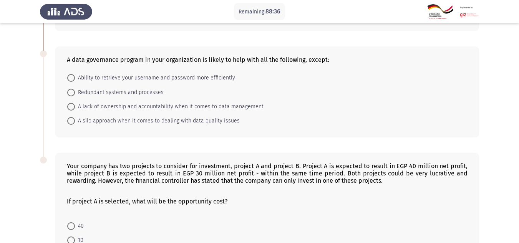
scroll to position [125, 0]
click at [107, 123] on span "A silo approach when it comes to dealing with data quality issues" at bounding box center [157, 120] width 165 height 9
click at [75, 123] on input "A silo approach when it comes to dealing with data quality issues" at bounding box center [71, 121] width 8 height 8
radio input "true"
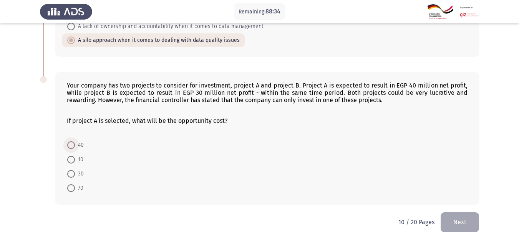
click at [77, 148] on span "40" at bounding box center [79, 145] width 9 height 9
click at [75, 148] on input "40" at bounding box center [71, 145] width 8 height 8
radio input "true"
click at [461, 230] on button "Next" at bounding box center [460, 223] width 38 height 20
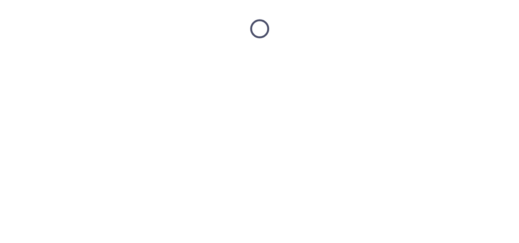
scroll to position [0, 0]
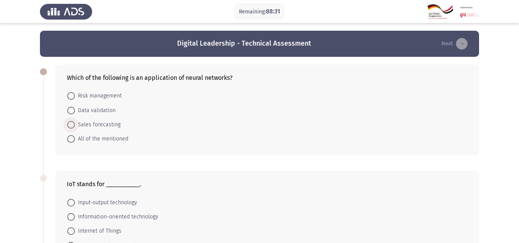
click at [70, 126] on span at bounding box center [71, 125] width 8 height 8
click at [70, 126] on input "Sales forecasting" at bounding box center [71, 125] width 8 height 8
radio input "true"
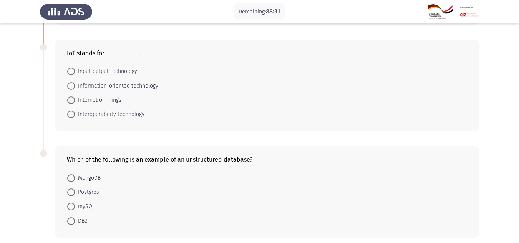
scroll to position [136, 0]
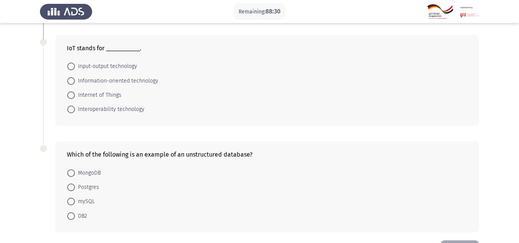
drag, startPoint x: 70, startPoint y: 126, endPoint x: 78, endPoint y: 100, distance: 28.0
click at [78, 100] on div "IoT stands for ___________. Input-output technology Information-oriented techno…" at bounding box center [267, 80] width 424 height 91
click at [78, 100] on span "Internet of Things" at bounding box center [98, 95] width 47 height 9
click at [75, 99] on input "Internet of Things" at bounding box center [71, 95] width 8 height 8
radio input "true"
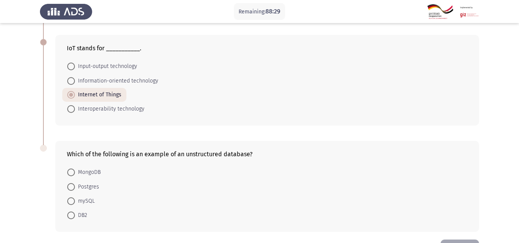
scroll to position [163, 0]
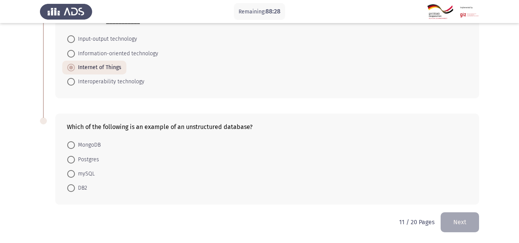
click at [79, 179] on mat-radio-button "mySQL" at bounding box center [81, 174] width 38 height 14
click at [80, 175] on span "mySQL" at bounding box center [85, 174] width 20 height 9
click at [75, 175] on input "mySQL" at bounding box center [71, 174] width 8 height 8
radio input "true"
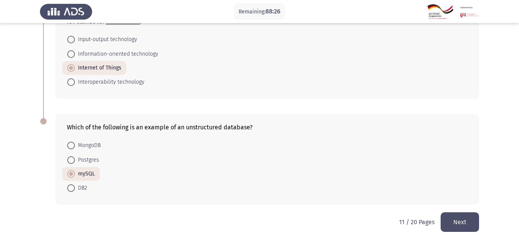
click at [476, 225] on button "Next" at bounding box center [460, 223] width 38 height 20
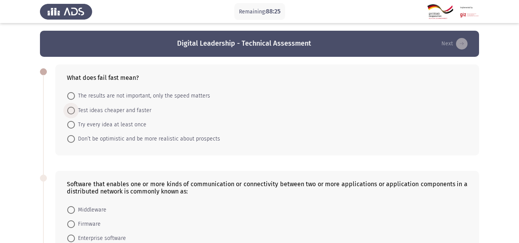
click at [96, 111] on span "Test ideas cheaper and faster" at bounding box center [113, 110] width 76 height 9
click at [75, 111] on input "Test ideas cheaper and faster" at bounding box center [71, 111] width 8 height 8
radio input "true"
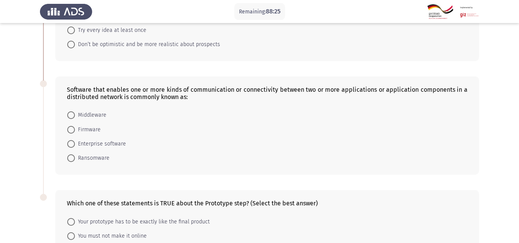
scroll to position [97, 0]
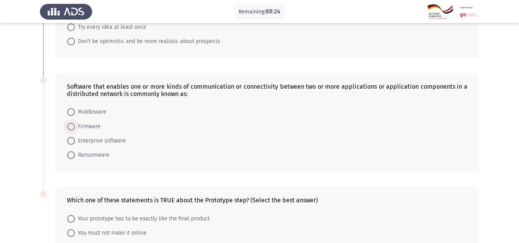
click at [93, 125] on span "Firmware" at bounding box center [88, 126] width 26 height 9
click at [75, 125] on input "Firmware" at bounding box center [71, 127] width 8 height 8
radio input "true"
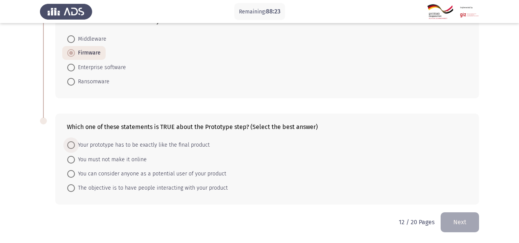
click at [93, 148] on span "Your prototype has to be exactly like the final product" at bounding box center [142, 145] width 135 height 9
click at [75, 148] on input "Your prototype has to be exactly like the final product" at bounding box center [71, 145] width 8 height 8
radio input "true"
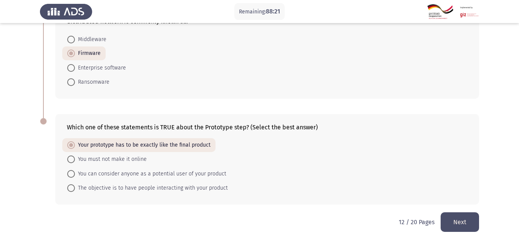
click at [469, 221] on button "Next" at bounding box center [460, 223] width 38 height 20
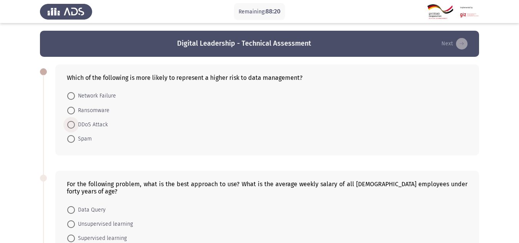
click at [73, 124] on span at bounding box center [71, 125] width 8 height 8
click at [73, 124] on input "DDoS Attack" at bounding box center [71, 125] width 8 height 8
radio input "true"
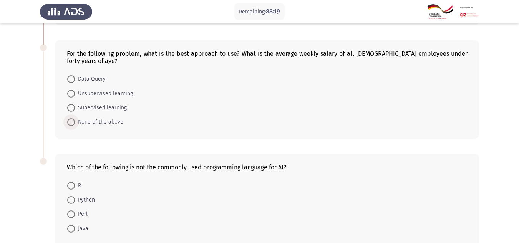
click at [73, 124] on span at bounding box center [71, 122] width 8 height 8
click at [73, 124] on input "None of the above" at bounding box center [71, 122] width 8 height 8
radio input "true"
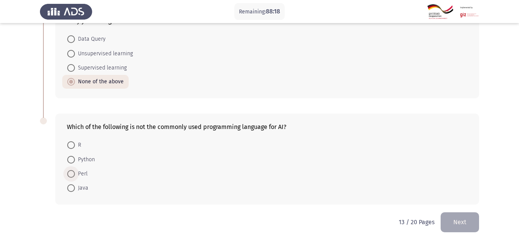
click at [79, 176] on span "Perl" at bounding box center [81, 174] width 13 height 9
click at [75, 176] on input "Perl" at bounding box center [71, 174] width 8 height 8
radio input "true"
click at [463, 223] on button "Next" at bounding box center [460, 223] width 38 height 20
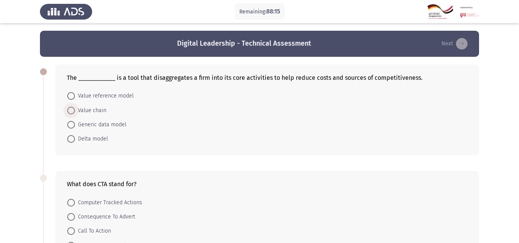
click at [101, 108] on span "Value chain" at bounding box center [91, 110] width 32 height 9
click at [75, 108] on input "Value chain" at bounding box center [71, 111] width 8 height 8
radio input "true"
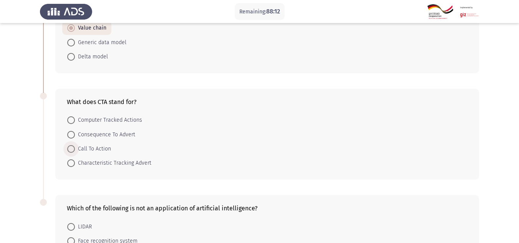
click at [93, 151] on span "Call To Action" at bounding box center [93, 149] width 36 height 9
click at [75, 151] on input "Call To Action" at bounding box center [71, 149] width 8 height 8
radio input "true"
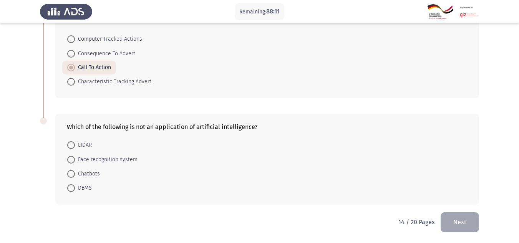
click at [93, 151] on mat-radio-button "LIDAR" at bounding box center [79, 145] width 35 height 14
click at [78, 143] on span "LIDAR" at bounding box center [83, 145] width 17 height 9
click at [75, 143] on input "LIDAR" at bounding box center [71, 145] width 8 height 8
radio input "true"
click at [471, 225] on button "Next" at bounding box center [460, 223] width 38 height 20
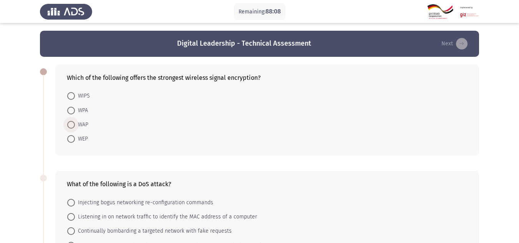
click at [79, 123] on span "WAP" at bounding box center [81, 124] width 13 height 9
click at [75, 123] on input "WAP" at bounding box center [71, 125] width 8 height 8
radio input "true"
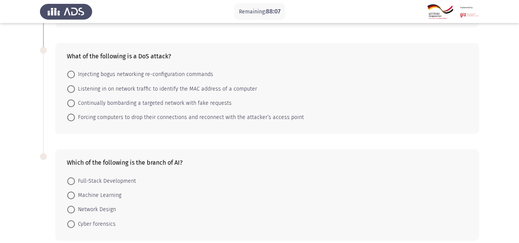
click at [79, 123] on mat-radio-button "Forcing computers to drop their connections and reconnect with the attacker’s a…" at bounding box center [185, 117] width 247 height 14
click at [79, 117] on span "Forcing computers to drop their connections and reconnect with the attacker’s a…" at bounding box center [189, 117] width 229 height 9
click at [75, 117] on input "Forcing computers to drop their connections and reconnect with the attacker’s a…" at bounding box center [71, 118] width 8 height 8
radio input "true"
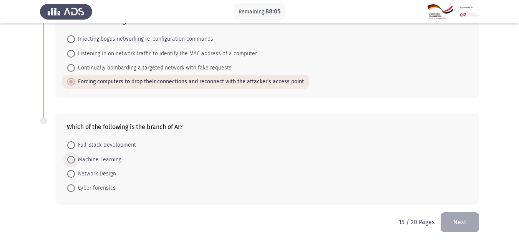
click at [86, 155] on span "Machine Learning" at bounding box center [98, 159] width 47 height 9
click at [75, 156] on input "Machine Learning" at bounding box center [71, 160] width 8 height 8
radio input "true"
click at [448, 221] on button "Next" at bounding box center [460, 223] width 38 height 20
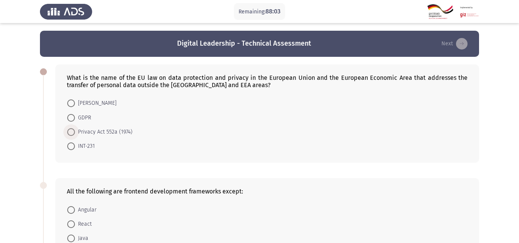
click at [83, 132] on span "Privacy Act 552a (1974)" at bounding box center [104, 132] width 58 height 9
click at [75, 132] on input "Privacy Act 552a (1974)" at bounding box center [71, 132] width 8 height 8
radio input "true"
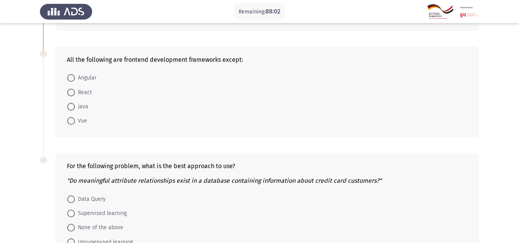
click at [82, 115] on mat-radio-button "Vue" at bounding box center [77, 121] width 30 height 14
click at [80, 109] on span "Java" at bounding box center [81, 106] width 13 height 9
click at [75, 109] on input "Java" at bounding box center [71, 107] width 8 height 8
radio input "true"
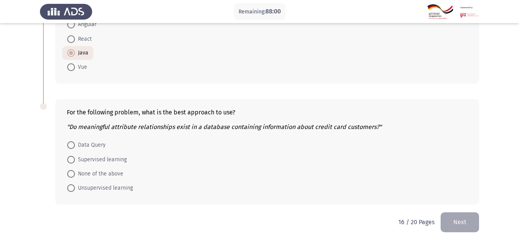
click at [88, 153] on mat-radio-button "Supervised learning" at bounding box center [97, 159] width 70 height 14
click at [88, 159] on span "Supervised learning" at bounding box center [101, 159] width 52 height 9
click at [75, 159] on input "Supervised learning" at bounding box center [71, 160] width 8 height 8
radio input "true"
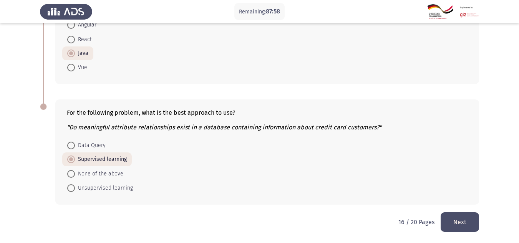
click at [446, 224] on button "Next" at bounding box center [460, 223] width 38 height 20
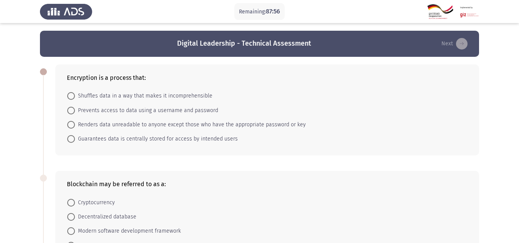
click at [129, 103] on mat-radio-button "Shuffles data in a way that makes it incomprehensible" at bounding box center [139, 96] width 155 height 14
click at [129, 107] on span "Prevents access to data using a username and password" at bounding box center [146, 110] width 143 height 9
click at [75, 107] on input "Prevents access to data using a username and password" at bounding box center [71, 111] width 8 height 8
radio input "true"
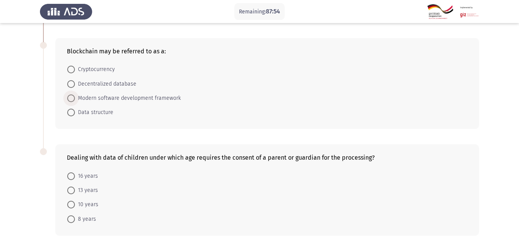
click at [115, 98] on span "Modern software development framework" at bounding box center [128, 98] width 106 height 9
click at [75, 98] on input "Modern software development framework" at bounding box center [71, 99] width 8 height 8
radio input "true"
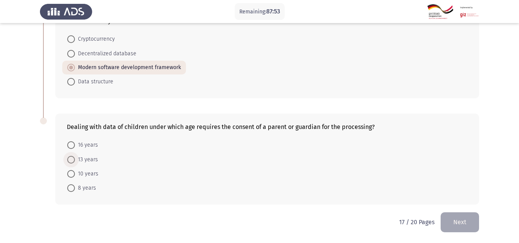
click at [92, 161] on span "13 years" at bounding box center [86, 159] width 23 height 9
click at [75, 161] on input "13 years" at bounding box center [71, 160] width 8 height 8
radio input "true"
click at [466, 223] on button "Next" at bounding box center [460, 223] width 38 height 20
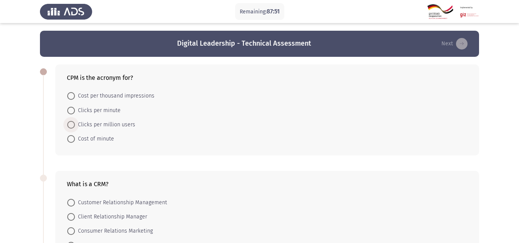
click at [80, 128] on span "Clicks per million users" at bounding box center [105, 124] width 60 height 9
click at [75, 128] on input "Clicks per million users" at bounding box center [71, 125] width 8 height 8
radio input "true"
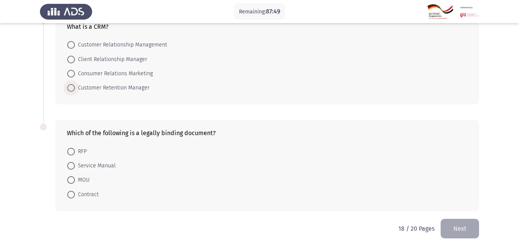
click at [87, 85] on span "Customer Retention Manager" at bounding box center [112, 87] width 75 height 9
click at [75, 85] on input "Customer Retention Manager" at bounding box center [71, 88] width 8 height 8
radio input "true"
drag, startPoint x: 85, startPoint y: 173, endPoint x: 84, endPoint y: 178, distance: 5.0
click at [84, 178] on mat-radio-button "MOU" at bounding box center [78, 180] width 32 height 14
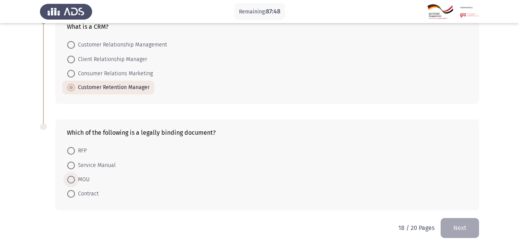
click at [84, 178] on span "MOU" at bounding box center [82, 179] width 15 height 9
click at [75, 178] on input "MOU" at bounding box center [71, 180] width 8 height 8
radio input "true"
click at [452, 223] on button "Next" at bounding box center [460, 228] width 38 height 20
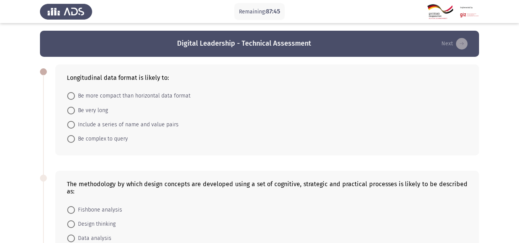
click at [115, 108] on form "Be more compact than horizontal data format Be very long Include a series of na…" at bounding box center [267, 117] width 401 height 57
click at [93, 116] on mat-radio-button "Be very long" at bounding box center [87, 110] width 51 height 14
click at [93, 113] on span "Be very long" at bounding box center [91, 110] width 33 height 9
click at [75, 113] on input "Be very long" at bounding box center [71, 111] width 8 height 8
radio input "true"
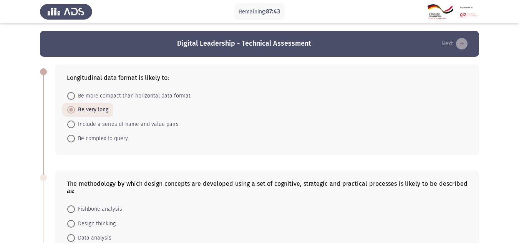
click at [112, 205] on span "Fishbone analysis" at bounding box center [98, 209] width 47 height 9
click at [75, 206] on input "Fishbone analysis" at bounding box center [71, 210] width 8 height 8
radio input "true"
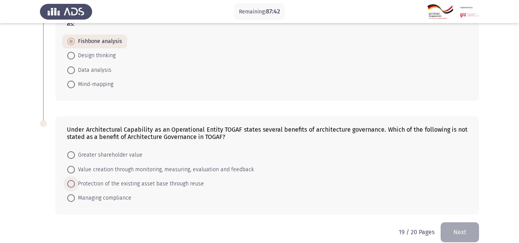
click at [110, 180] on span "Protection of the existing asset base through reuse" at bounding box center [139, 184] width 129 height 9
click at [75, 180] on input "Protection of the existing asset base through reuse" at bounding box center [71, 184] width 8 height 8
radio input "true"
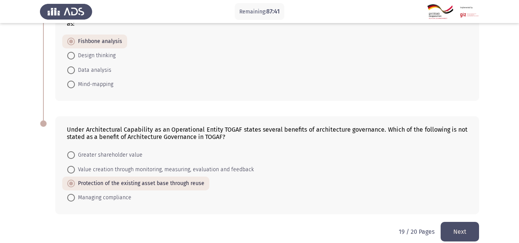
click at [450, 222] on button "Next" at bounding box center [460, 232] width 38 height 20
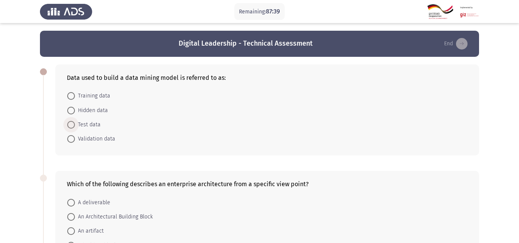
click at [94, 122] on span "Test data" at bounding box center [88, 124] width 26 height 9
click at [75, 122] on input "Test data" at bounding box center [71, 125] width 8 height 8
radio input "true"
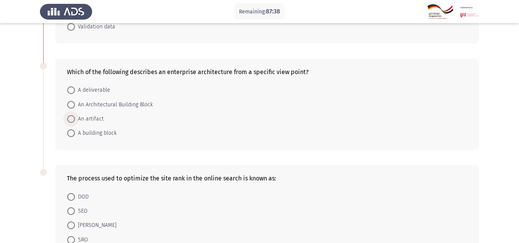
click at [94, 122] on span "An artifact" at bounding box center [89, 119] width 29 height 9
click at [75, 122] on input "An artifact" at bounding box center [71, 119] width 8 height 8
radio input "true"
click at [99, 102] on span "An Architectural Building Block" at bounding box center [114, 104] width 78 height 9
click at [75, 102] on input "An Architectural Building Block" at bounding box center [71, 105] width 8 height 8
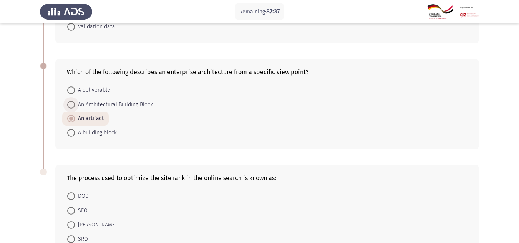
radio input "true"
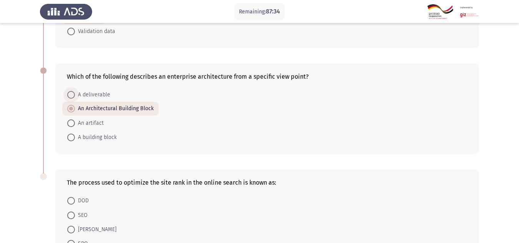
click at [82, 93] on span "A deliverable" at bounding box center [92, 94] width 35 height 9
click at [75, 93] on input "A deliverable" at bounding box center [71, 95] width 8 height 8
radio input "true"
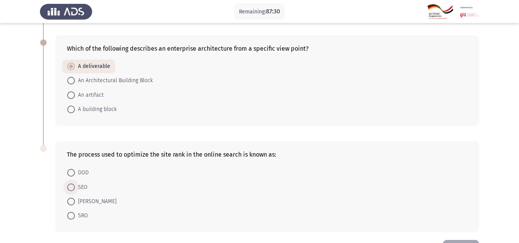
click at [81, 188] on span "SEO" at bounding box center [81, 187] width 13 height 9
click at [75, 188] on input "SEO" at bounding box center [71, 188] width 8 height 8
radio input "true"
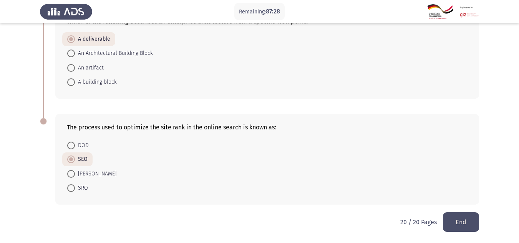
click at [456, 221] on button "End" at bounding box center [461, 223] width 36 height 20
